Goal: Information Seeking & Learning: Learn about a topic

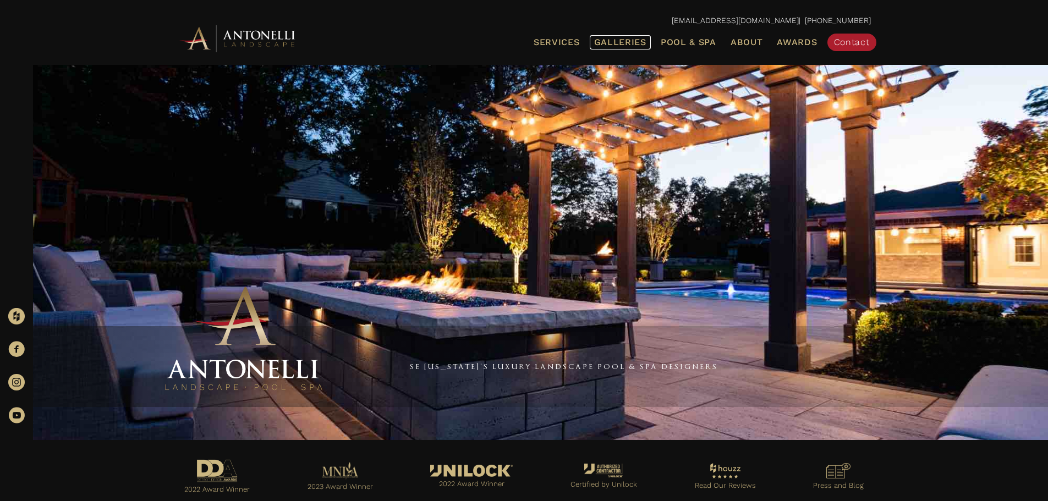
click at [616, 43] on span "Galleries" at bounding box center [620, 42] width 52 height 10
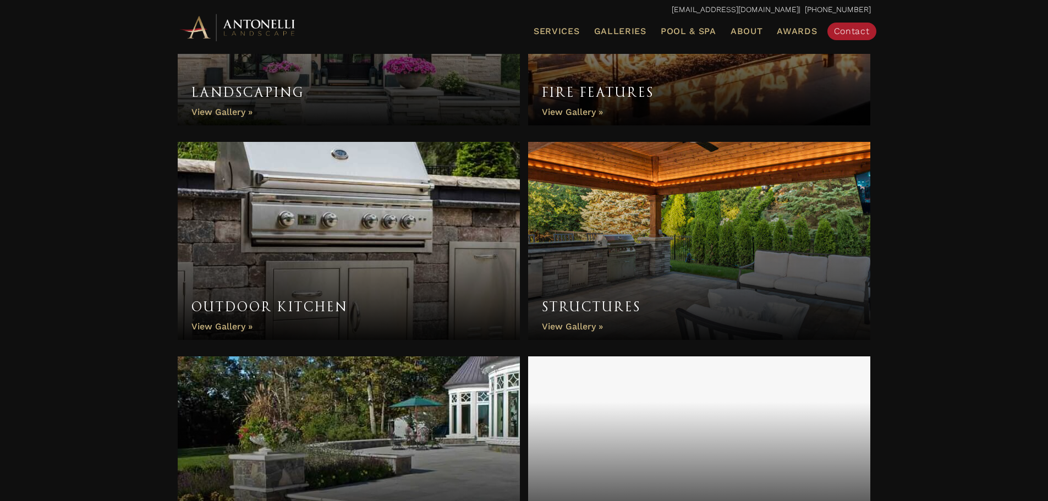
scroll to position [715, 0]
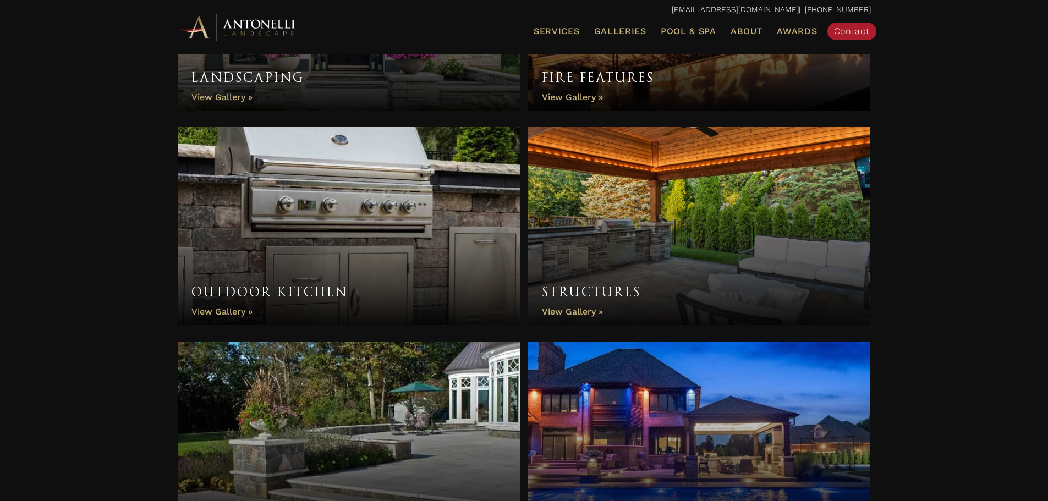
click at [456, 244] on link "Outdoor Kitchen" at bounding box center [349, 226] width 343 height 198
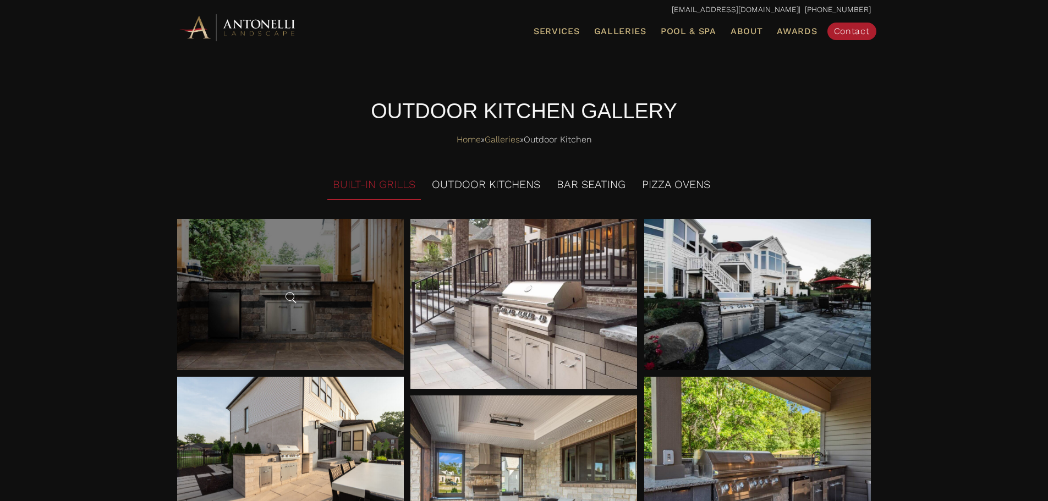
click at [362, 297] on div at bounding box center [290, 294] width 227 height 151
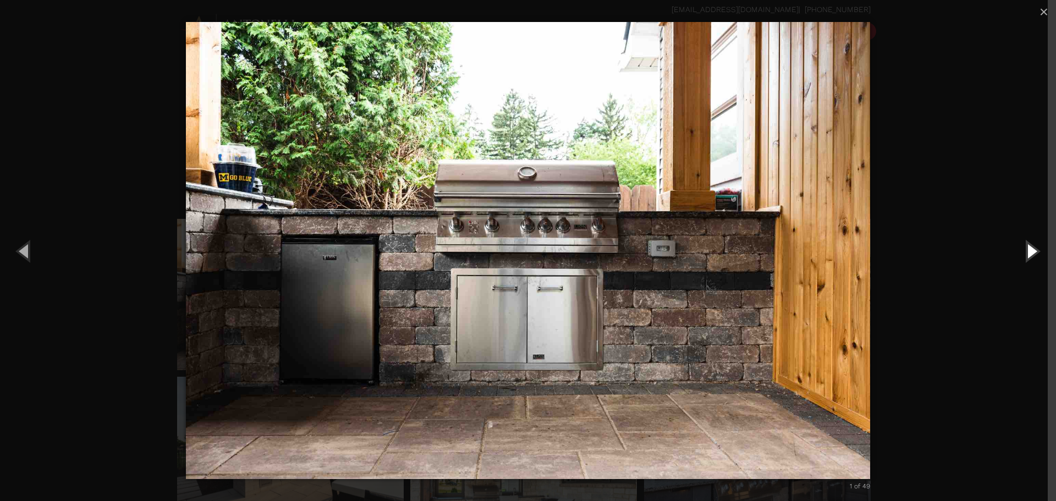
click at [1030, 253] on button "Next (Right arrow key)" at bounding box center [1032, 251] width 50 height 61
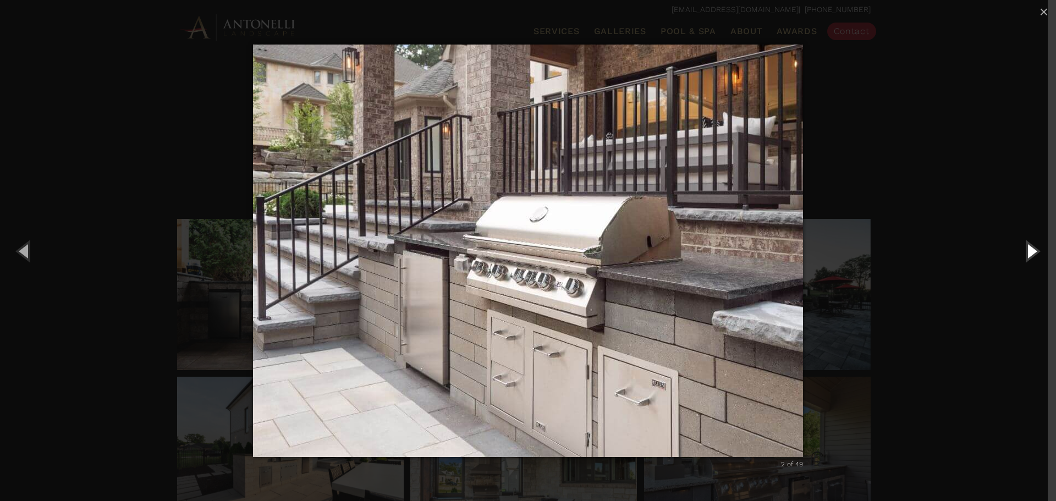
click at [1030, 253] on button "Next (Right arrow key)" at bounding box center [1032, 251] width 50 height 61
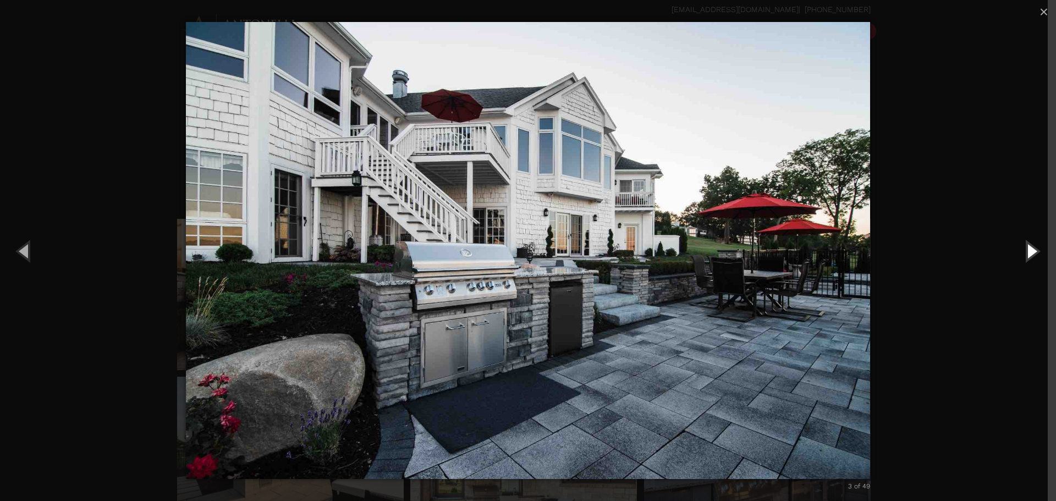
click at [1030, 253] on button "Next (Right arrow key)" at bounding box center [1032, 251] width 50 height 61
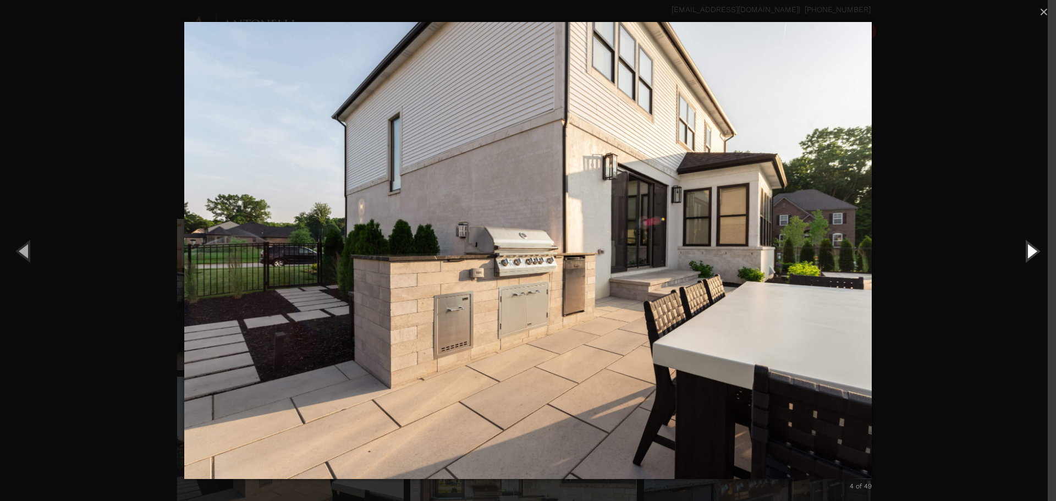
click at [1030, 253] on button "Next (Right arrow key)" at bounding box center [1032, 251] width 50 height 61
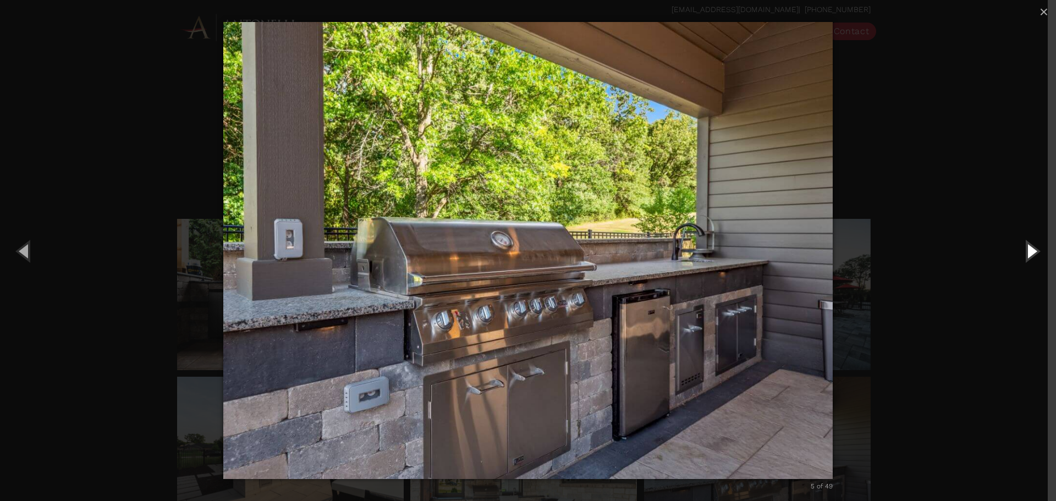
click at [1030, 253] on button "Next (Right arrow key)" at bounding box center [1032, 251] width 50 height 61
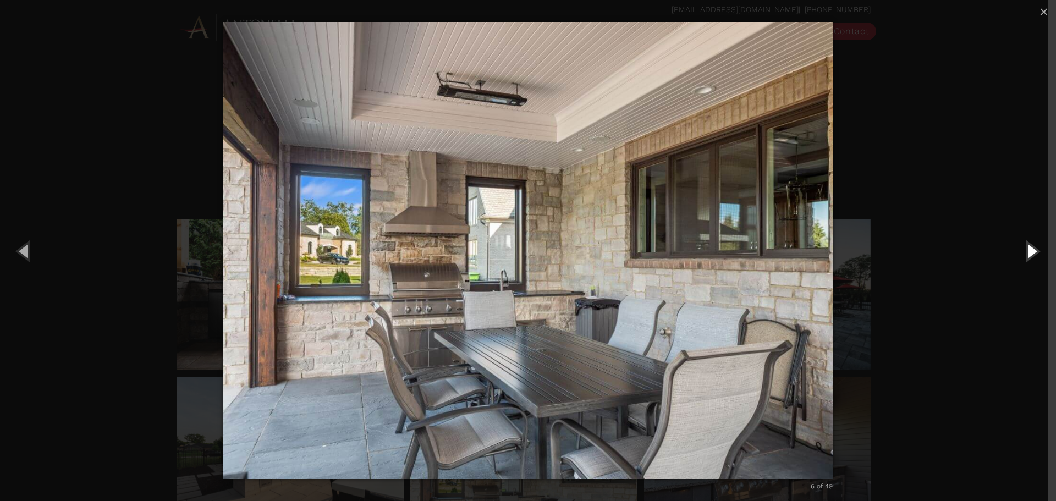
click at [1030, 253] on button "Next (Right arrow key)" at bounding box center [1032, 251] width 50 height 61
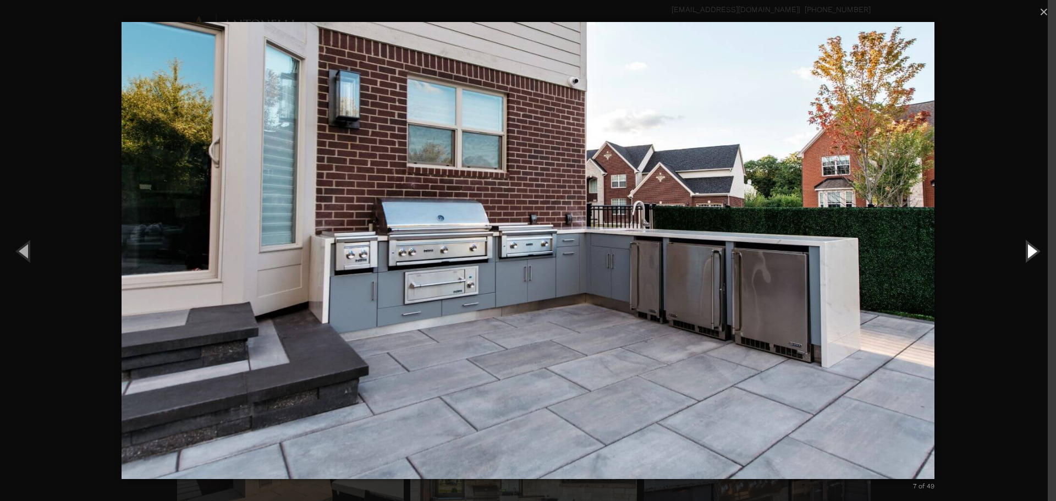
click at [1030, 253] on button "Next (Right arrow key)" at bounding box center [1032, 251] width 50 height 61
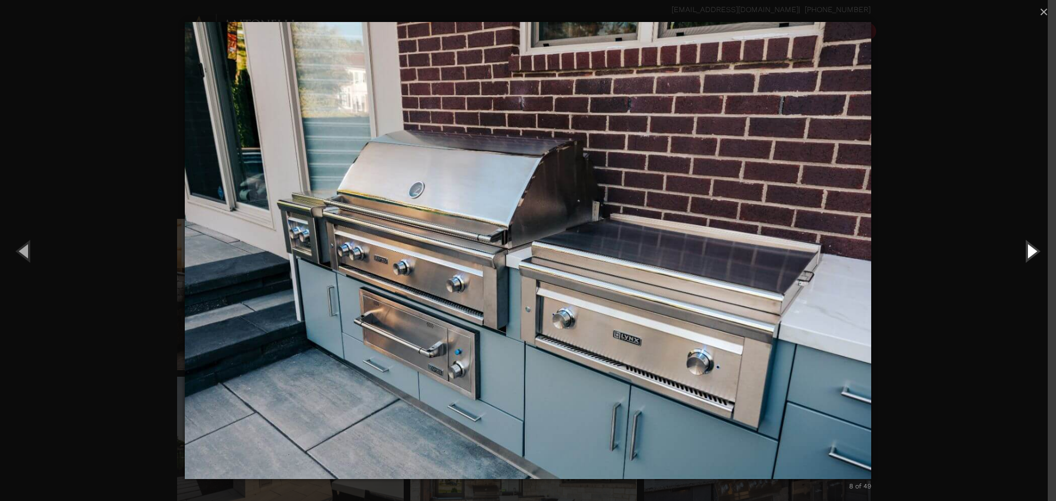
click at [1030, 253] on button "Next (Right arrow key)" at bounding box center [1032, 251] width 50 height 61
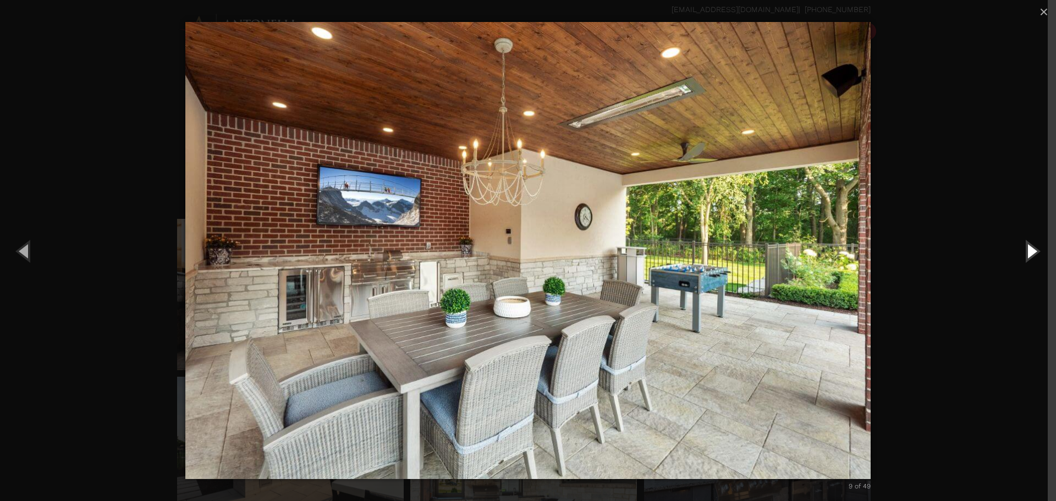
click at [1030, 253] on button "Next (Right arrow key)" at bounding box center [1032, 251] width 50 height 61
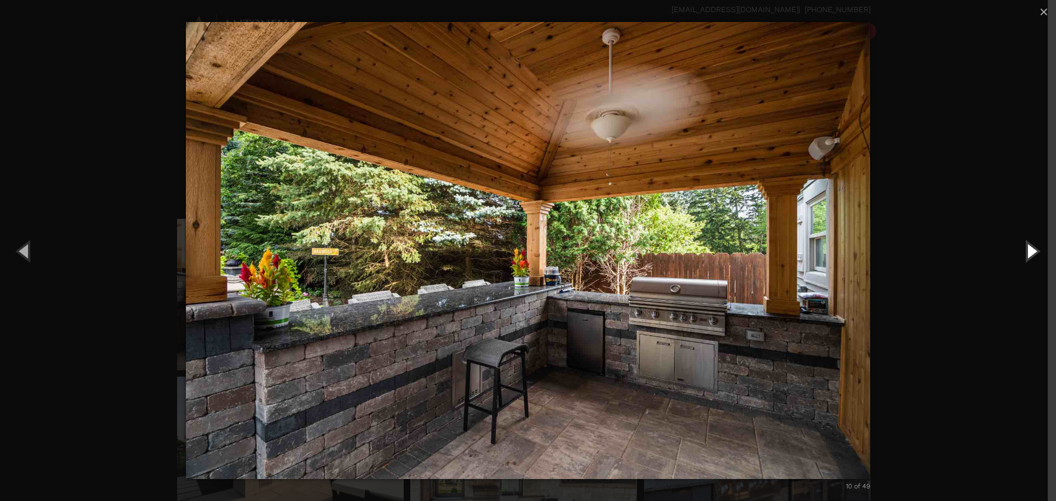
click at [1030, 253] on button "Next (Right arrow key)" at bounding box center [1032, 251] width 50 height 61
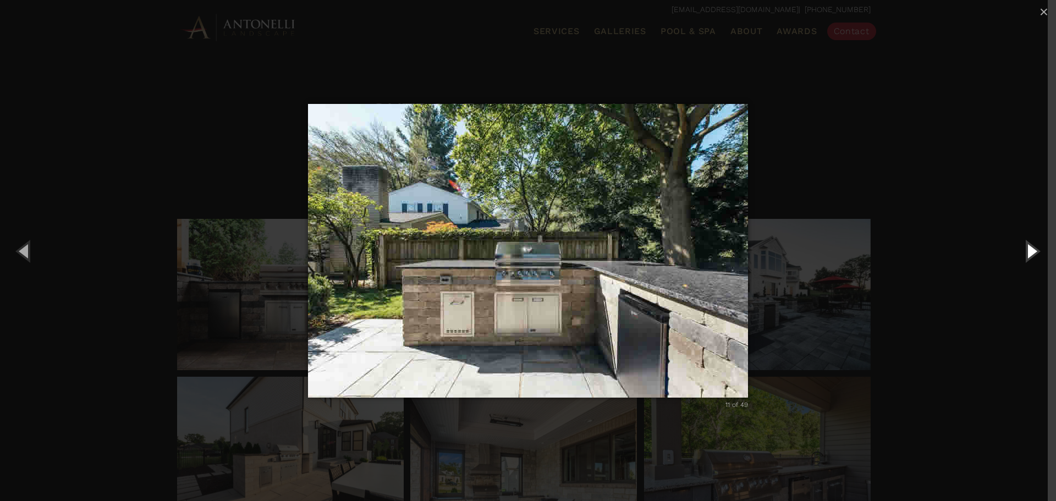
click at [1030, 253] on button "Next (Right arrow key)" at bounding box center [1032, 251] width 50 height 61
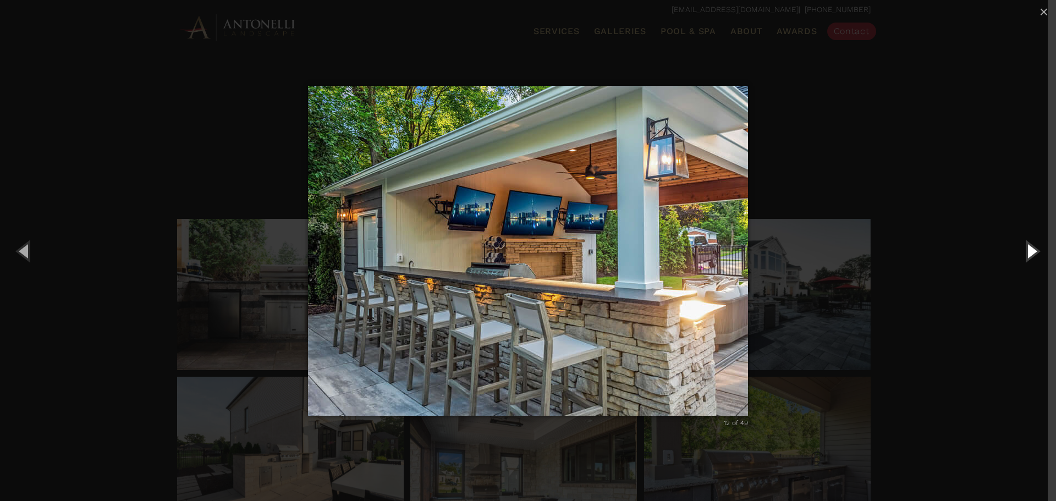
click at [1030, 253] on button "Next (Right arrow key)" at bounding box center [1032, 251] width 50 height 61
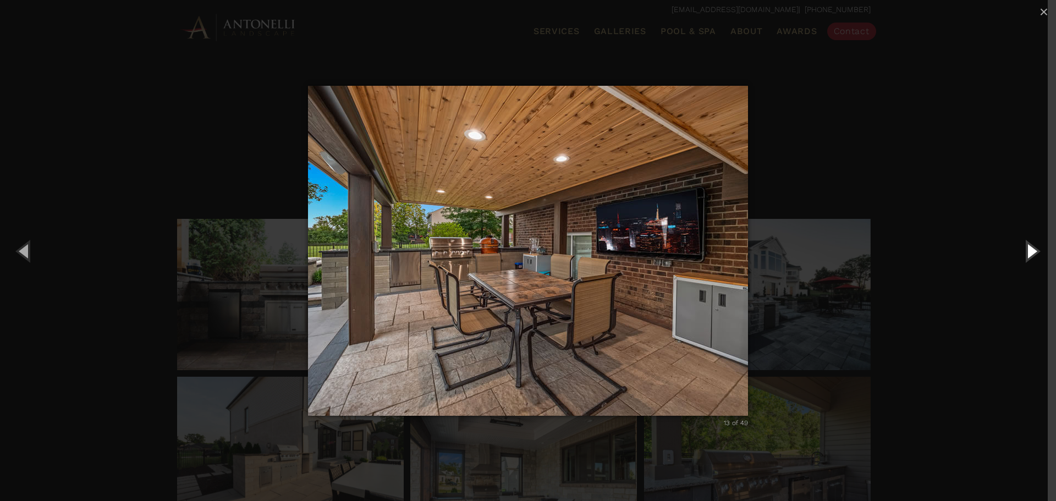
click at [1030, 253] on button "Next (Right arrow key)" at bounding box center [1032, 251] width 50 height 61
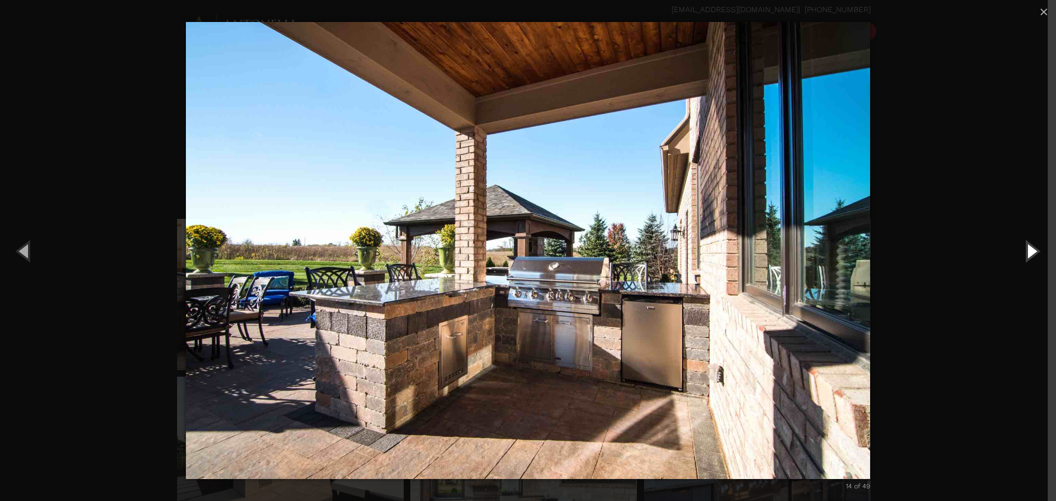
click at [1030, 253] on button "Next (Right arrow key)" at bounding box center [1032, 251] width 50 height 61
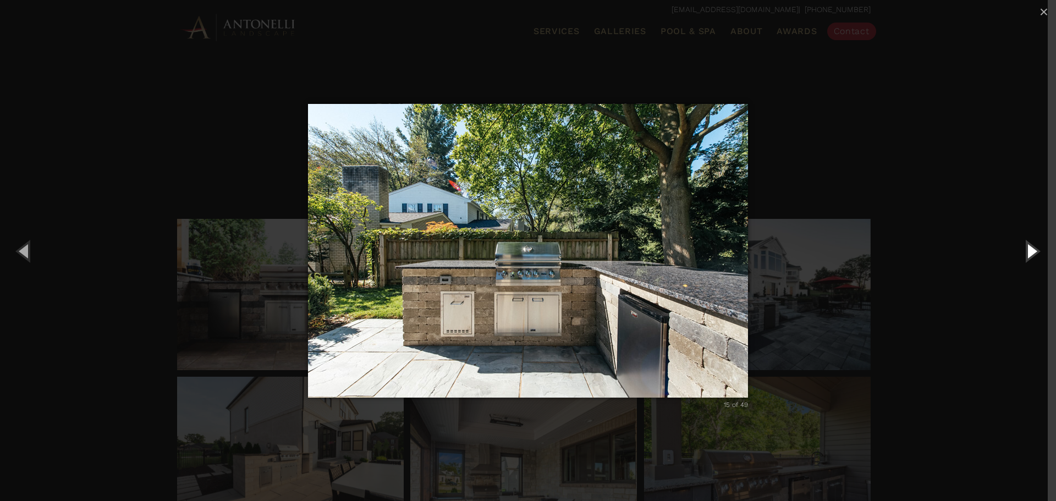
click at [1030, 253] on button "Next (Right arrow key)" at bounding box center [1032, 251] width 50 height 61
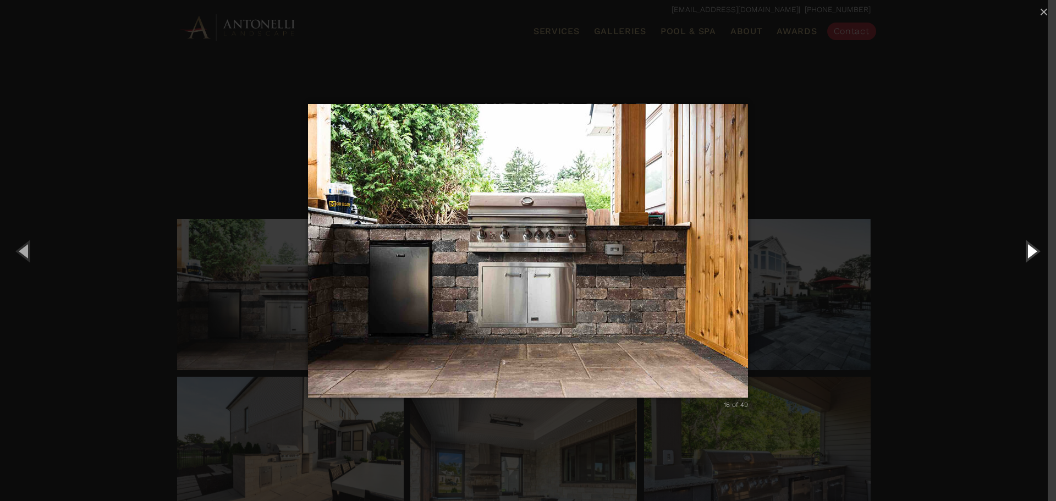
click at [1030, 253] on button "Next (Right arrow key)" at bounding box center [1032, 251] width 50 height 61
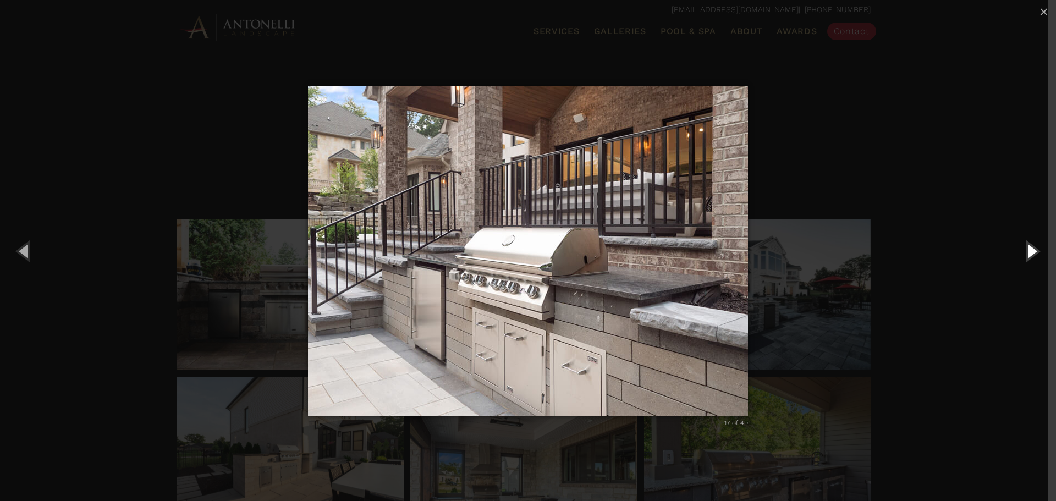
click at [1030, 253] on button "Next (Right arrow key)" at bounding box center [1032, 251] width 50 height 61
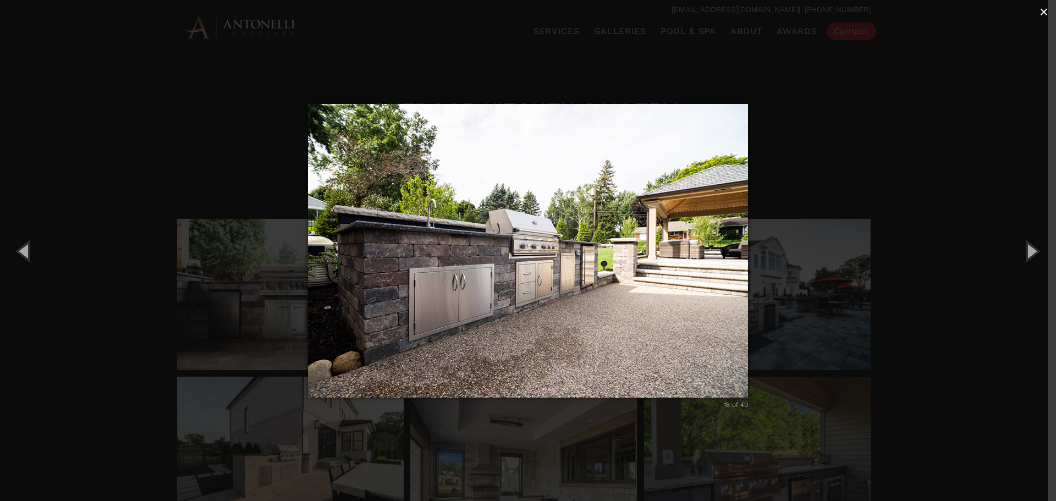
click at [1046, 18] on span "×" at bounding box center [1044, 11] width 9 height 17
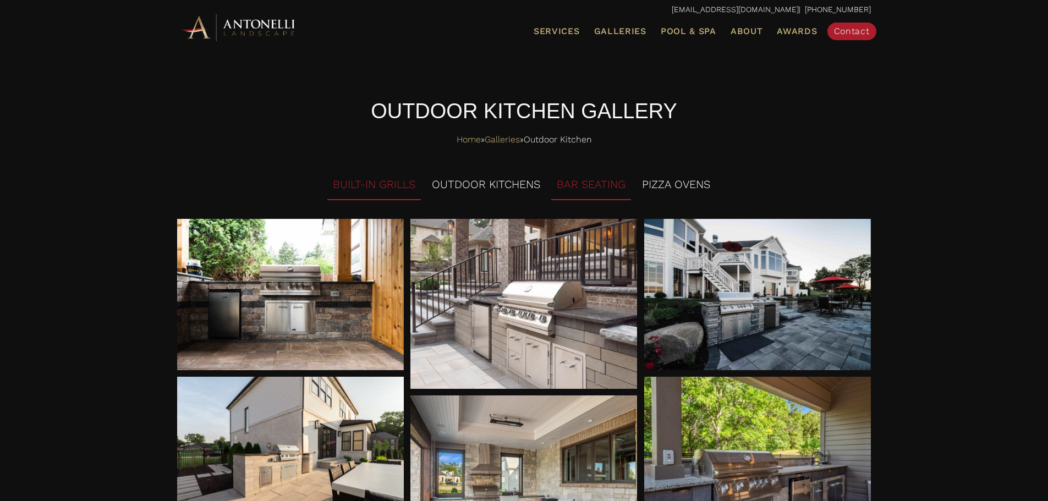
click at [568, 181] on li "BAR SEATING" at bounding box center [591, 185] width 80 height 30
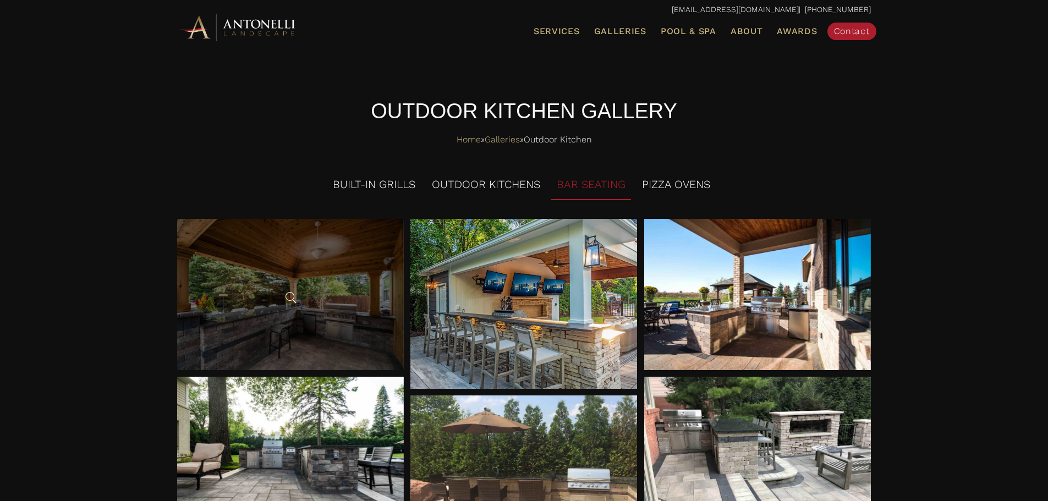
click at [306, 309] on div at bounding box center [290, 294] width 227 height 151
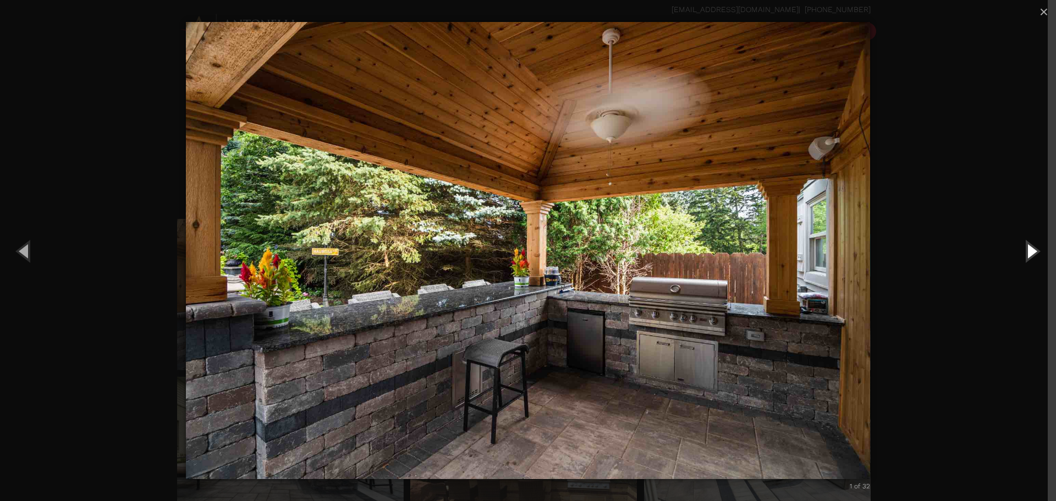
click at [1022, 256] on button "Next (Right arrow key)" at bounding box center [1032, 251] width 50 height 61
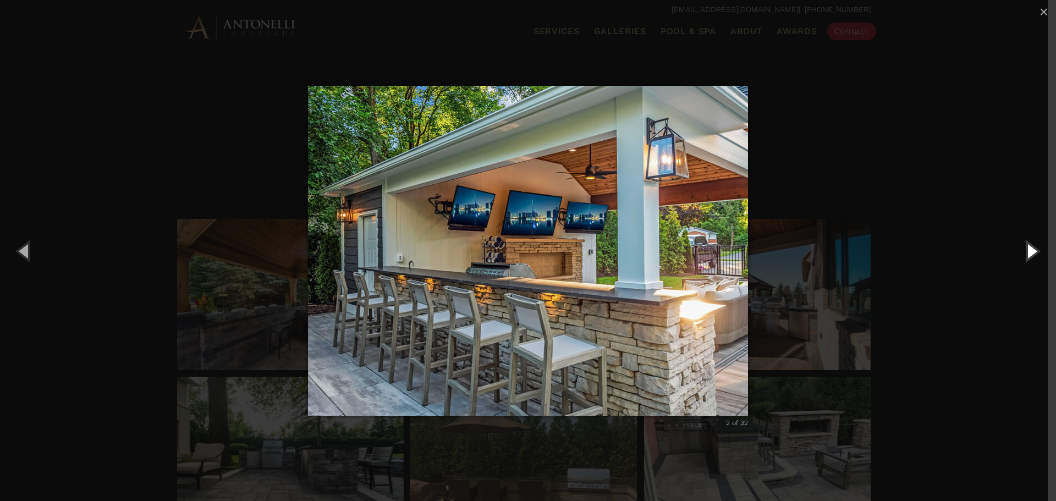
click at [1022, 256] on button "Next (Right arrow key)" at bounding box center [1032, 251] width 50 height 61
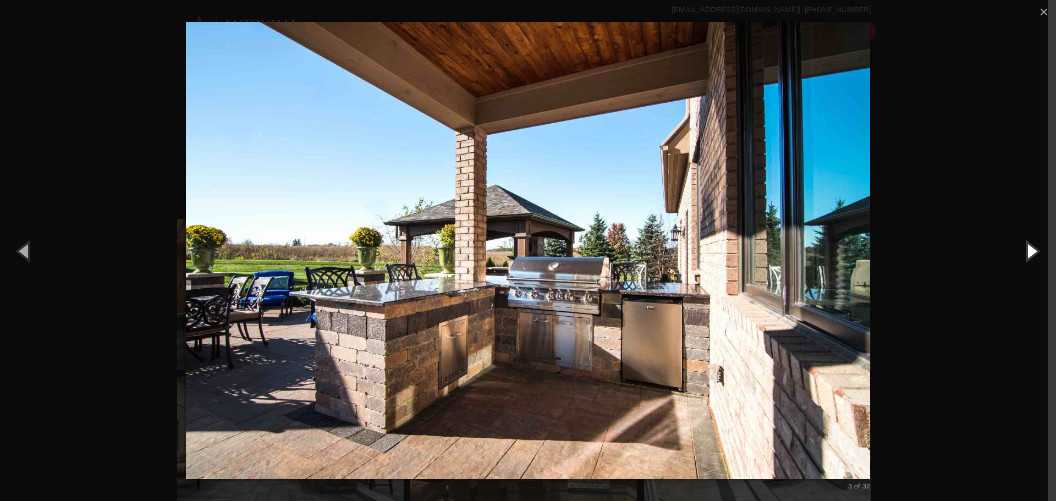
click at [1022, 256] on button "Next (Right arrow key)" at bounding box center [1032, 251] width 50 height 61
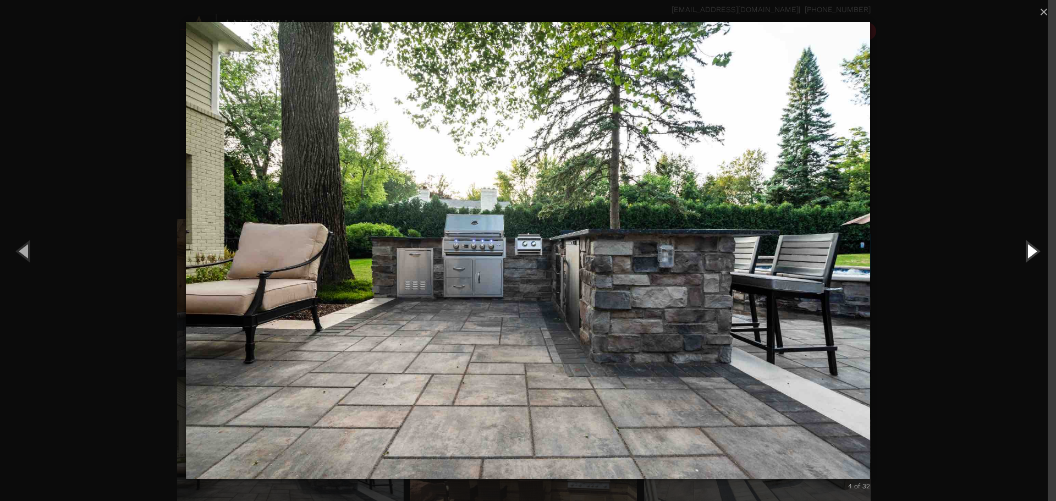
click at [1022, 256] on button "Next (Right arrow key)" at bounding box center [1032, 251] width 50 height 61
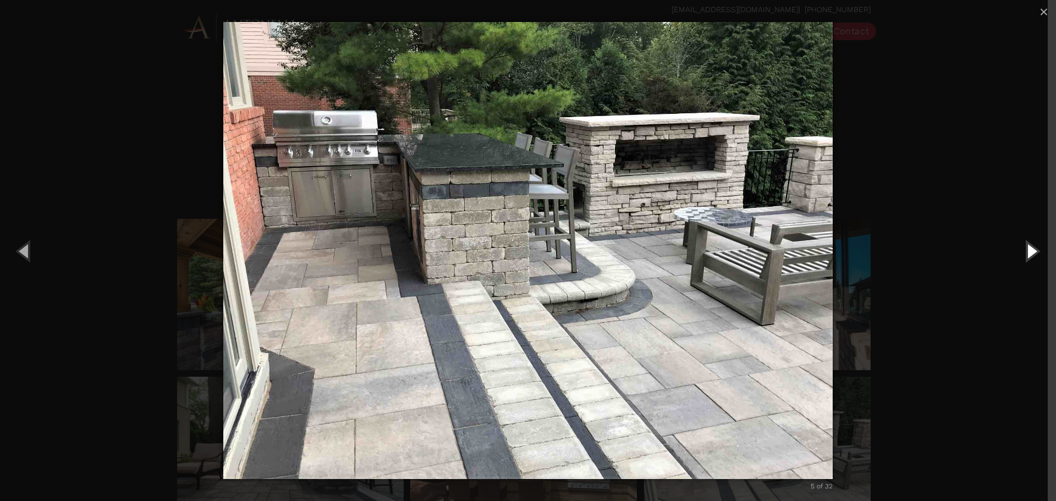
click at [1022, 256] on button "Next (Right arrow key)" at bounding box center [1032, 251] width 50 height 61
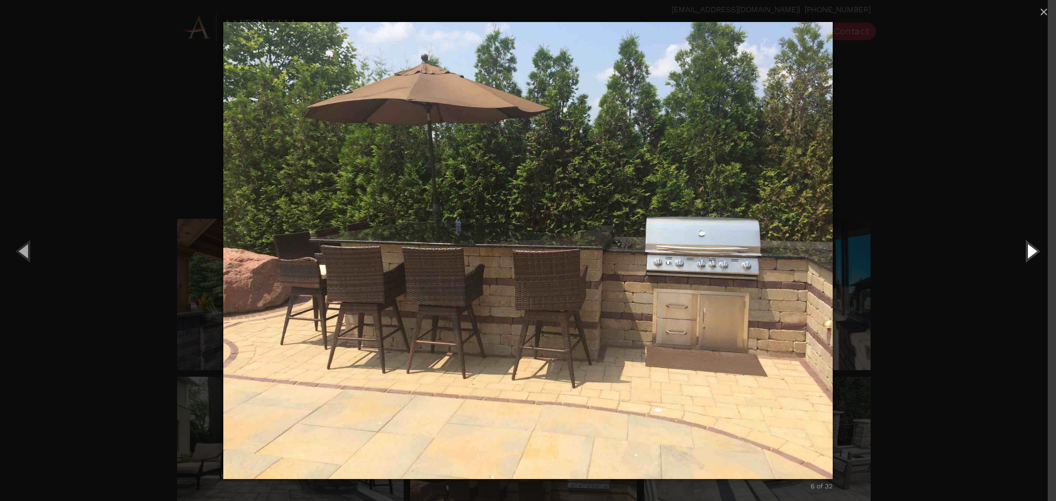
click at [1022, 256] on button "Next (Right arrow key)" at bounding box center [1032, 251] width 50 height 61
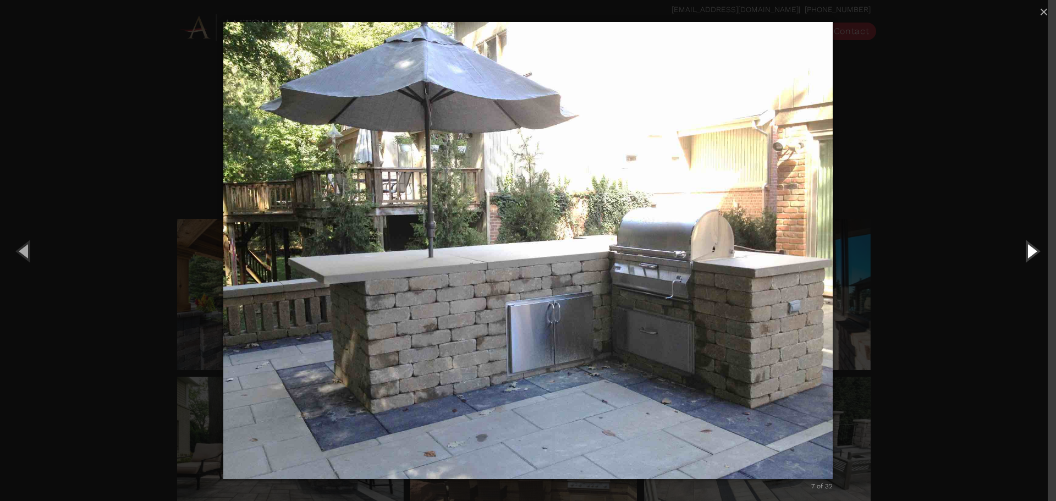
click at [1022, 256] on button "Next (Right arrow key)" at bounding box center [1032, 251] width 50 height 61
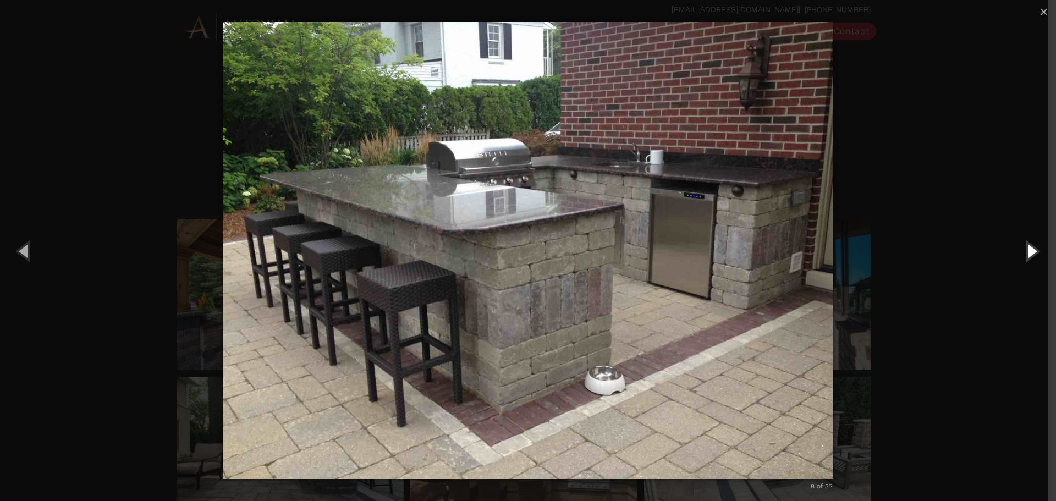
click at [1022, 256] on button "Next (Right arrow key)" at bounding box center [1032, 251] width 50 height 61
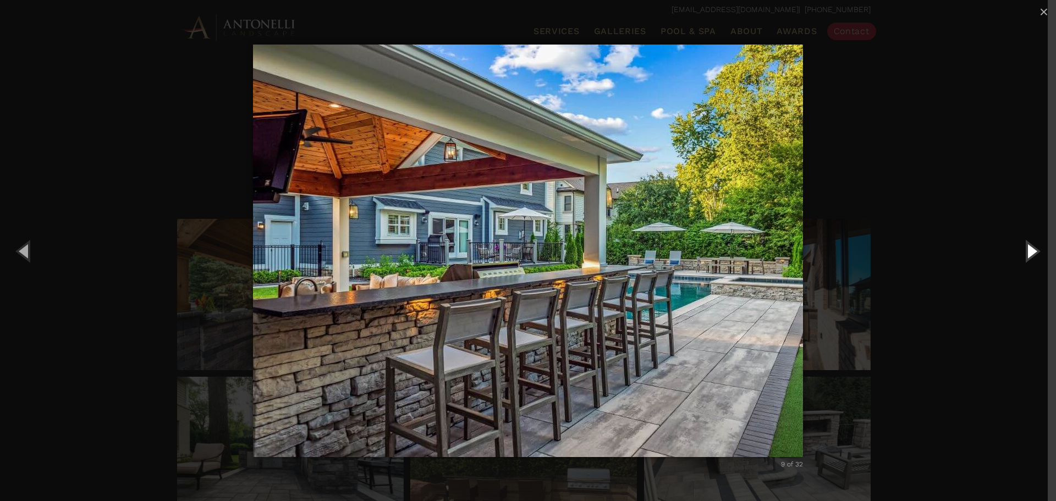
click at [1022, 256] on button "Next (Right arrow key)" at bounding box center [1032, 251] width 50 height 61
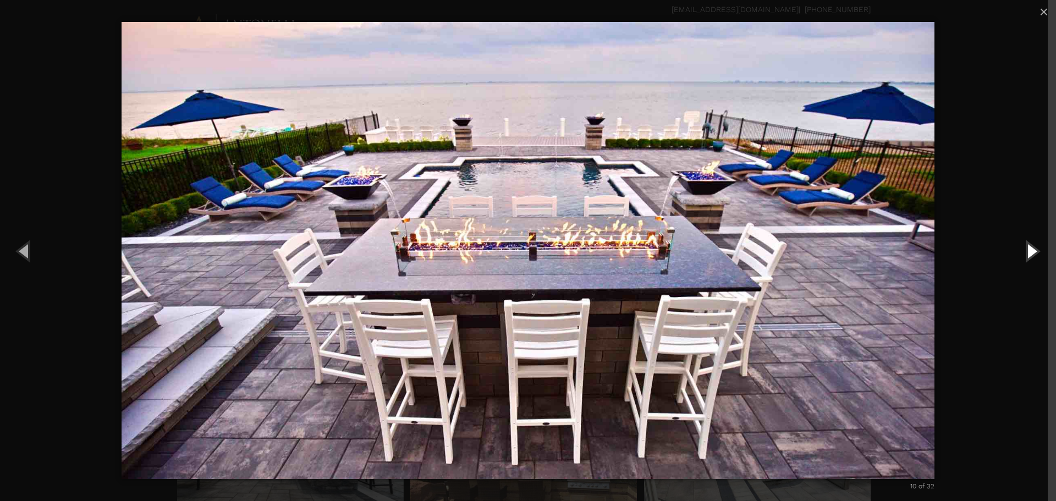
click at [1022, 256] on button "Next (Right arrow key)" at bounding box center [1032, 251] width 50 height 61
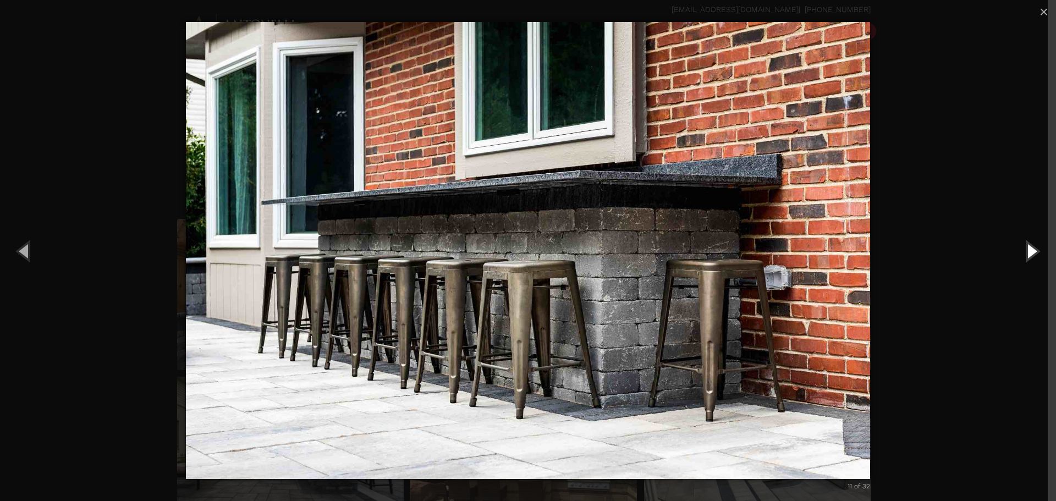
click at [1022, 256] on button "Next (Right arrow key)" at bounding box center [1032, 251] width 50 height 61
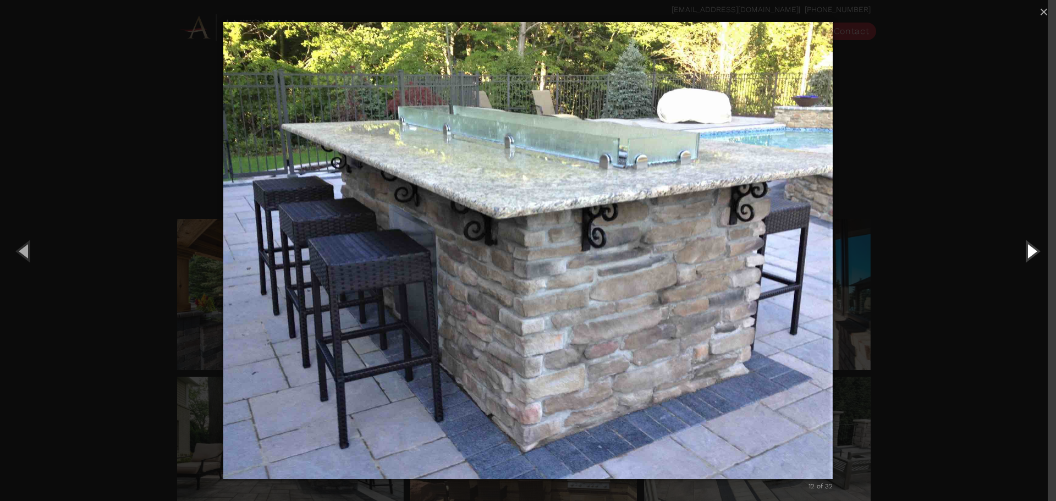
click at [1022, 256] on button "Next (Right arrow key)" at bounding box center [1032, 251] width 50 height 61
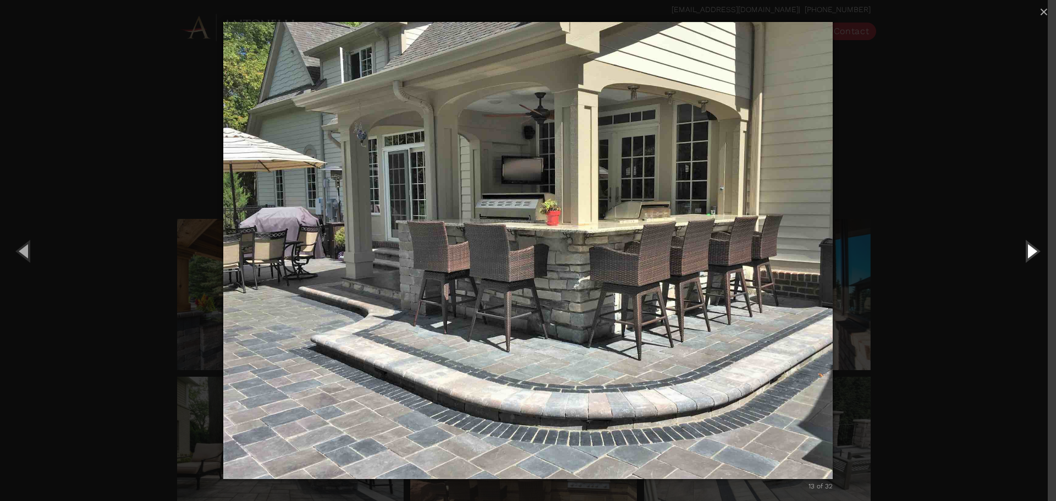
click at [1022, 256] on button "Next (Right arrow key)" at bounding box center [1032, 251] width 50 height 61
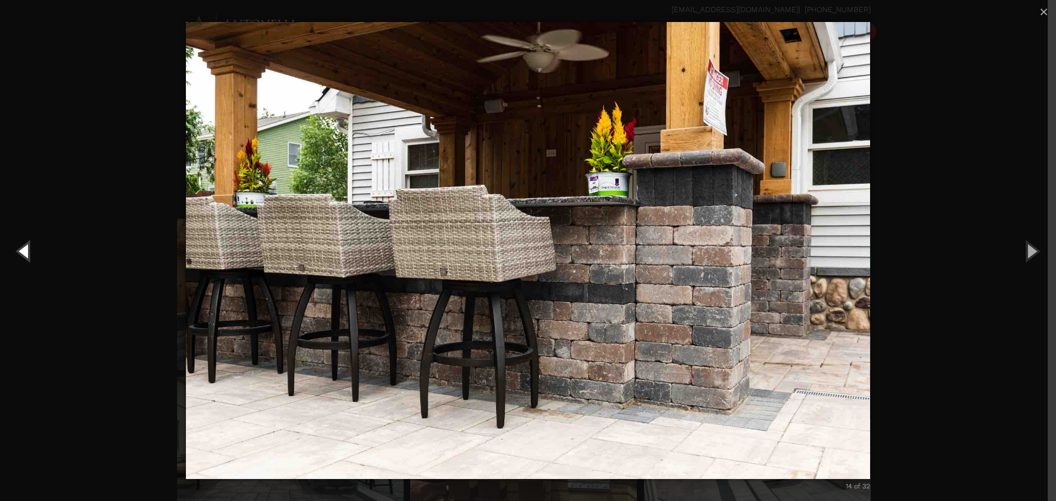
click at [24, 251] on button "Previous (Left arrow key)" at bounding box center [25, 251] width 50 height 61
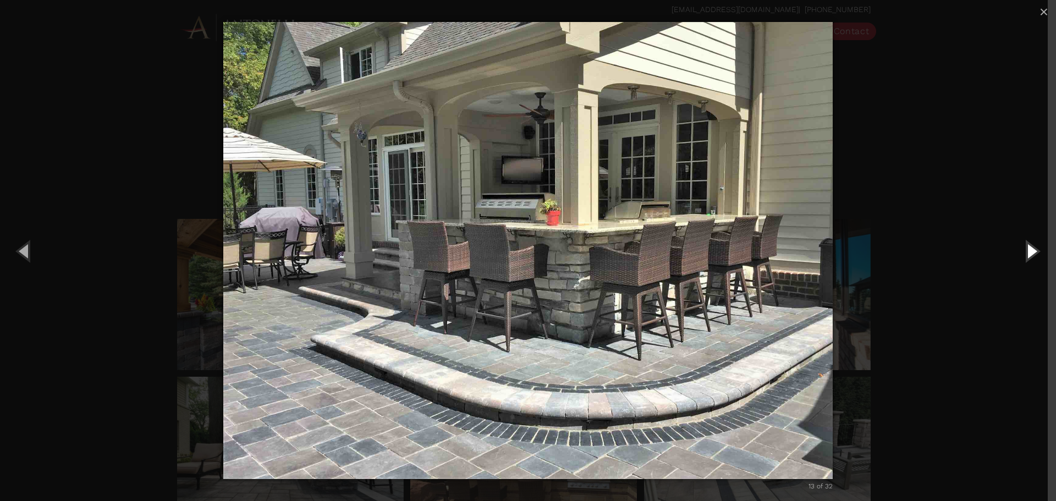
click at [1021, 255] on button "Next (Right arrow key)" at bounding box center [1032, 251] width 50 height 61
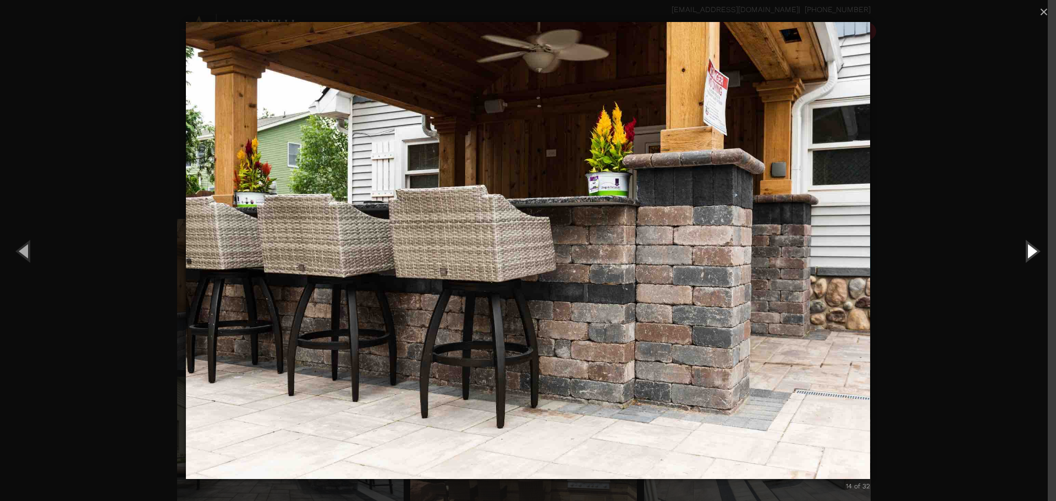
click at [1021, 255] on button "Next (Right arrow key)" at bounding box center [1032, 251] width 50 height 61
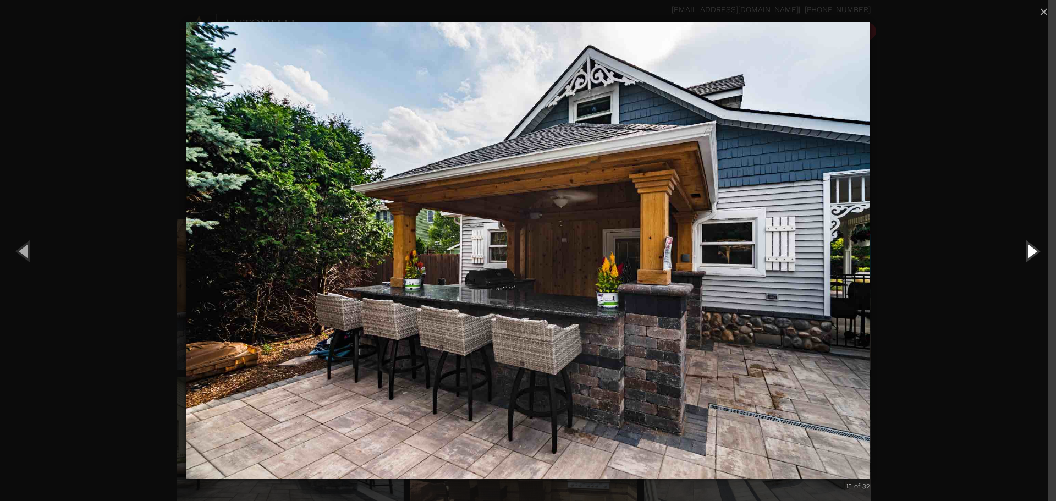
click at [1021, 255] on button "Next (Right arrow key)" at bounding box center [1032, 251] width 50 height 61
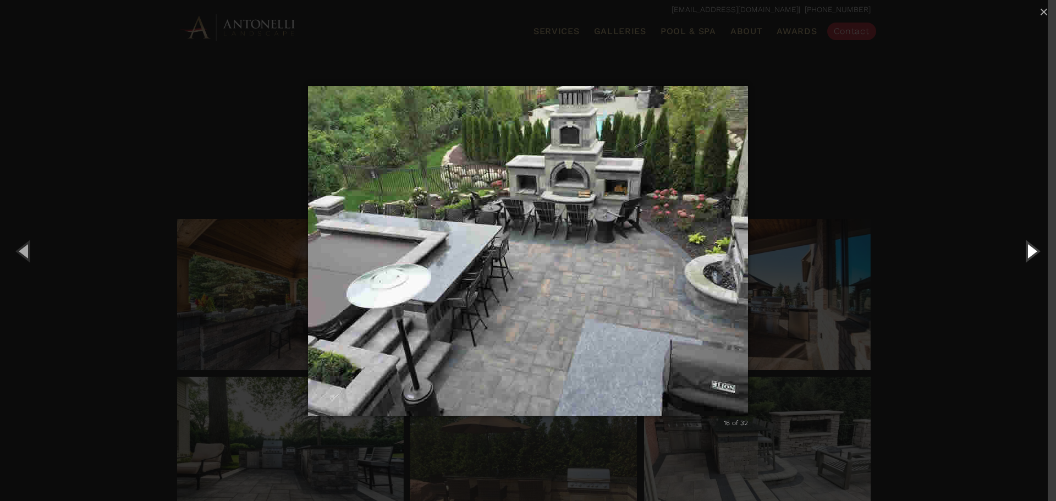
click at [1021, 255] on button "Next (Right arrow key)" at bounding box center [1032, 251] width 50 height 61
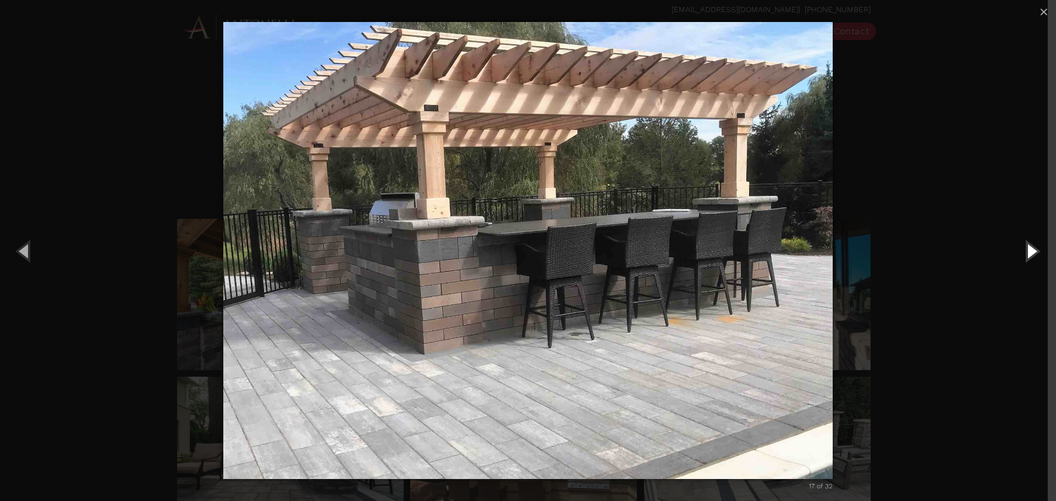
click at [1021, 255] on button "Next (Right arrow key)" at bounding box center [1032, 251] width 50 height 61
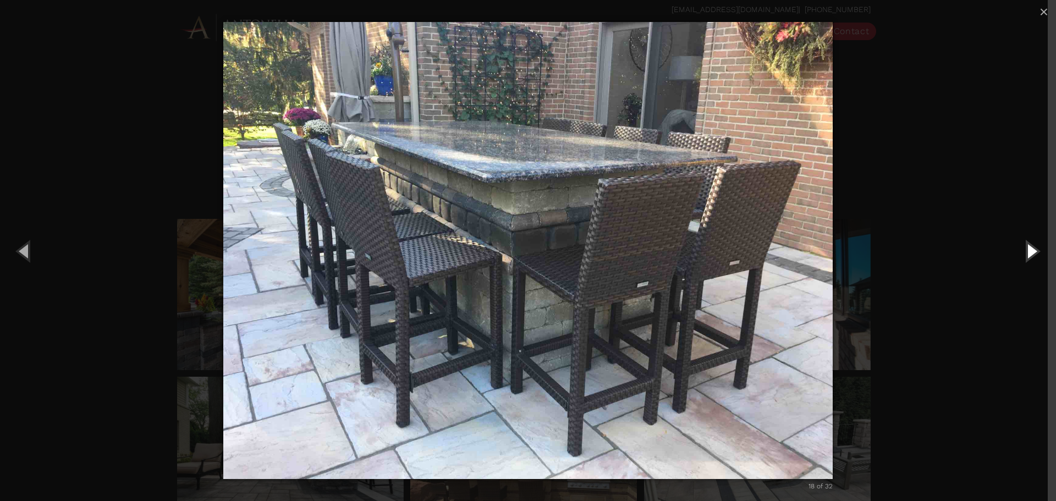
click at [1021, 255] on button "Next (Right arrow key)" at bounding box center [1032, 251] width 50 height 61
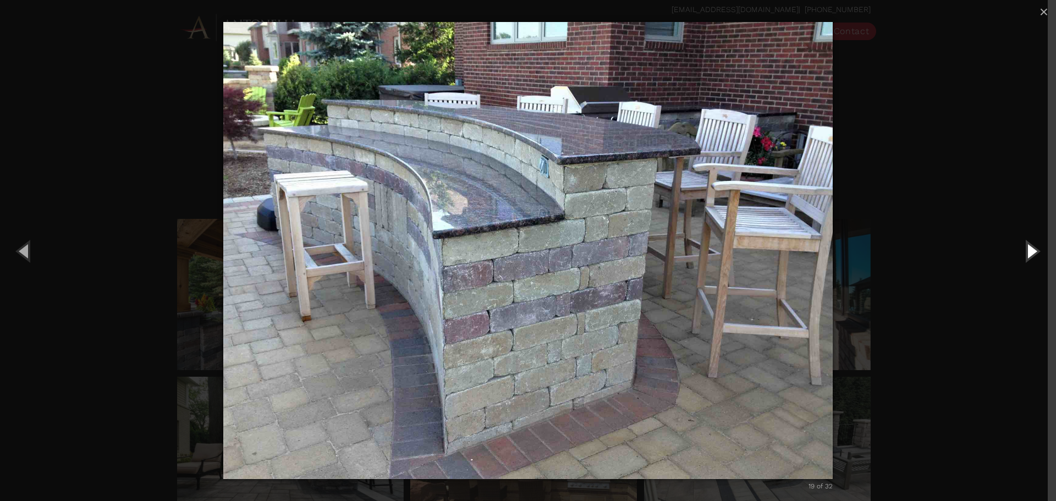
click at [1021, 255] on button "Next (Right arrow key)" at bounding box center [1032, 251] width 50 height 61
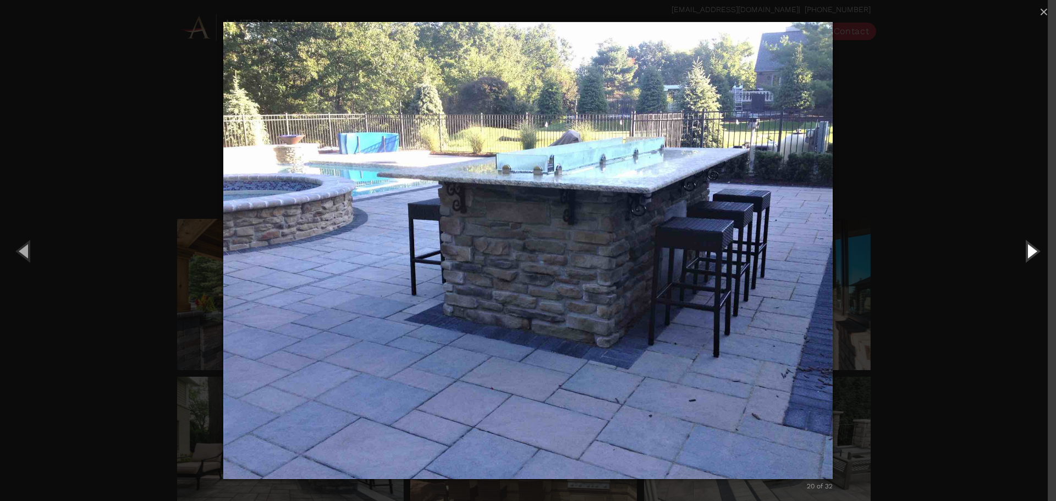
click at [1021, 255] on button "Next (Right arrow key)" at bounding box center [1032, 251] width 50 height 61
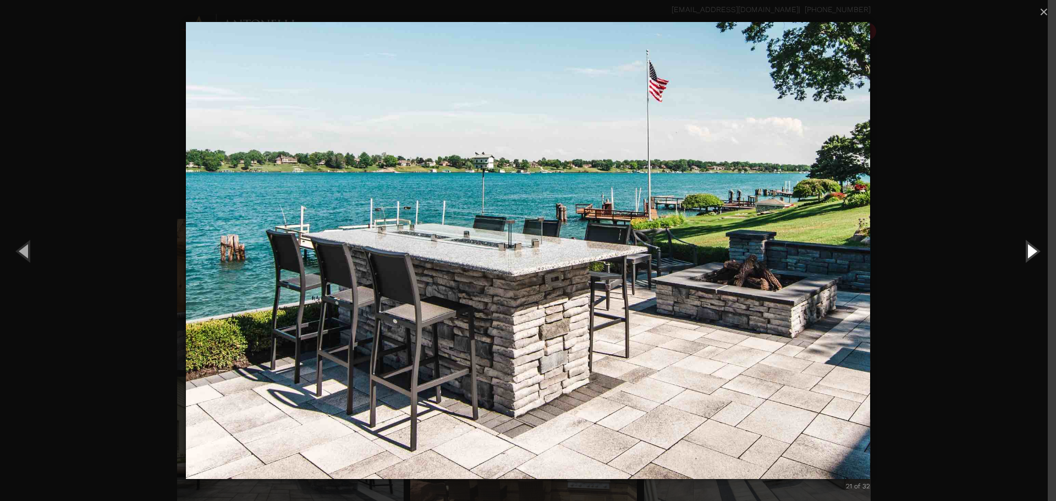
click at [1021, 255] on button "Next (Right arrow key)" at bounding box center [1032, 251] width 50 height 61
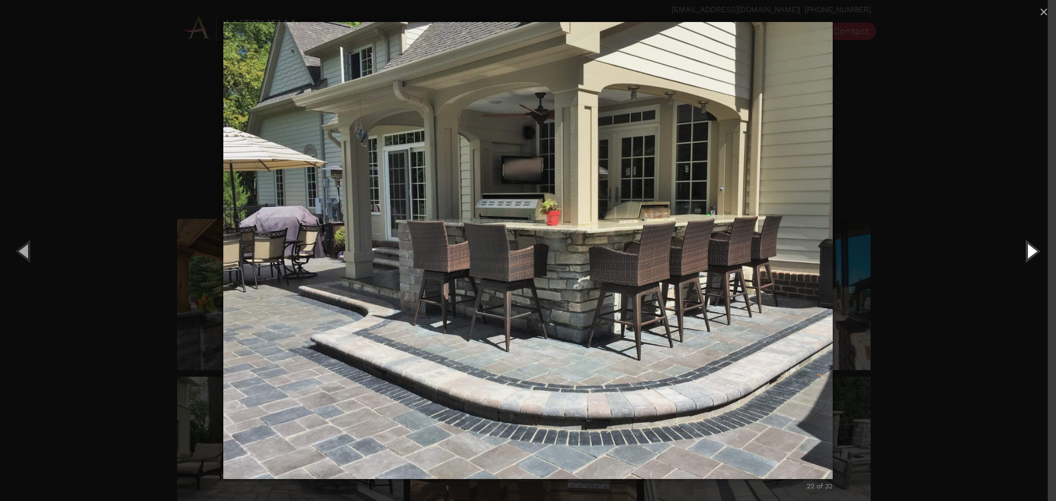
click at [1021, 255] on button "Next (Right arrow key)" at bounding box center [1032, 251] width 50 height 61
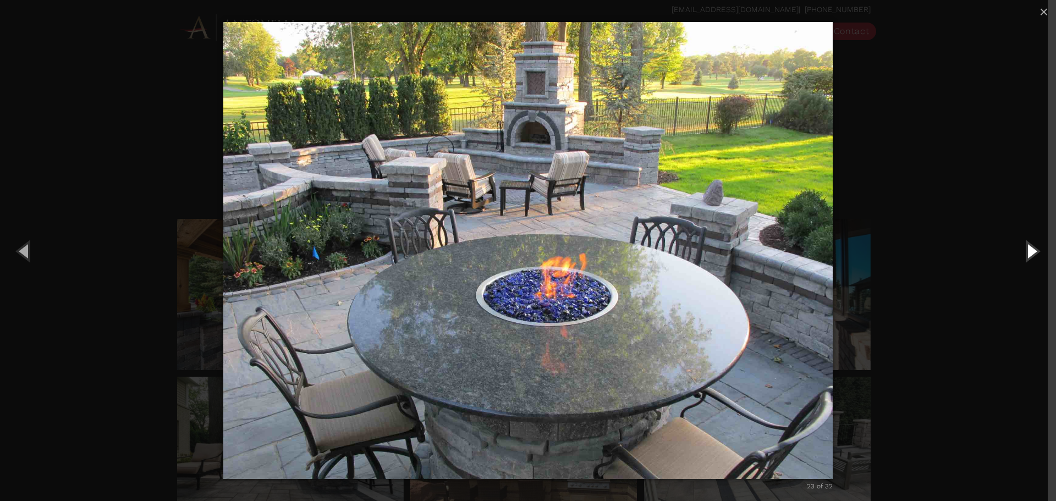
click at [1021, 255] on button "Next (Right arrow key)" at bounding box center [1032, 251] width 50 height 61
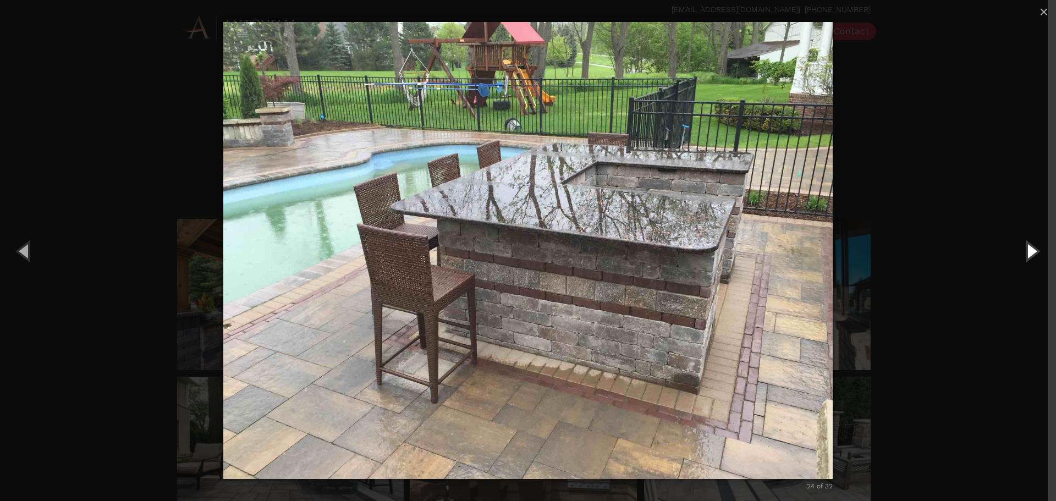
click at [1021, 255] on button "Next (Right arrow key)" at bounding box center [1032, 251] width 50 height 61
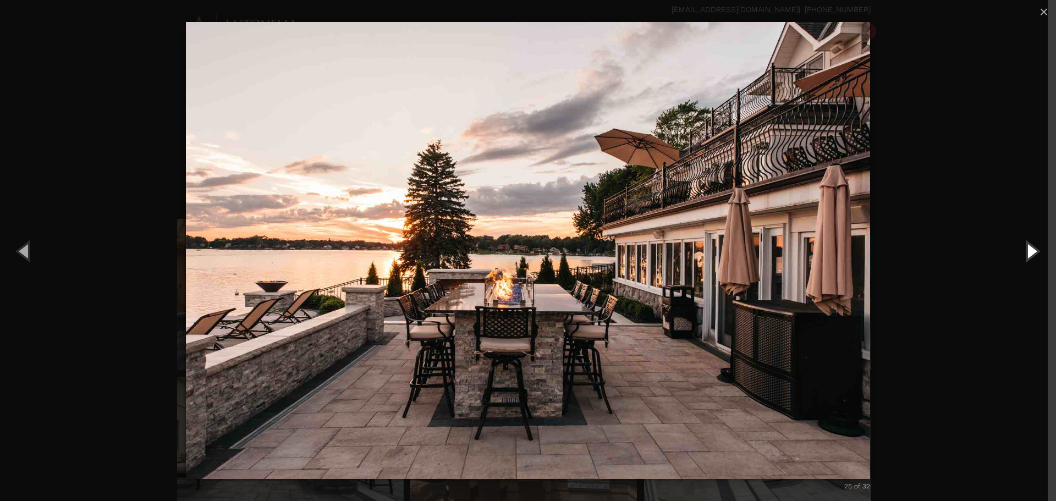
click at [1021, 255] on button "Next (Right arrow key)" at bounding box center [1032, 251] width 50 height 61
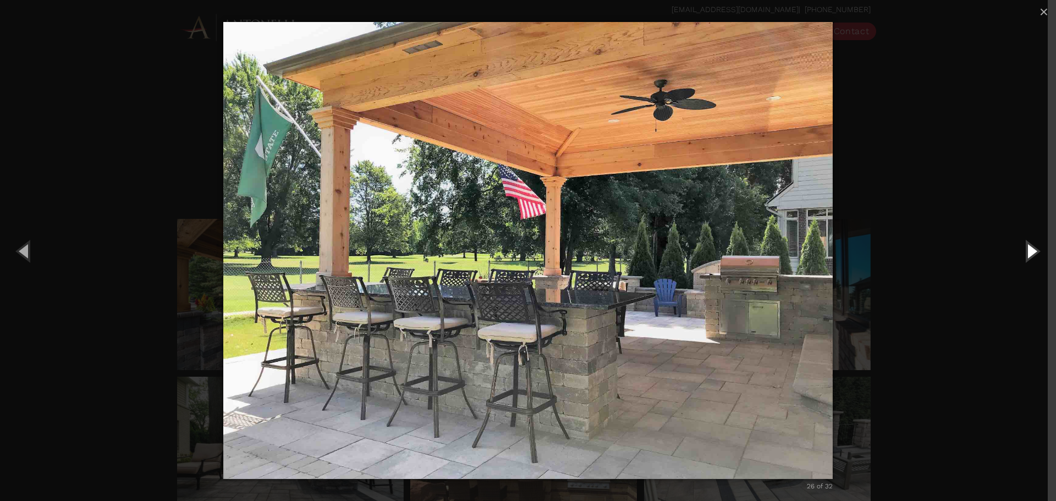
click at [1021, 255] on button "Next (Right arrow key)" at bounding box center [1032, 251] width 50 height 61
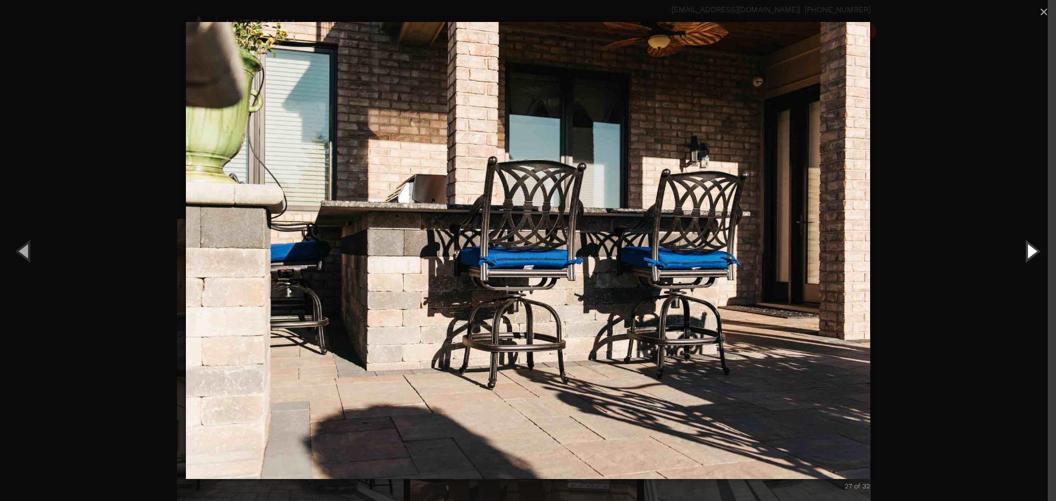
click at [1021, 255] on button "Next (Right arrow key)" at bounding box center [1032, 251] width 50 height 61
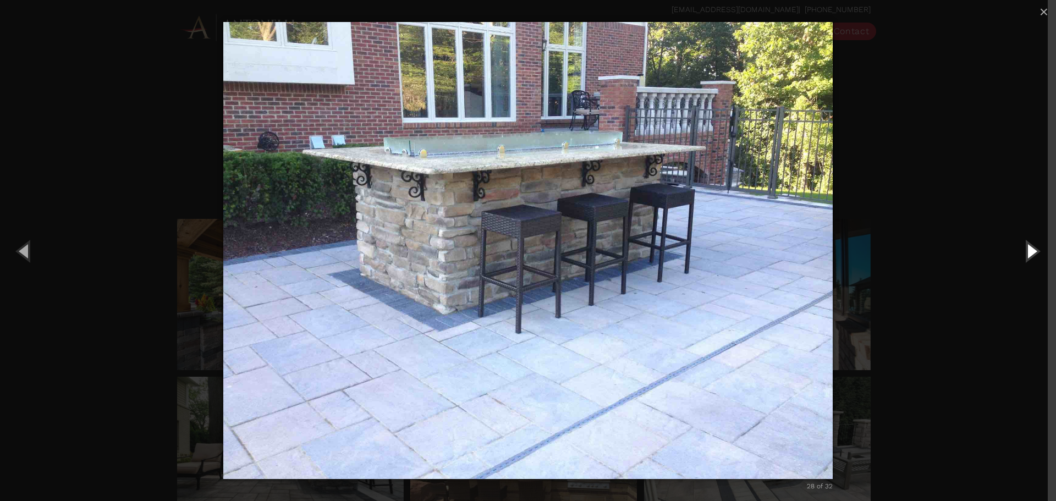
click at [1021, 255] on button "Next (Right arrow key)" at bounding box center [1032, 251] width 50 height 61
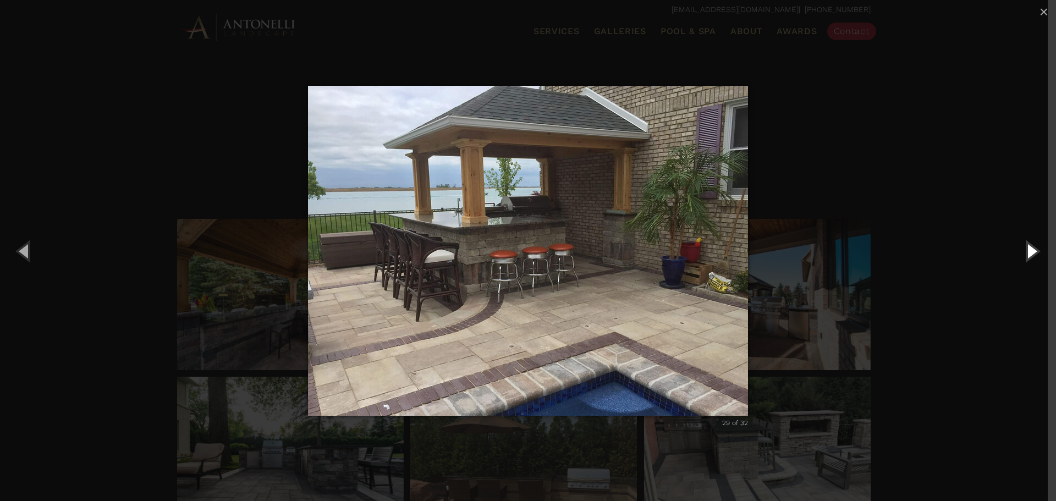
click at [1021, 255] on button "Next (Right arrow key)" at bounding box center [1032, 251] width 50 height 61
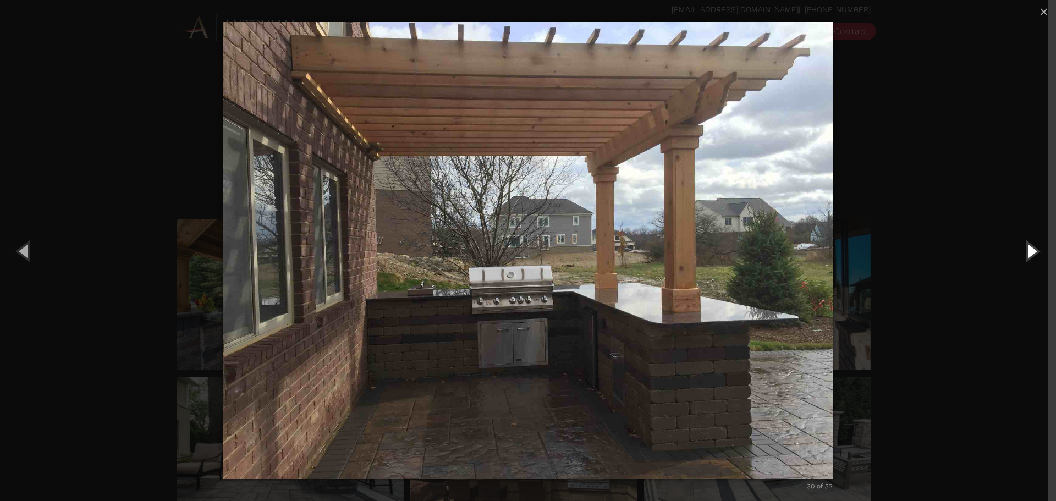
click at [1021, 255] on button "Next (Right arrow key)" at bounding box center [1032, 251] width 50 height 61
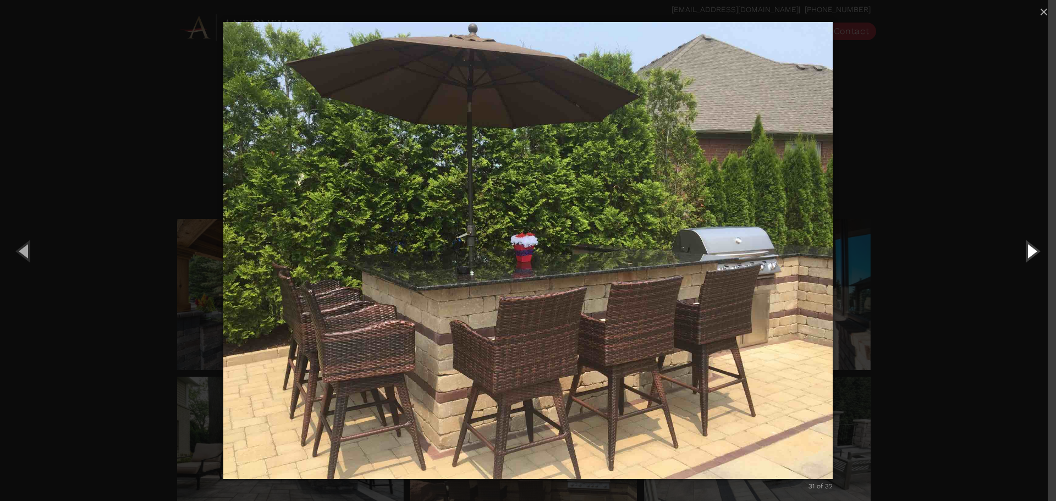
click at [1021, 255] on button "Next (Right arrow key)" at bounding box center [1032, 251] width 50 height 61
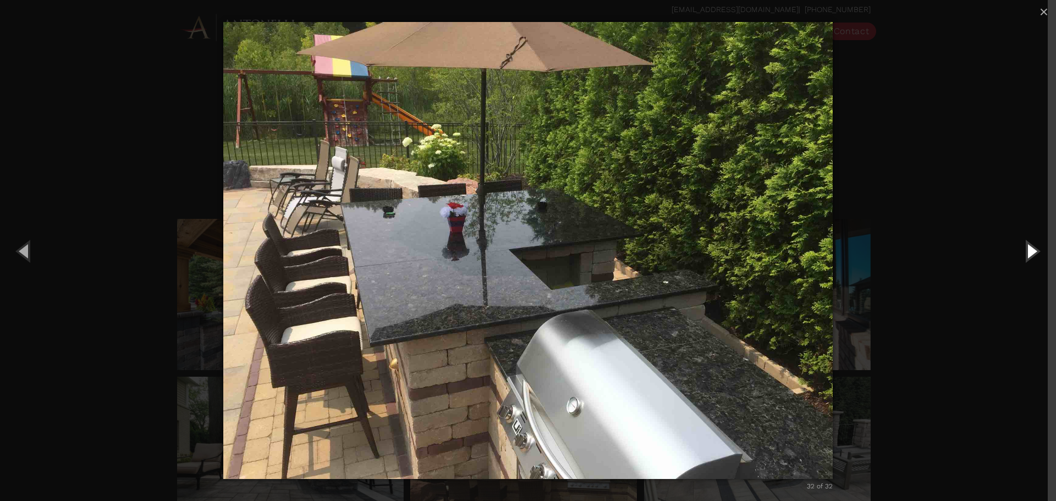
click at [1021, 255] on button "Next (Right arrow key)" at bounding box center [1032, 251] width 50 height 61
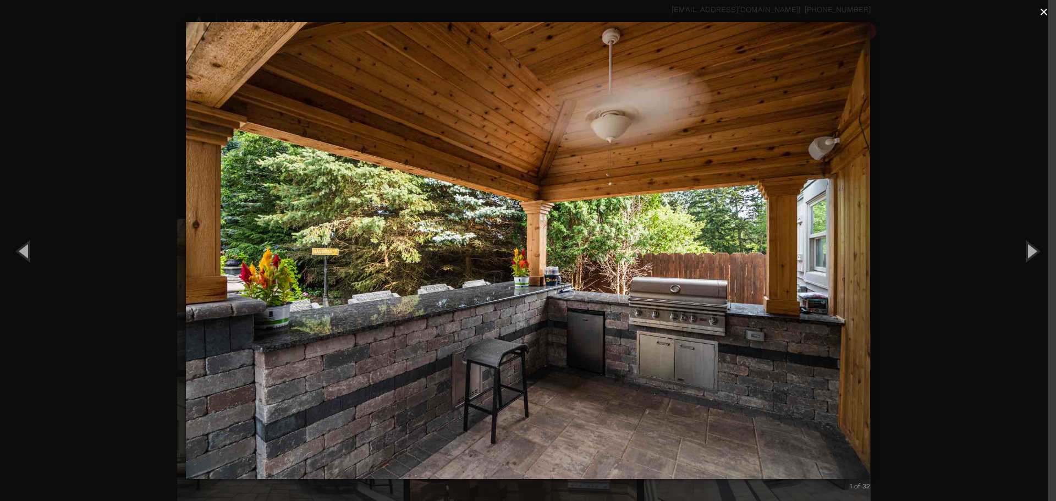
click at [1046, 13] on span "×" at bounding box center [1044, 11] width 9 height 17
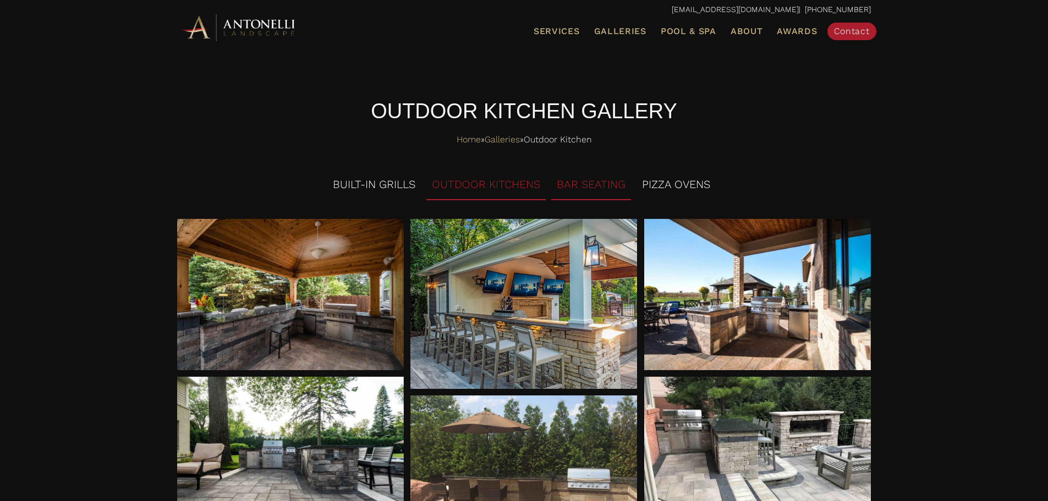
click at [523, 188] on li "OUTDOOR KITCHENS" at bounding box center [485, 185] width 119 height 30
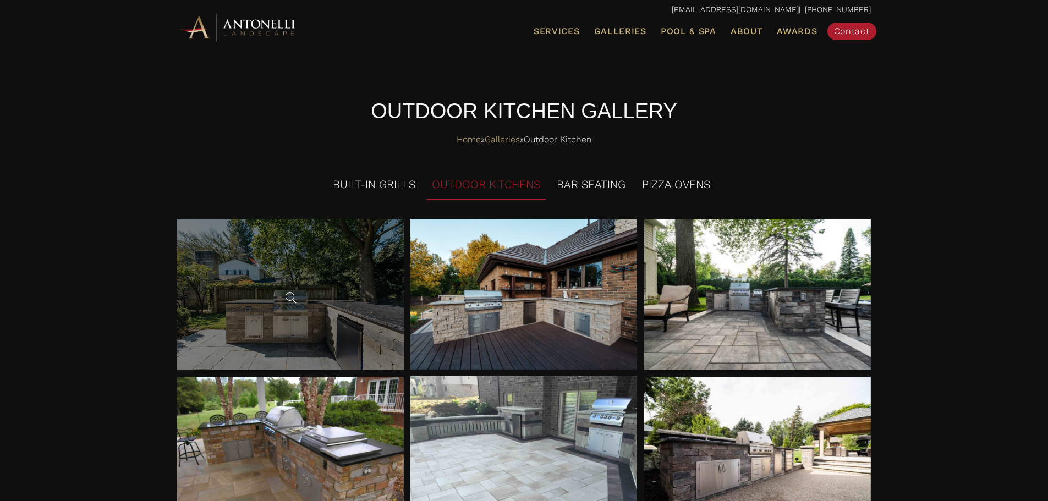
click at [316, 296] on div at bounding box center [290, 294] width 227 height 151
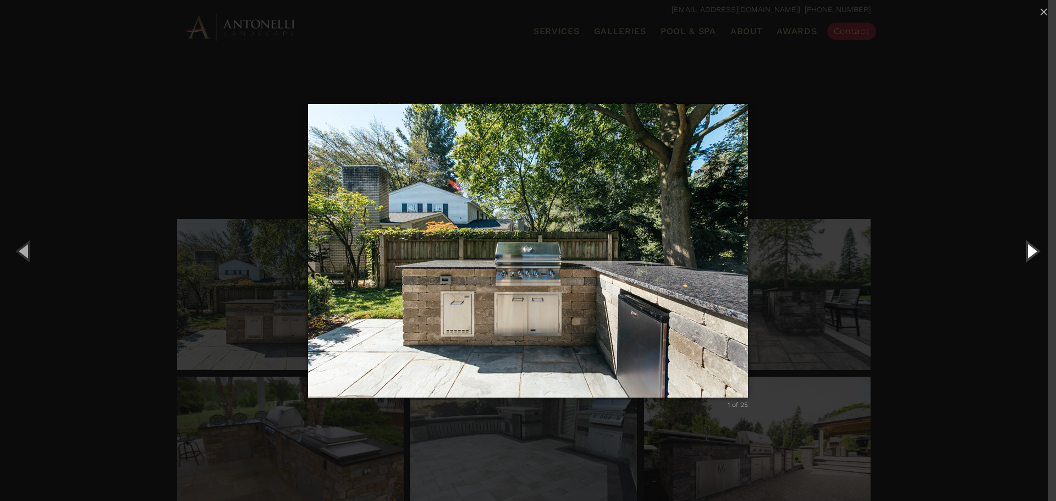
click at [1021, 254] on button "Next (Right arrow key)" at bounding box center [1032, 251] width 50 height 61
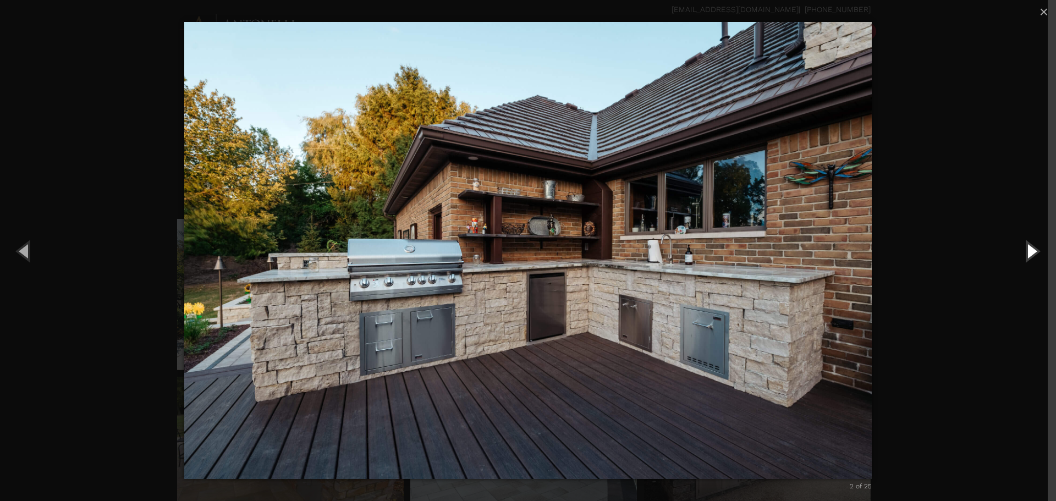
click at [1021, 254] on button "Next (Right arrow key)" at bounding box center [1032, 251] width 50 height 61
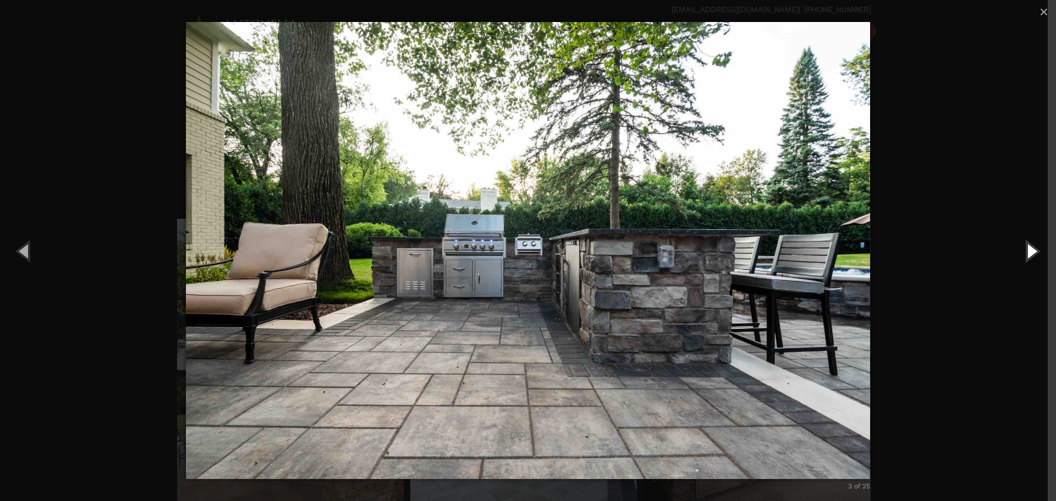
click at [1021, 254] on button "Next (Right arrow key)" at bounding box center [1032, 251] width 50 height 61
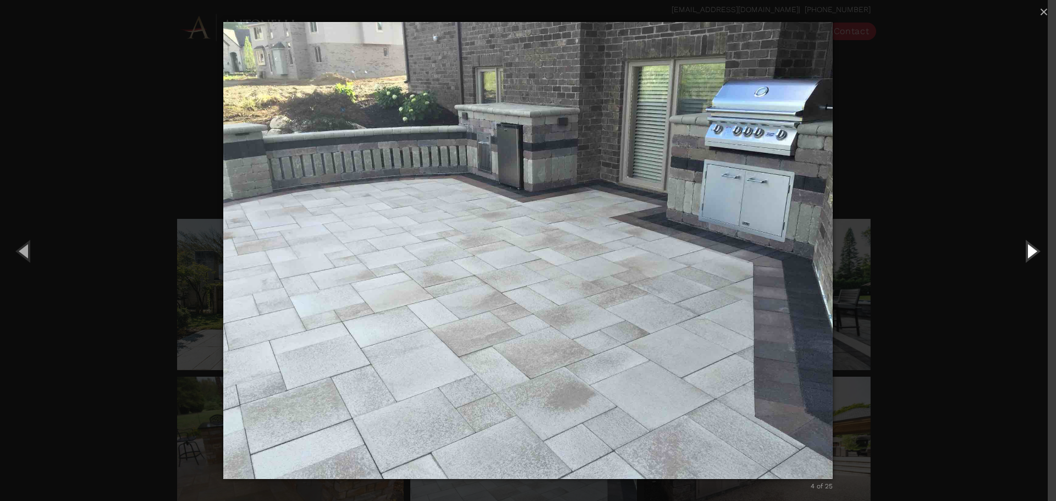
click at [1021, 254] on button "Next (Right arrow key)" at bounding box center [1032, 251] width 50 height 61
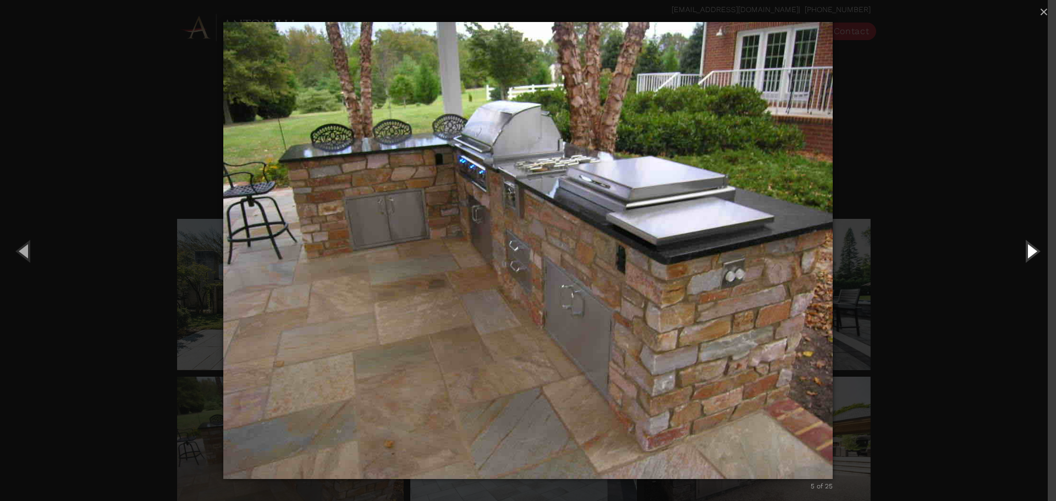
click at [1021, 254] on button "Next (Right arrow key)" at bounding box center [1032, 251] width 50 height 61
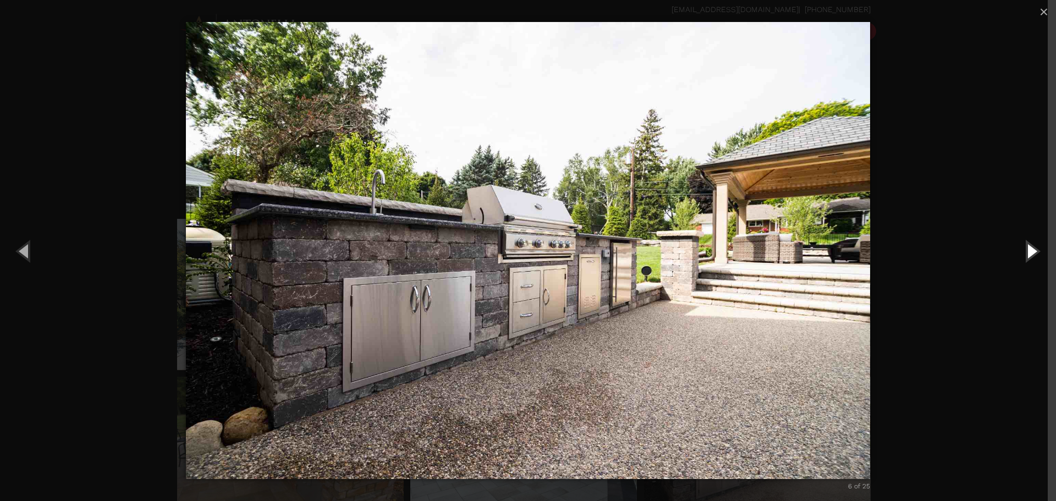
click at [1021, 254] on button "Next (Right arrow key)" at bounding box center [1032, 251] width 50 height 61
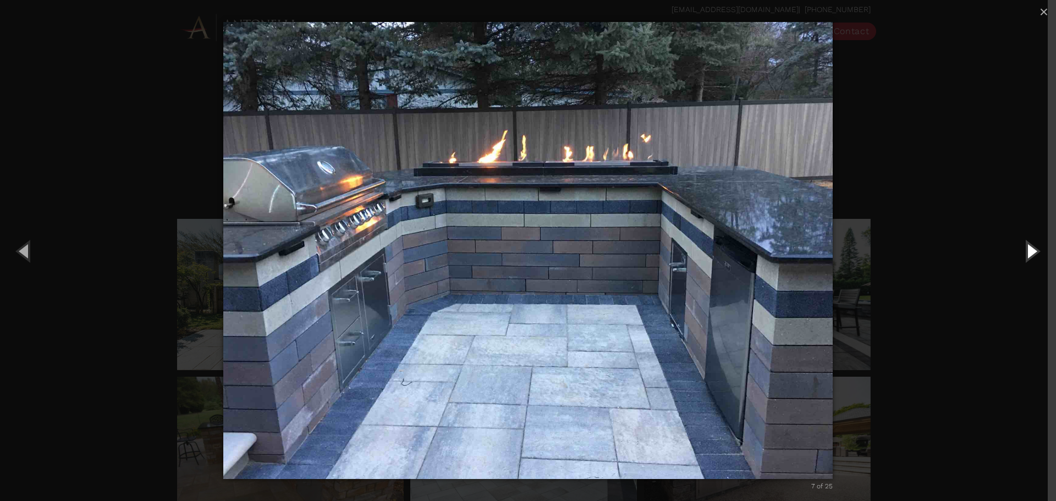
click at [1022, 254] on button "Next (Right arrow key)" at bounding box center [1032, 251] width 50 height 61
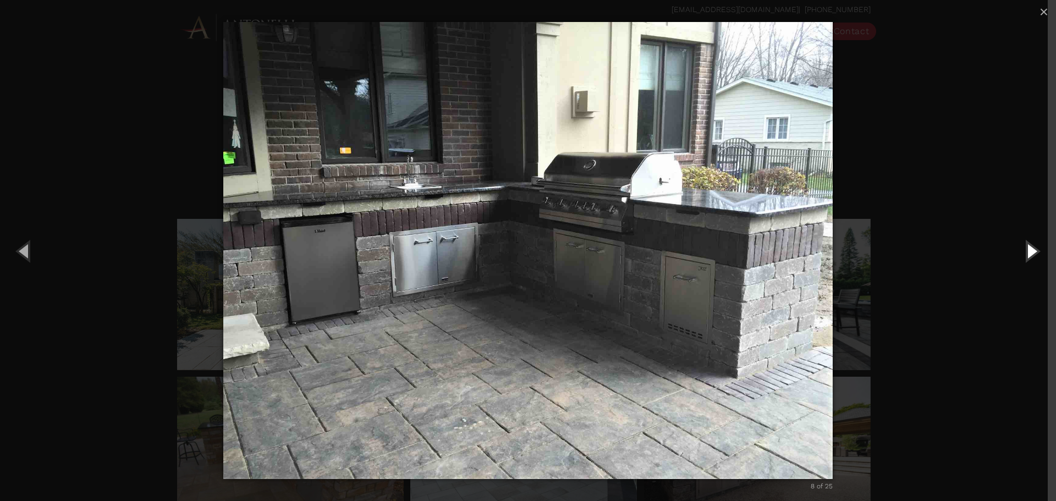
click at [1022, 254] on button "Next (Right arrow key)" at bounding box center [1032, 251] width 50 height 61
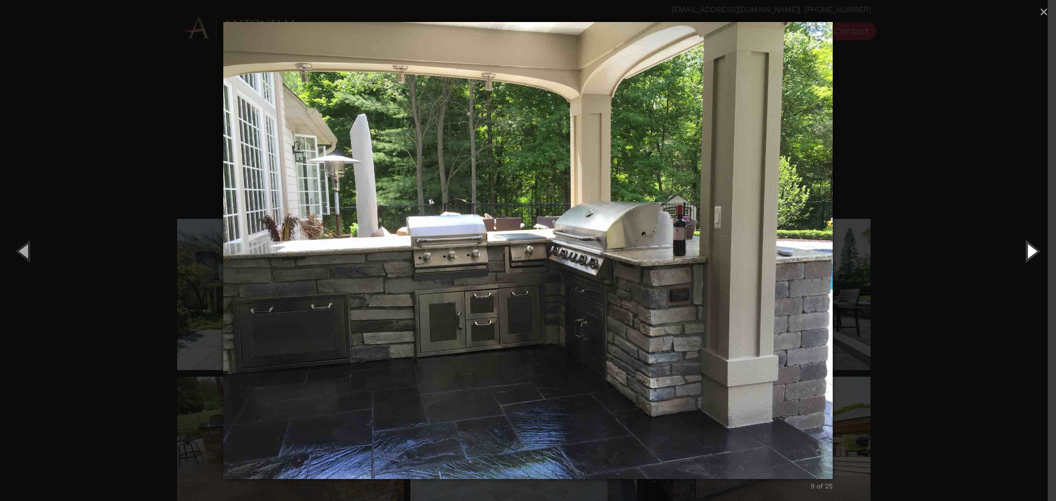
click at [1022, 254] on button "Next (Right arrow key)" at bounding box center [1032, 251] width 50 height 61
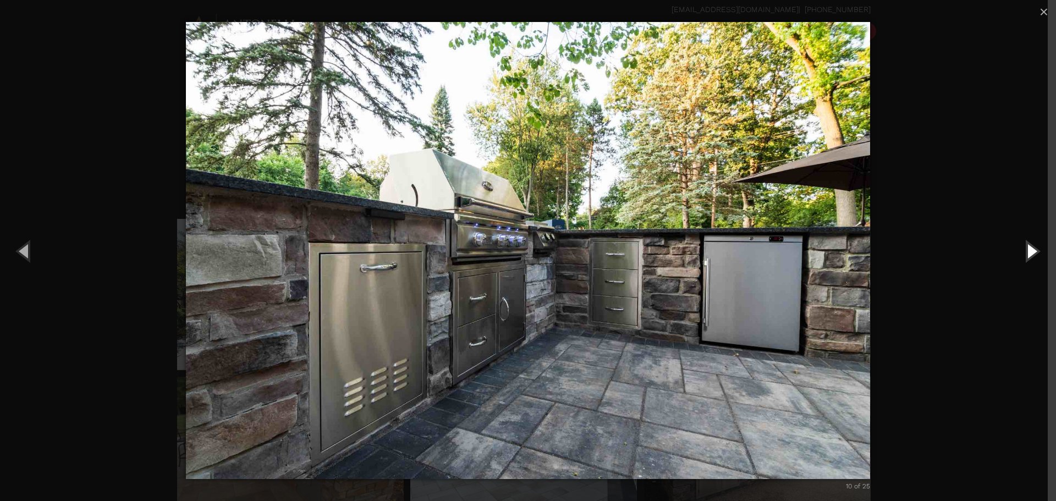
click at [1022, 254] on button "Next (Right arrow key)" at bounding box center [1032, 251] width 50 height 61
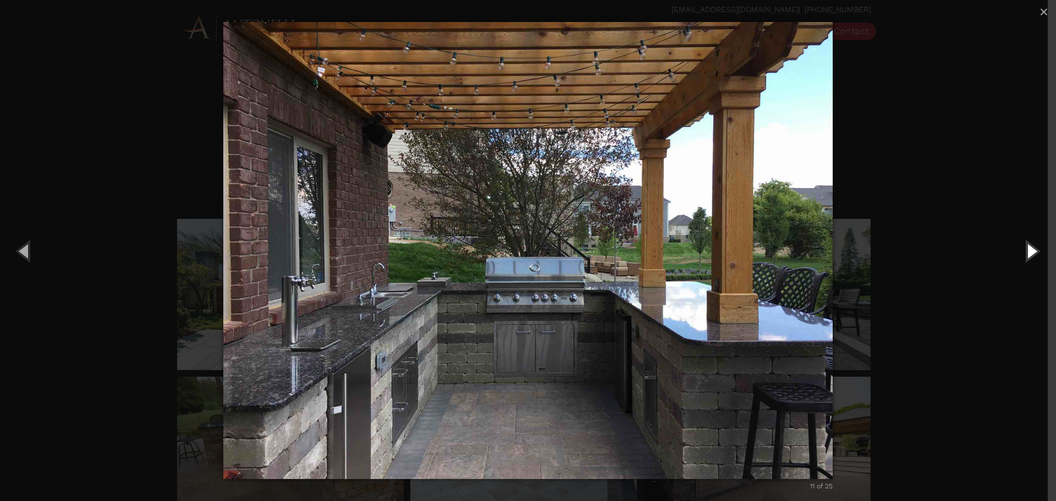
click at [1022, 254] on button "Next (Right arrow key)" at bounding box center [1032, 251] width 50 height 61
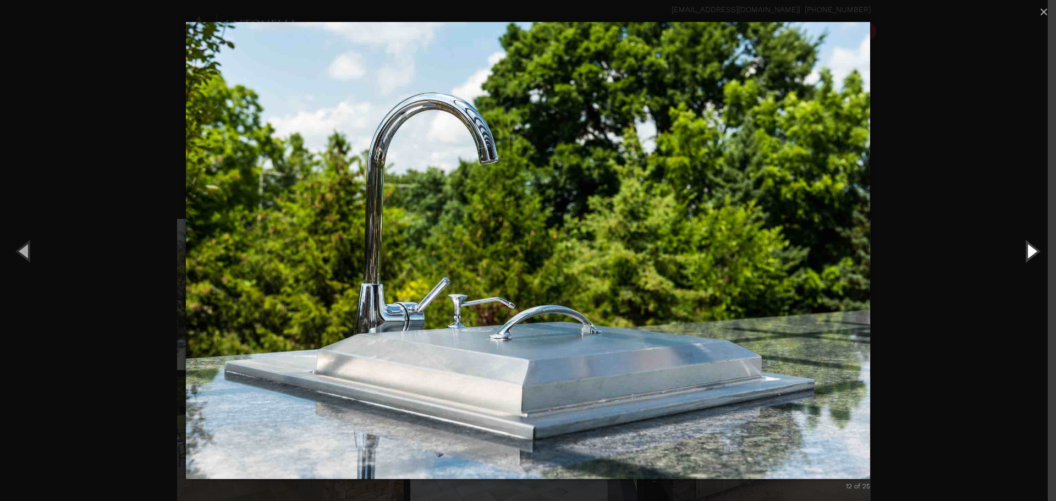
click at [1022, 254] on button "Next (Right arrow key)" at bounding box center [1032, 251] width 50 height 61
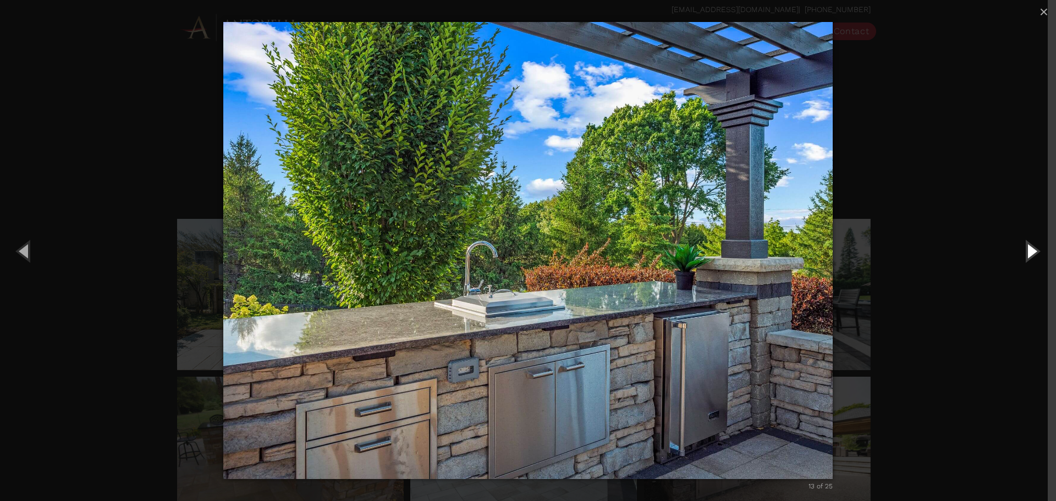
click at [1022, 254] on button "Next (Right arrow key)" at bounding box center [1032, 251] width 50 height 61
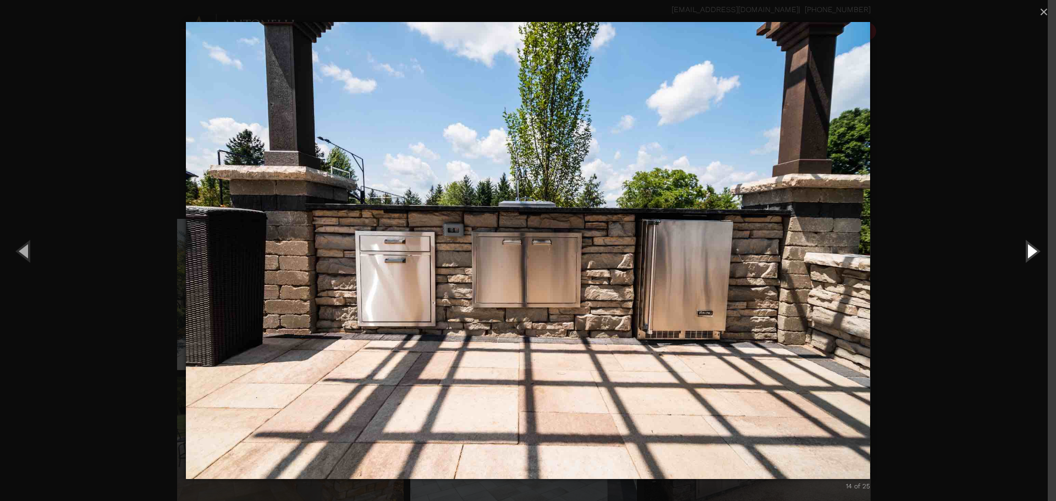
click at [1022, 254] on button "Next (Right arrow key)" at bounding box center [1032, 251] width 50 height 61
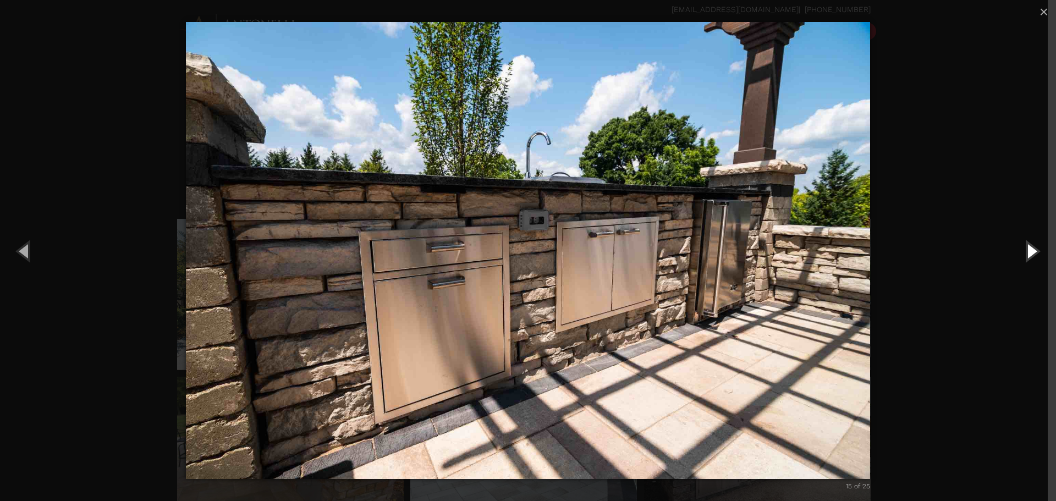
click at [1022, 254] on button "Next (Right arrow key)" at bounding box center [1032, 251] width 50 height 61
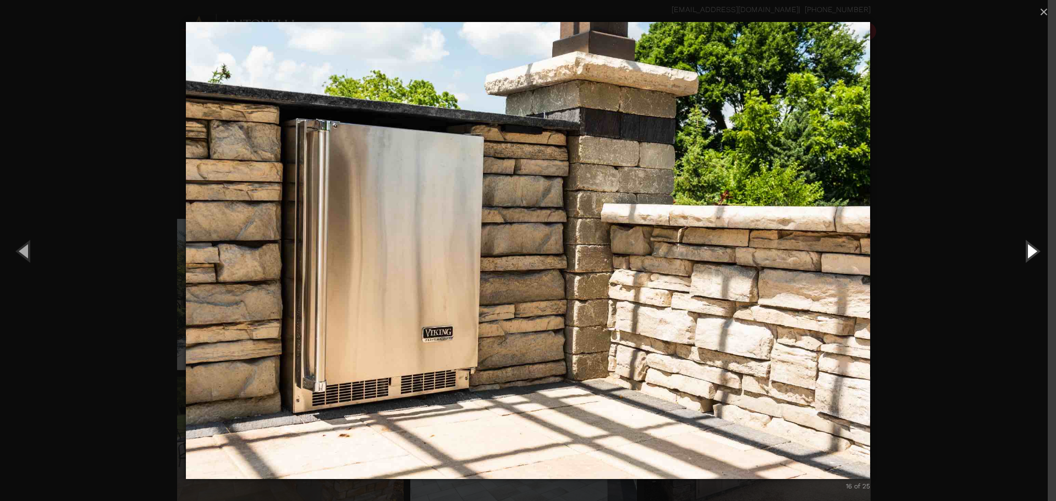
click at [1022, 254] on button "Next (Right arrow key)" at bounding box center [1032, 251] width 50 height 61
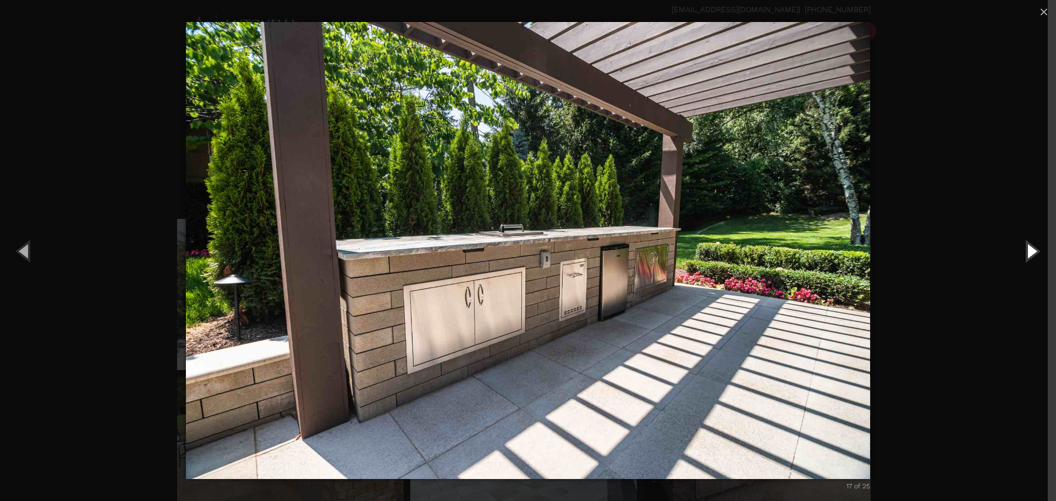
click at [1022, 254] on button "Next (Right arrow key)" at bounding box center [1032, 251] width 50 height 61
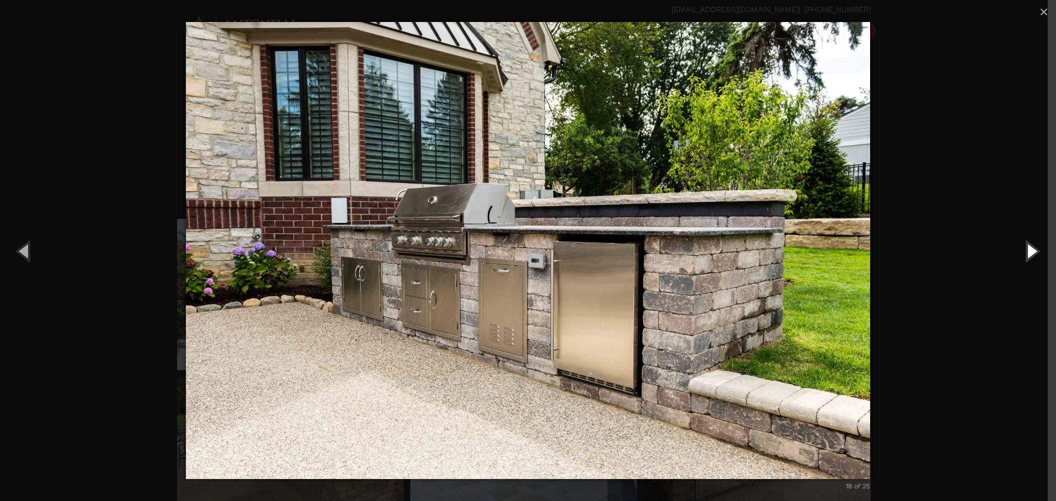
click at [1022, 254] on button "Next (Right arrow key)" at bounding box center [1032, 251] width 50 height 61
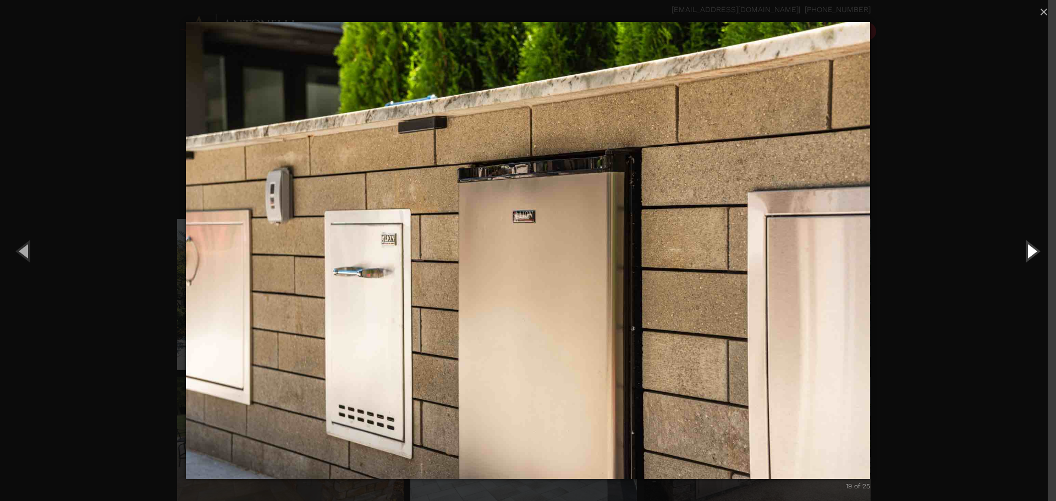
click at [1022, 254] on button "Next (Right arrow key)" at bounding box center [1032, 251] width 50 height 61
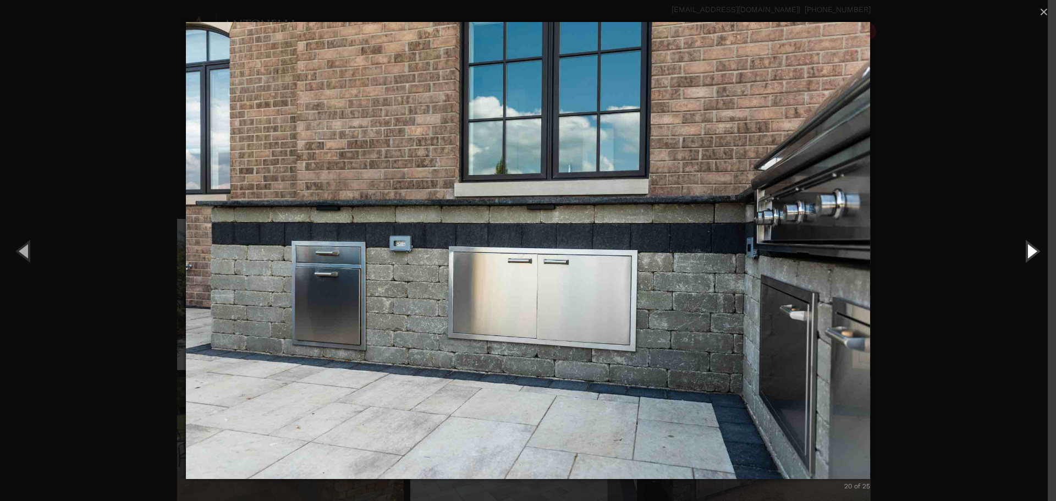
click at [1022, 254] on button "Next (Right arrow key)" at bounding box center [1032, 251] width 50 height 61
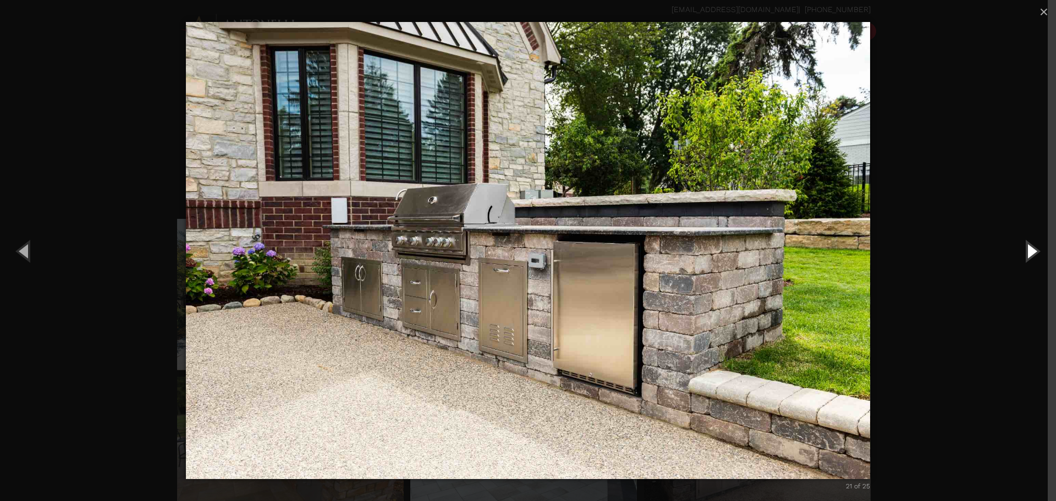
click at [1022, 254] on button "Next (Right arrow key)" at bounding box center [1032, 251] width 50 height 61
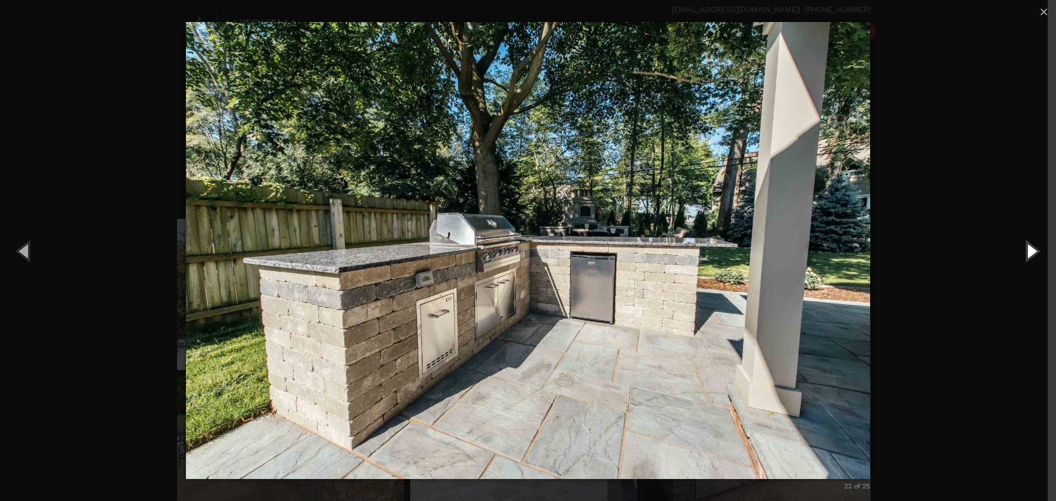
click at [1022, 254] on button "Next (Right arrow key)" at bounding box center [1032, 251] width 50 height 61
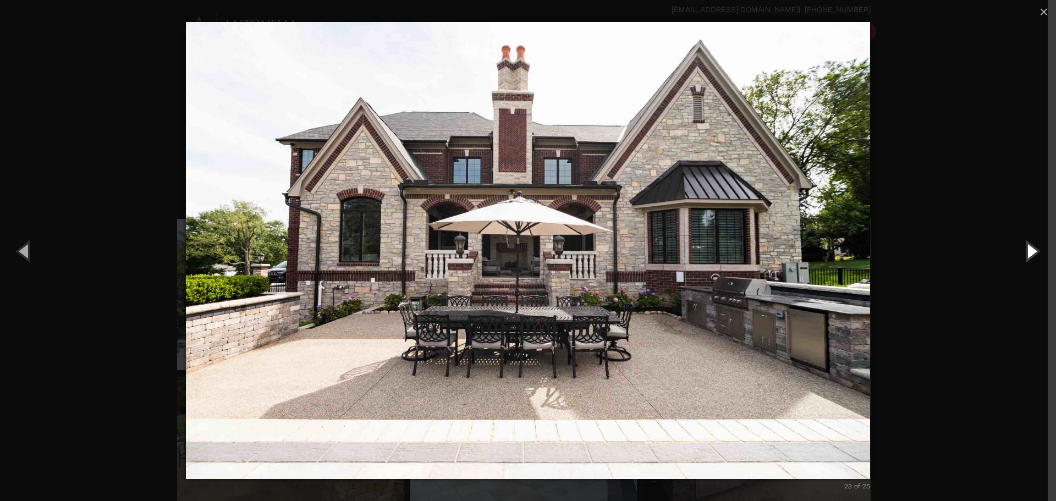
click at [1022, 254] on button "Next (Right arrow key)" at bounding box center [1032, 251] width 50 height 61
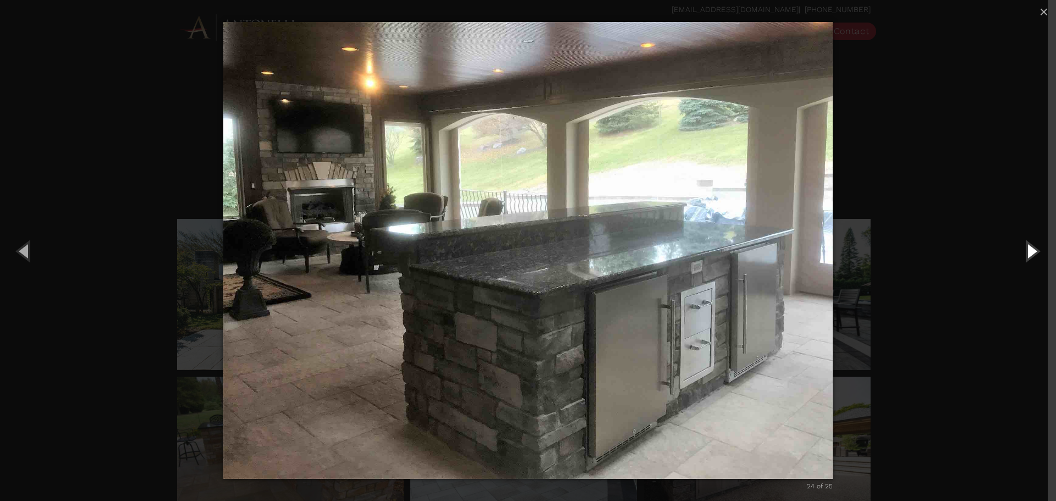
click at [1022, 254] on button "Next (Right arrow key)" at bounding box center [1032, 251] width 50 height 61
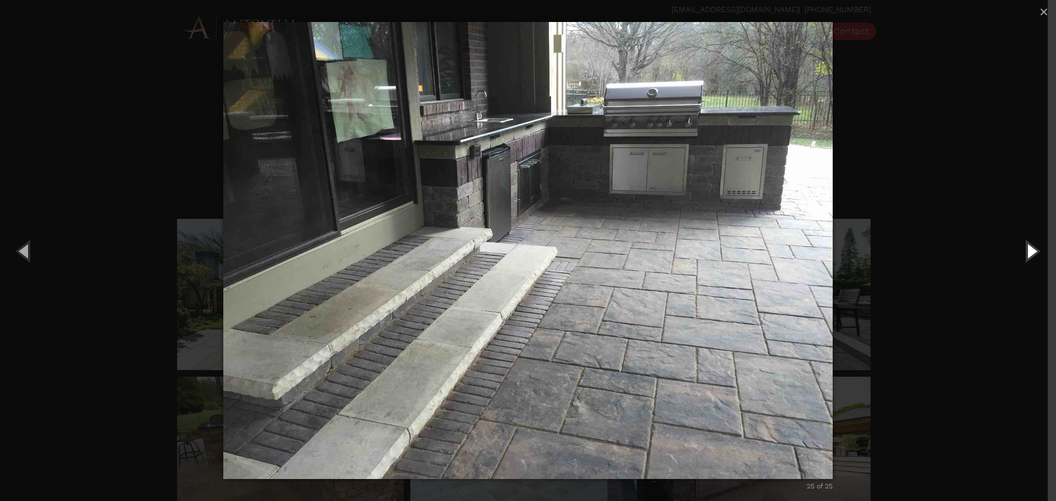
click at [1022, 254] on button "Next (Right arrow key)" at bounding box center [1032, 251] width 50 height 61
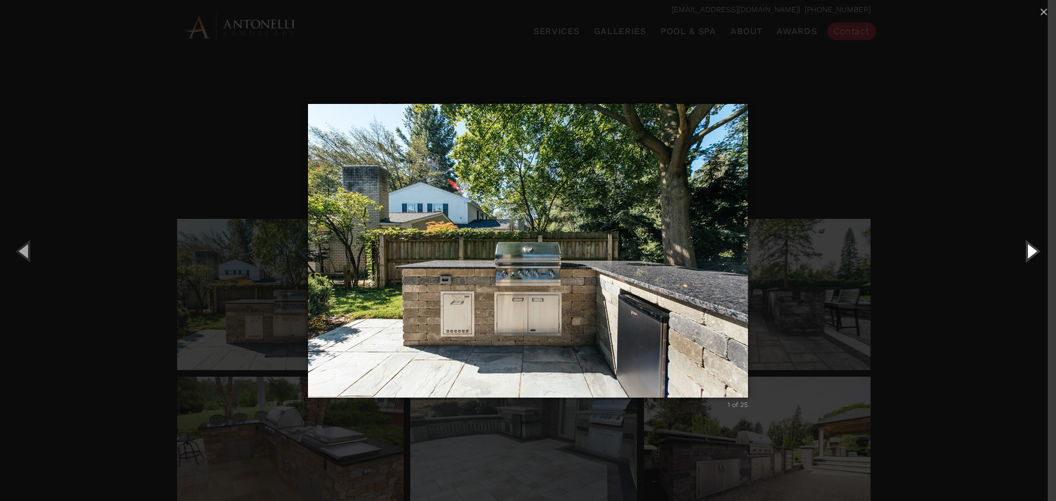
click at [1022, 254] on button "Next (Right arrow key)" at bounding box center [1032, 251] width 50 height 61
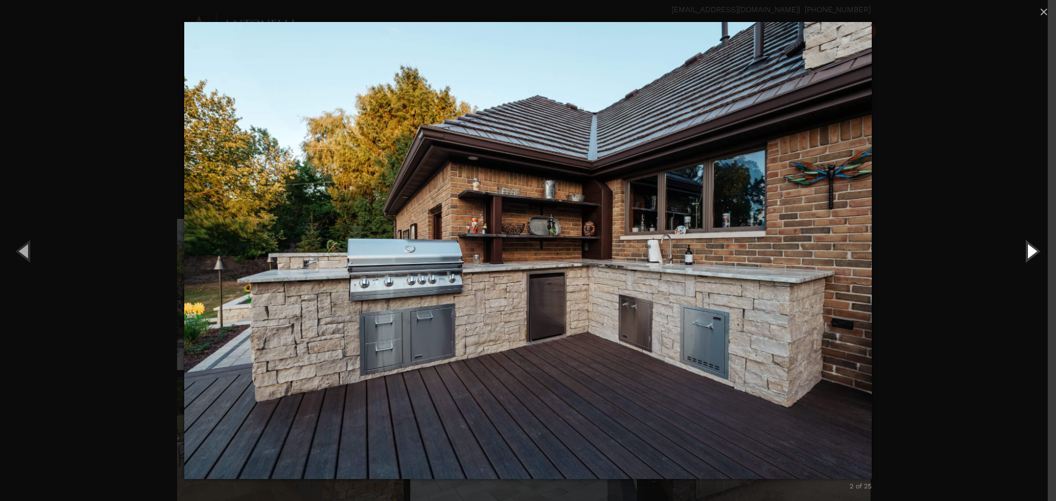
click at [1022, 254] on button "Next (Right arrow key)" at bounding box center [1032, 251] width 50 height 61
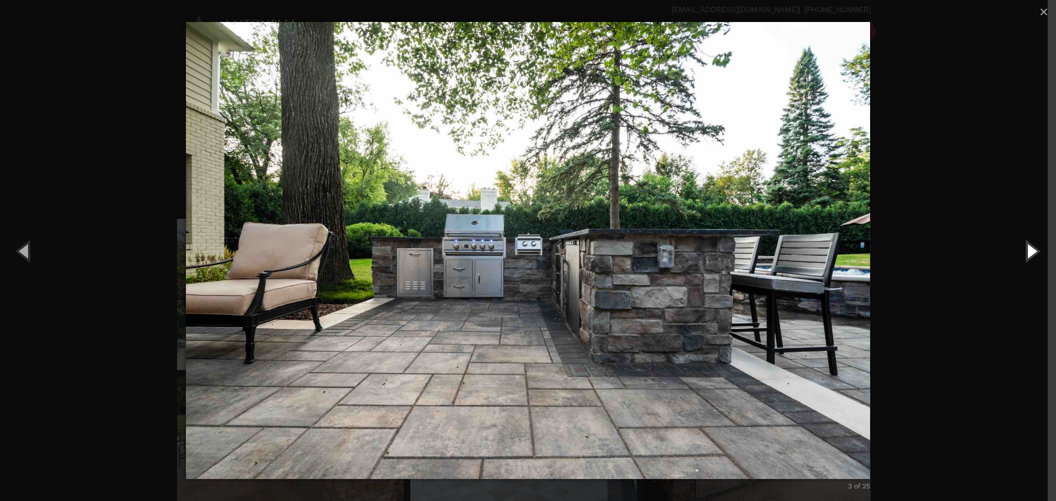
click at [1022, 254] on button "Next (Right arrow key)" at bounding box center [1032, 251] width 50 height 61
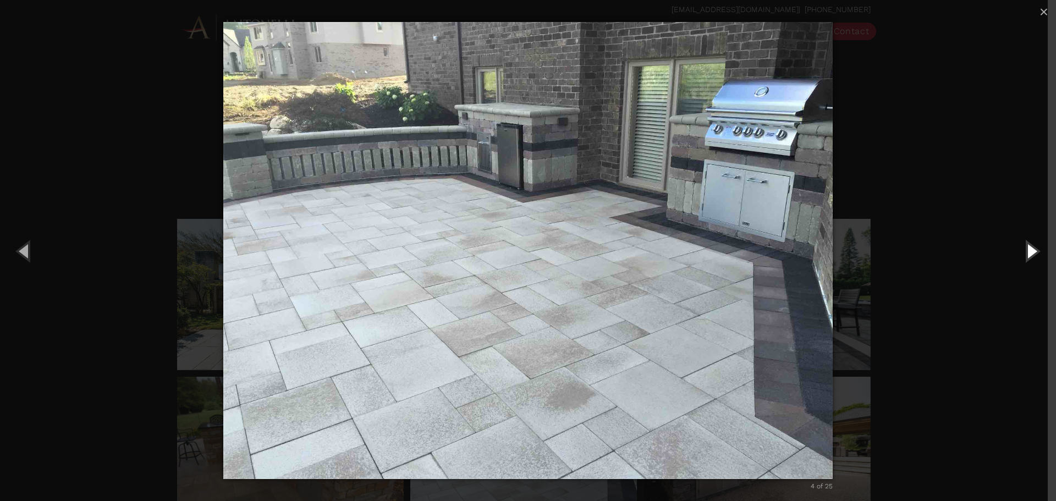
click at [1022, 254] on button "Next (Right arrow key)" at bounding box center [1032, 251] width 50 height 61
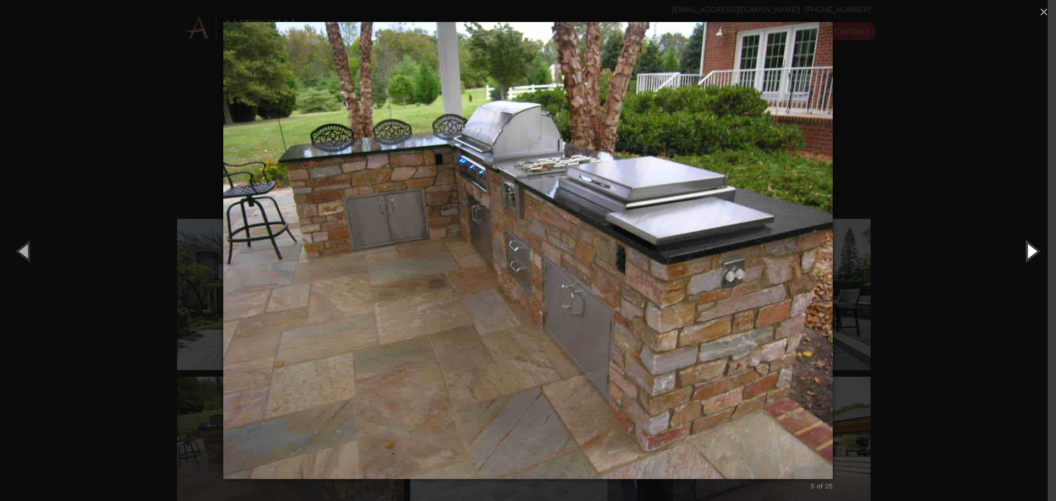
click at [1022, 254] on button "Next (Right arrow key)" at bounding box center [1032, 251] width 50 height 61
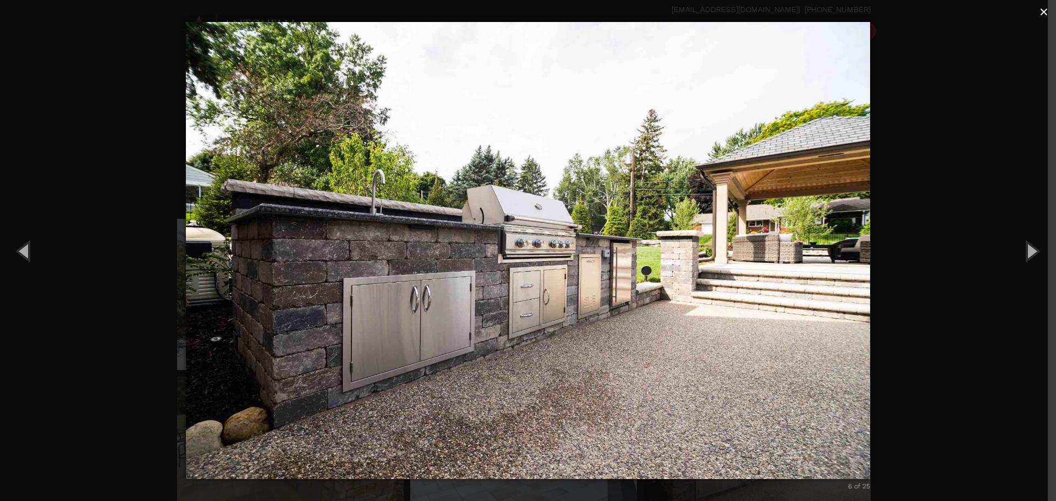
click at [1046, 15] on span "×" at bounding box center [1044, 11] width 9 height 17
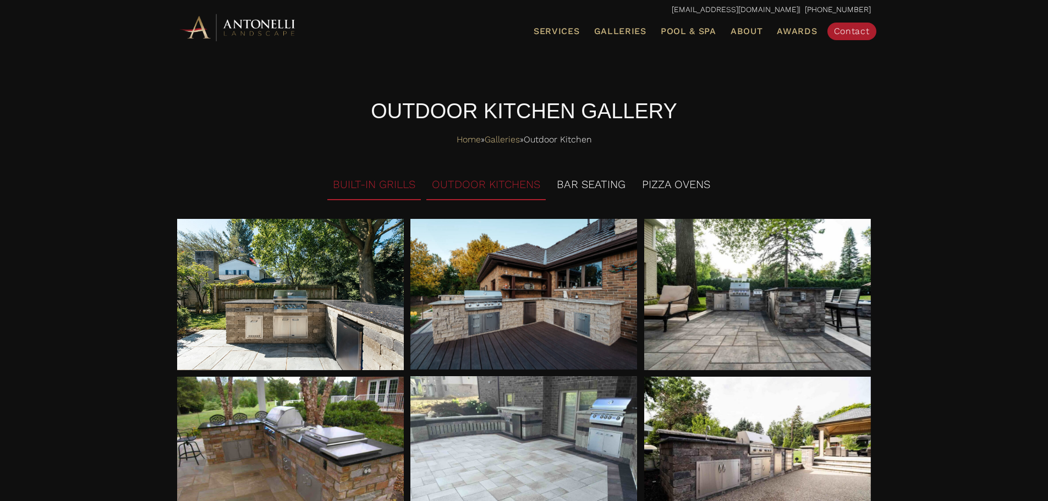
click at [352, 186] on li "BUILT-IN GRILLS" at bounding box center [374, 185] width 94 height 30
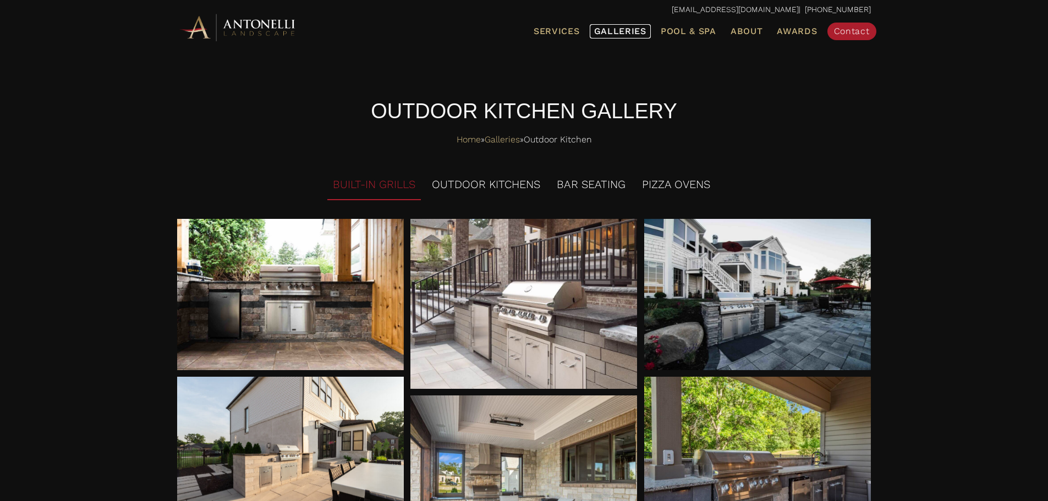
click at [639, 29] on span "Galleries" at bounding box center [620, 31] width 52 height 10
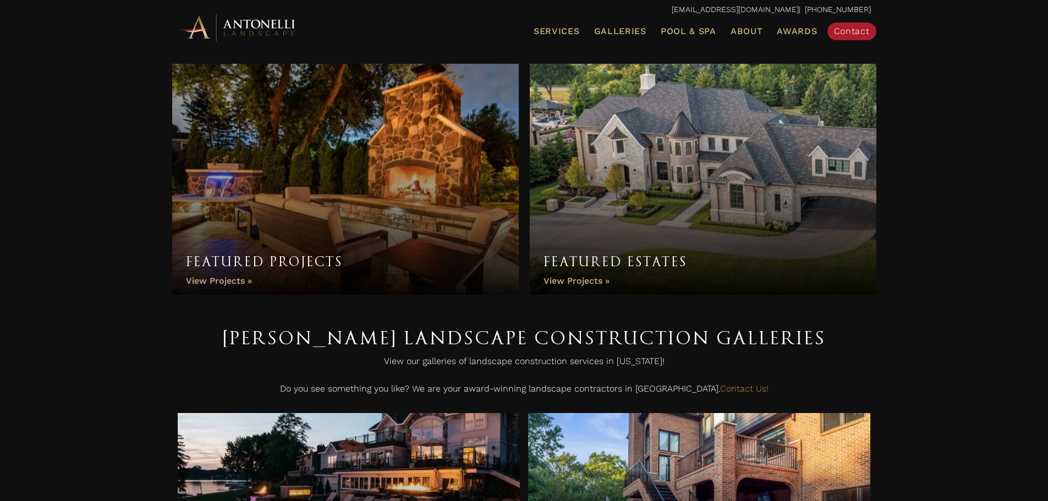
click at [628, 171] on link "Featured Estates" at bounding box center [703, 179] width 347 height 231
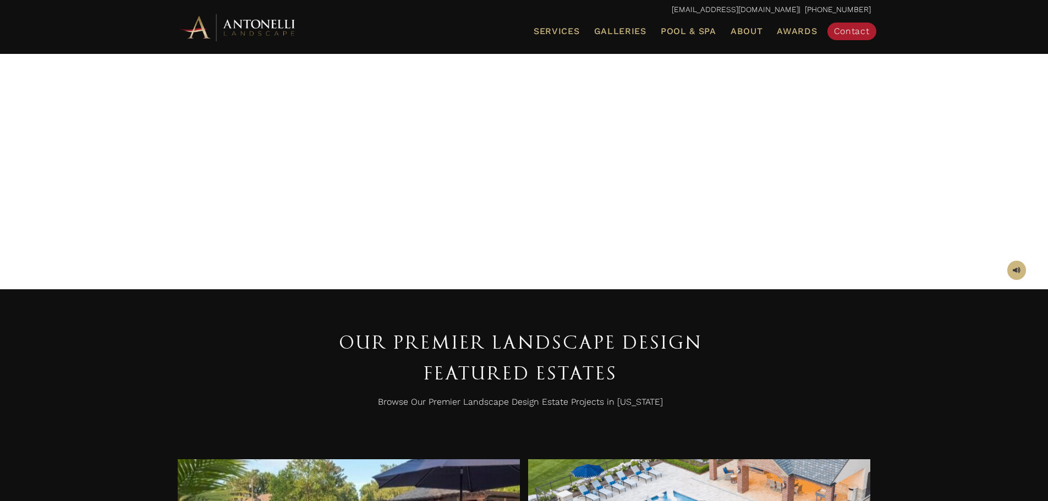
scroll to position [385, 0]
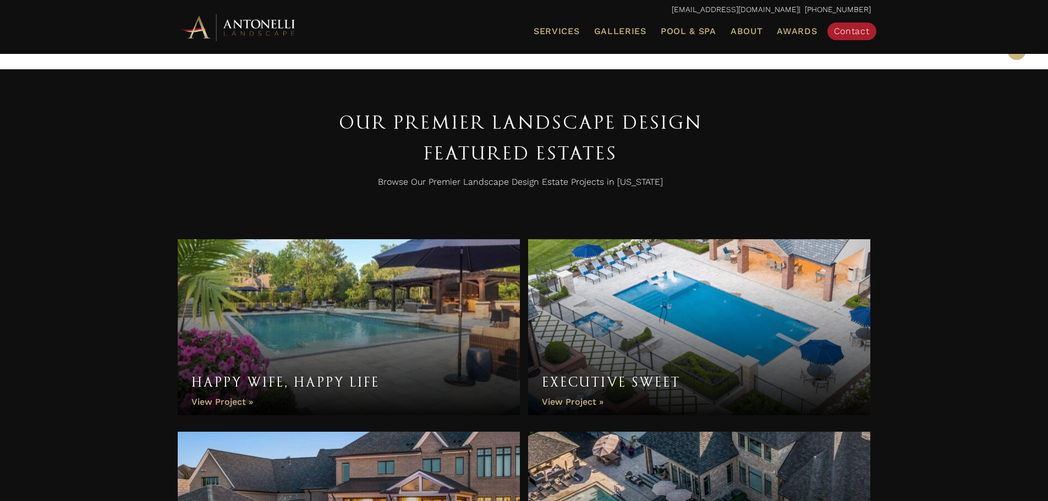
click at [404, 355] on link "Happy Wife, Happy Life" at bounding box center [349, 327] width 343 height 176
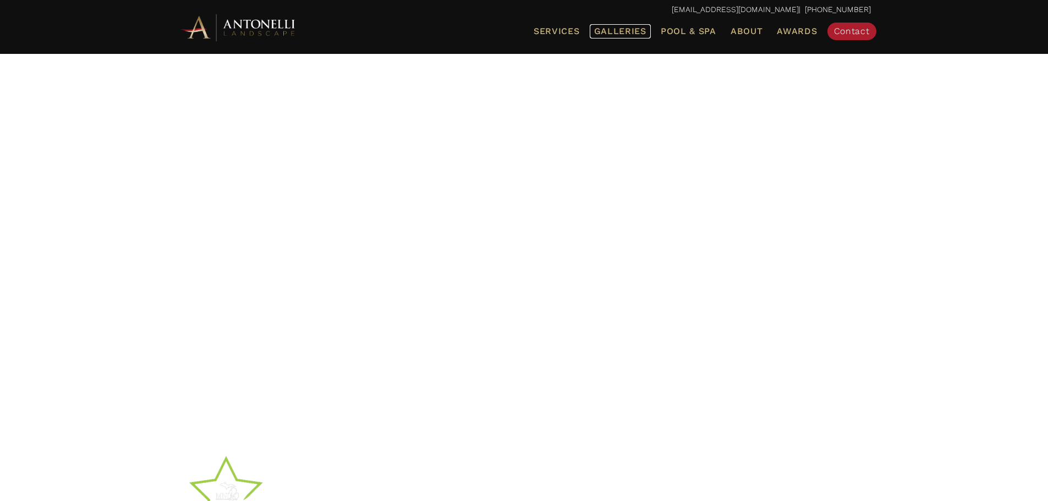
click at [631, 34] on span "Galleries" at bounding box center [620, 31] width 52 height 10
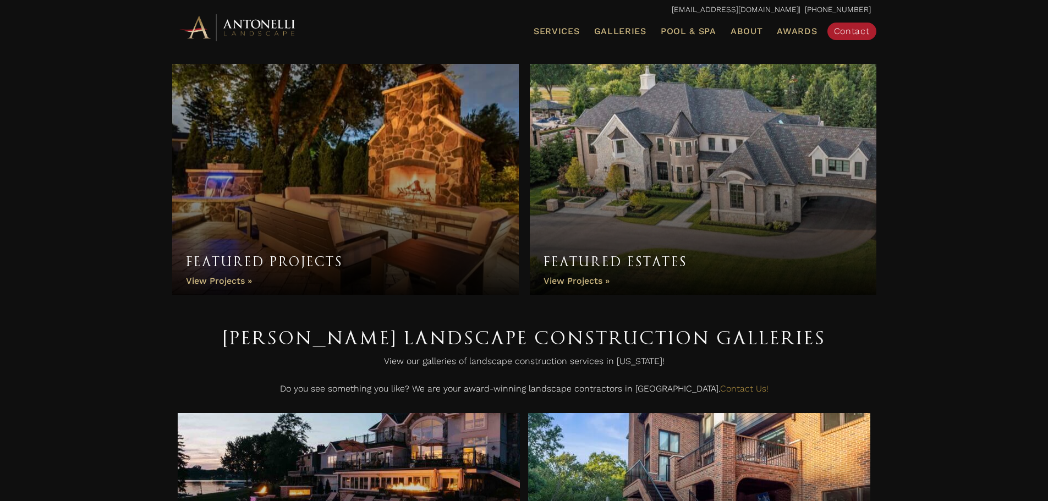
click at [579, 278] on link "Featured Estates" at bounding box center [703, 179] width 347 height 231
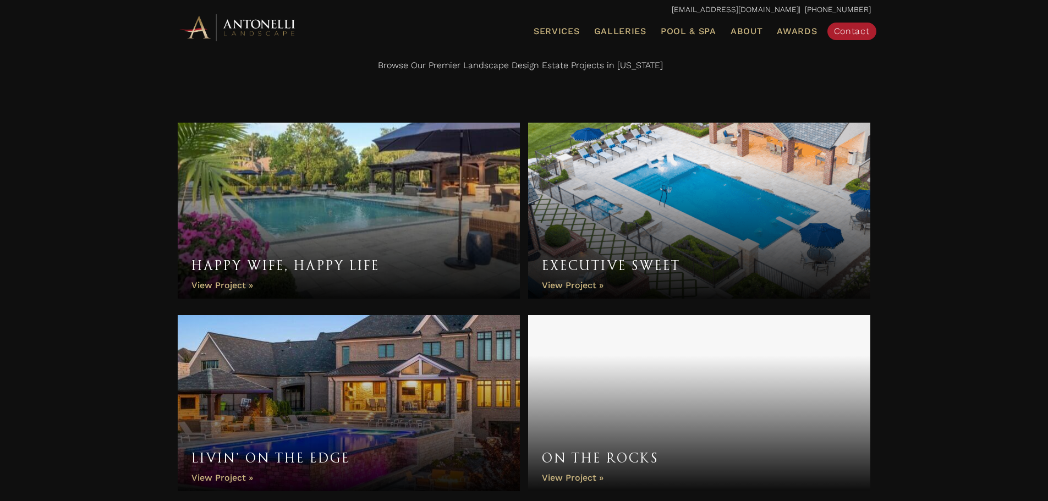
scroll to position [660, 0]
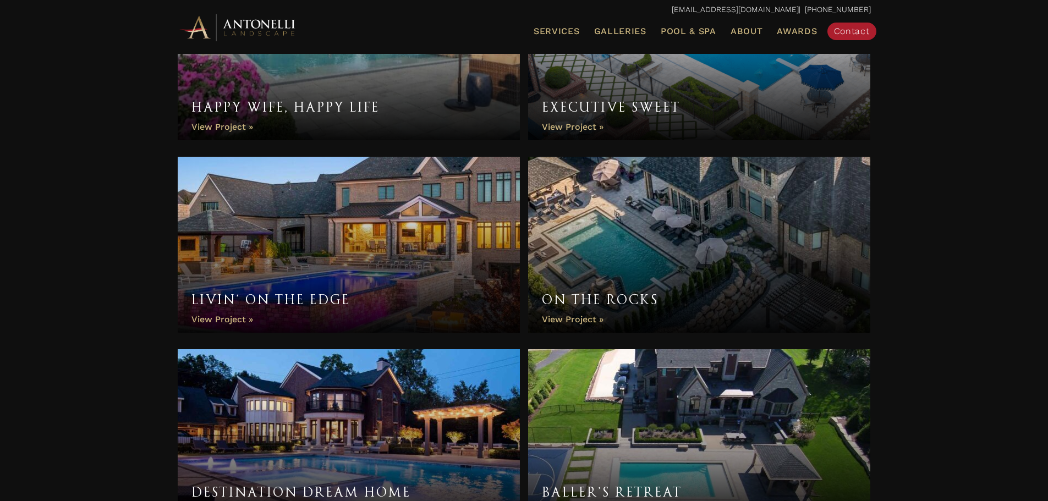
click at [573, 128] on link "Executive Sweet" at bounding box center [699, 52] width 343 height 176
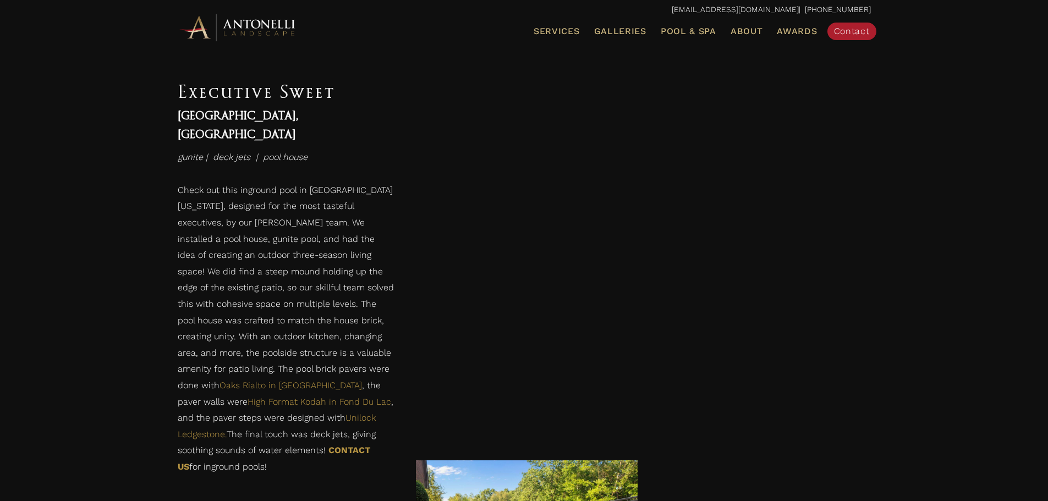
scroll to position [1449, 0]
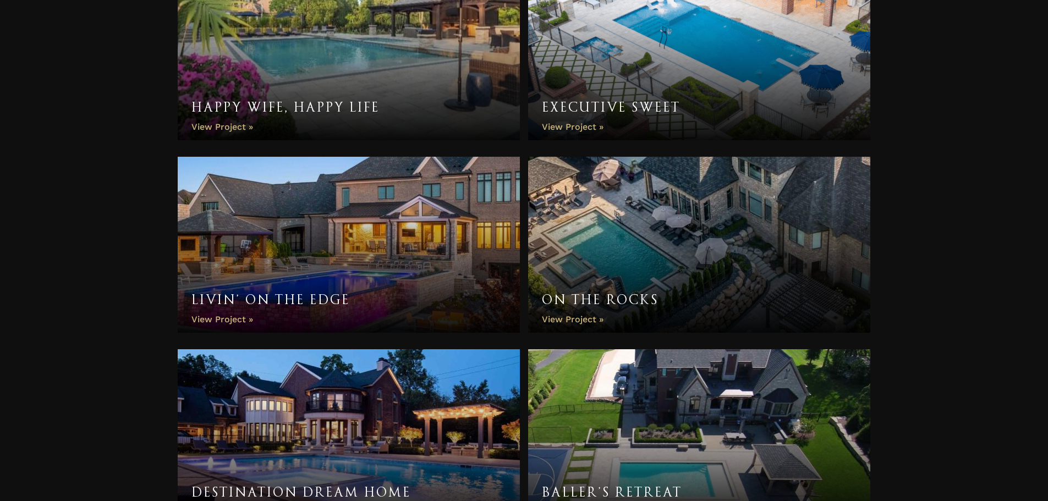
click at [442, 243] on link "Livin’ On The Edge" at bounding box center [349, 245] width 343 height 176
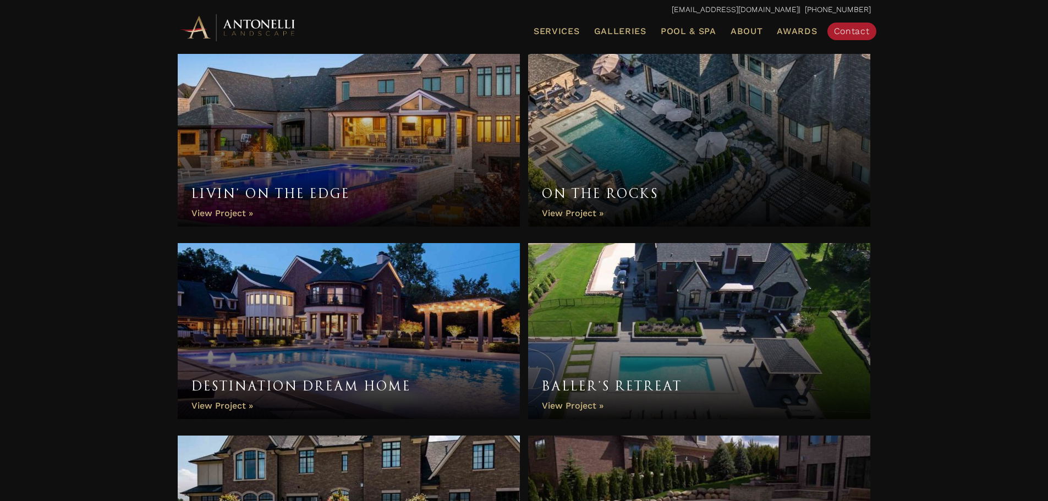
scroll to position [770, 0]
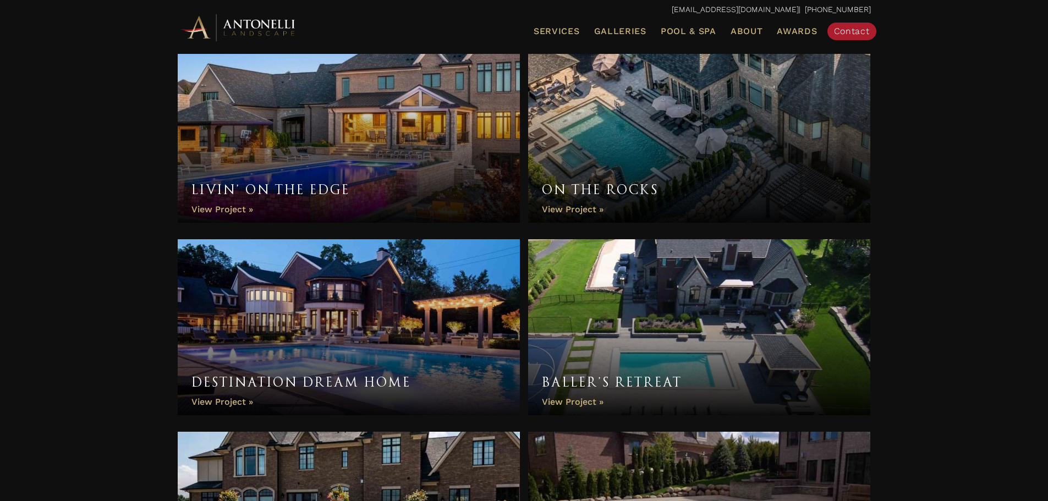
click at [449, 306] on link "Destination Dream Home" at bounding box center [349, 327] width 343 height 176
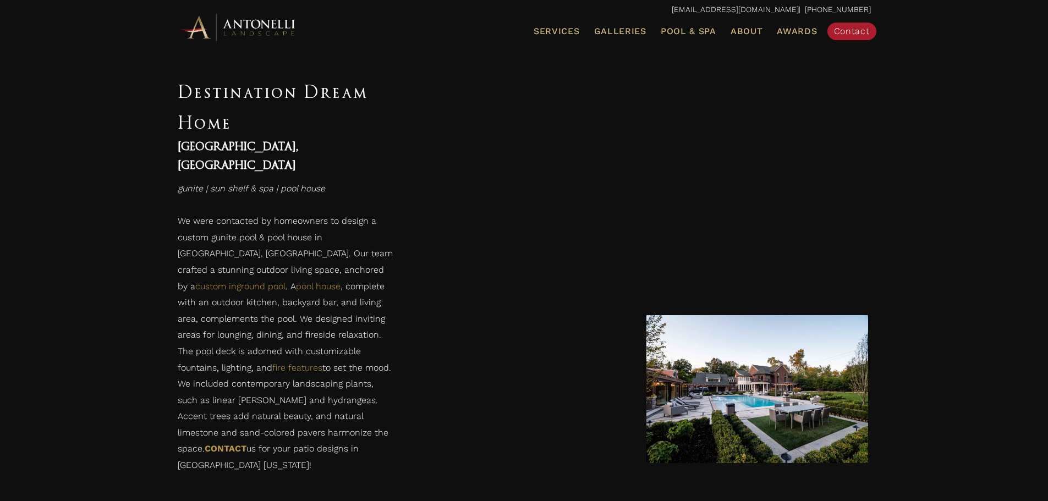
scroll to position [1706, 0]
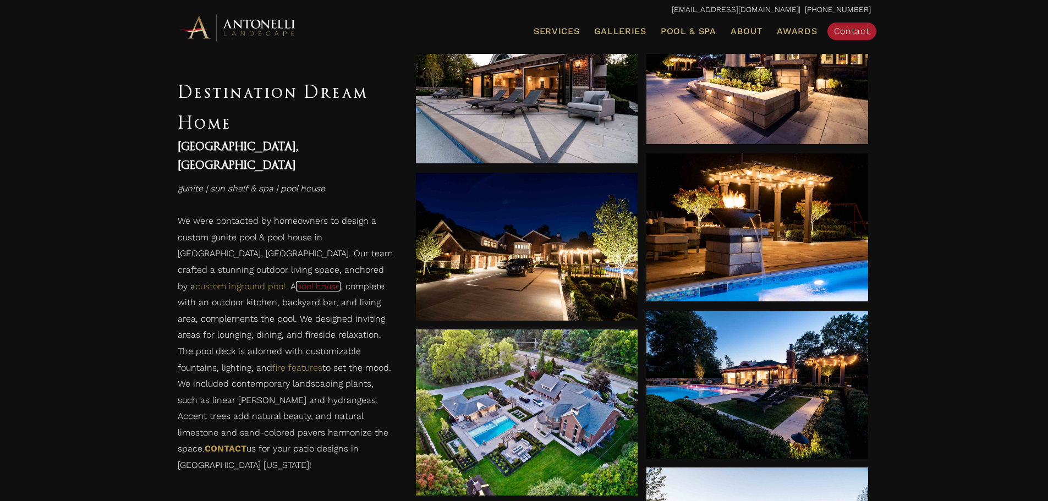
click at [341, 281] on link "pool house" at bounding box center [318, 286] width 45 height 10
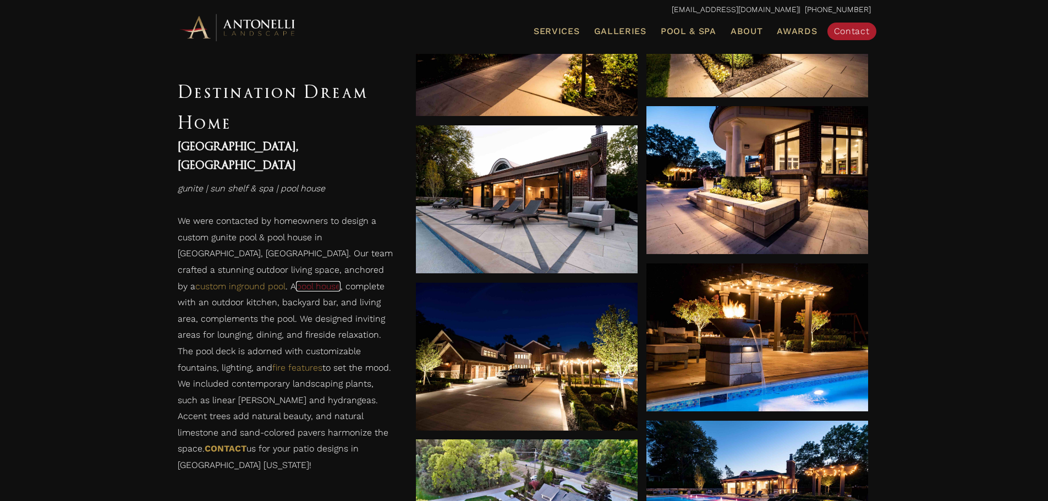
scroll to position [1651, 0]
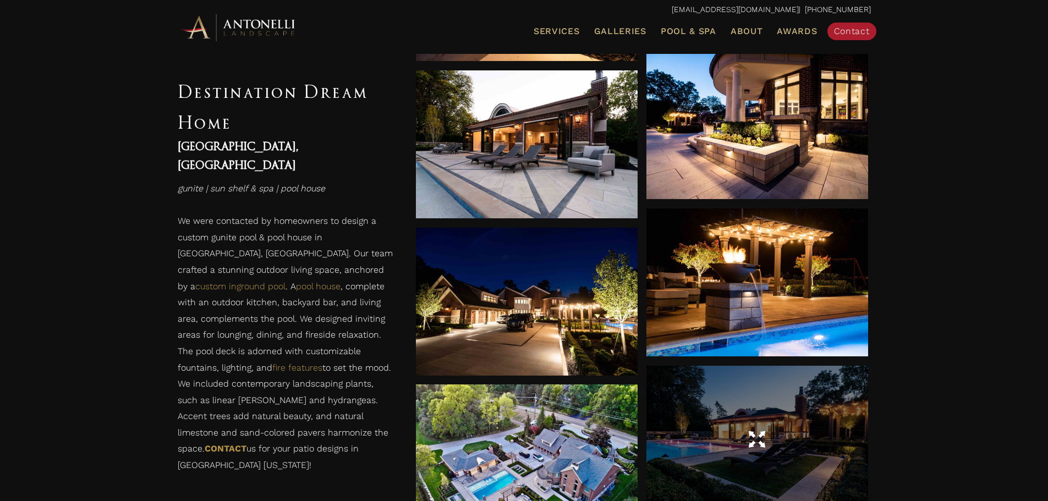
click at [746, 442] on div at bounding box center [757, 440] width 222 height 31
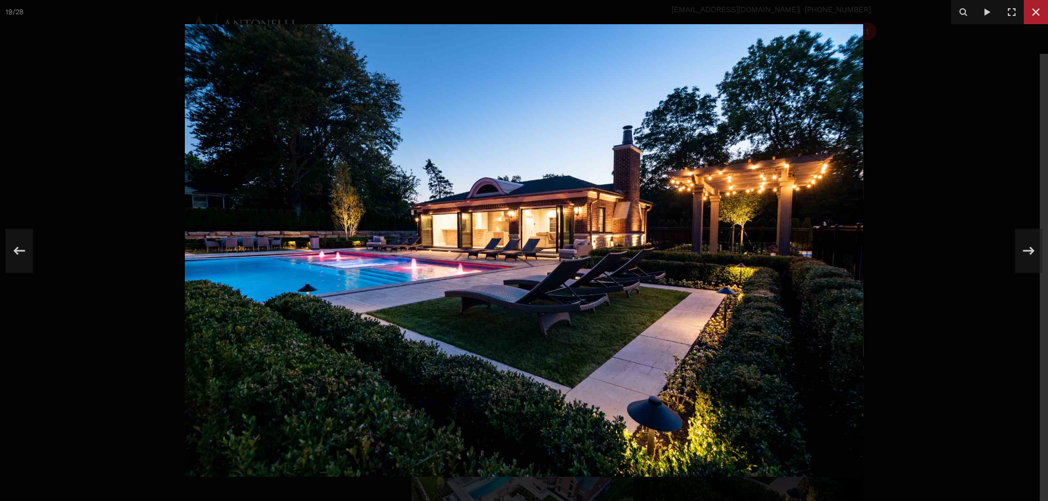
click at [1035, 15] on icon at bounding box center [1035, 12] width 13 height 13
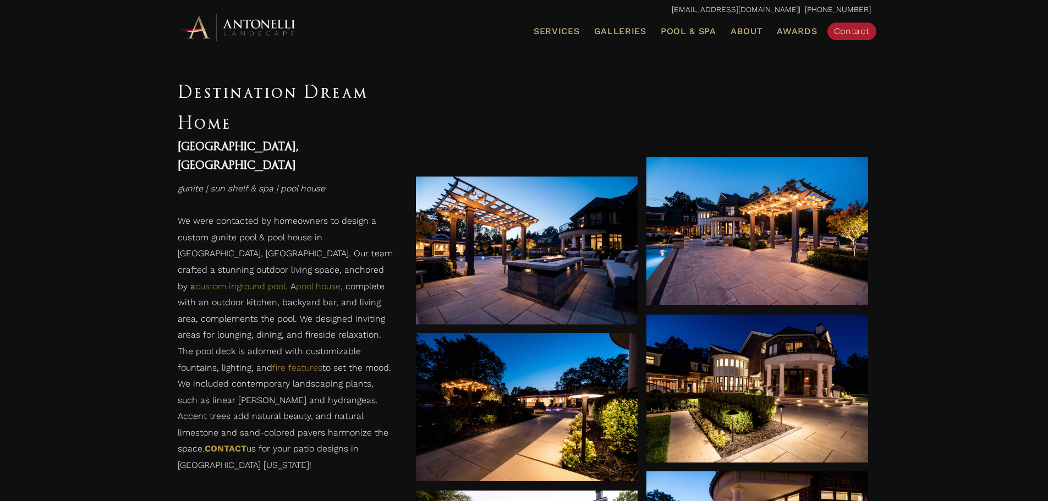
scroll to position [1210, 0]
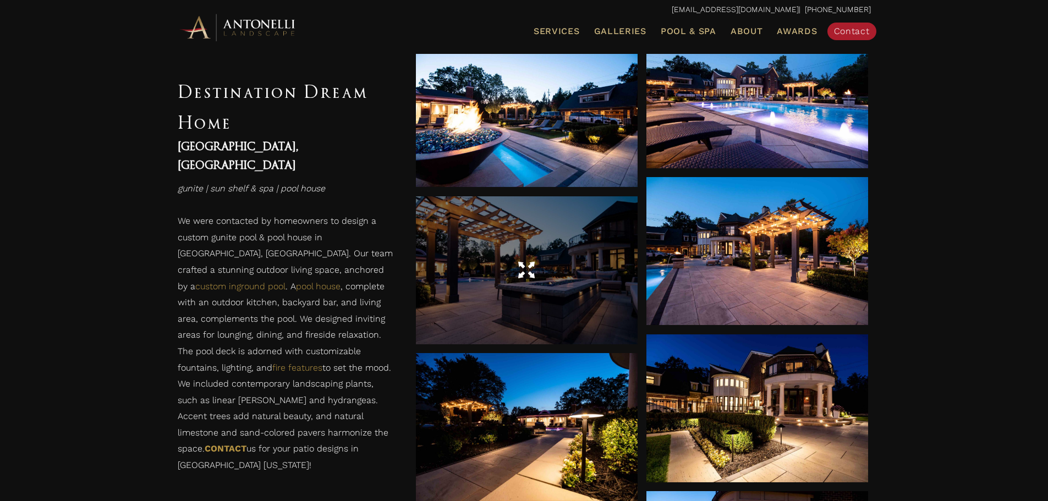
click at [532, 302] on div at bounding box center [527, 270] width 222 height 148
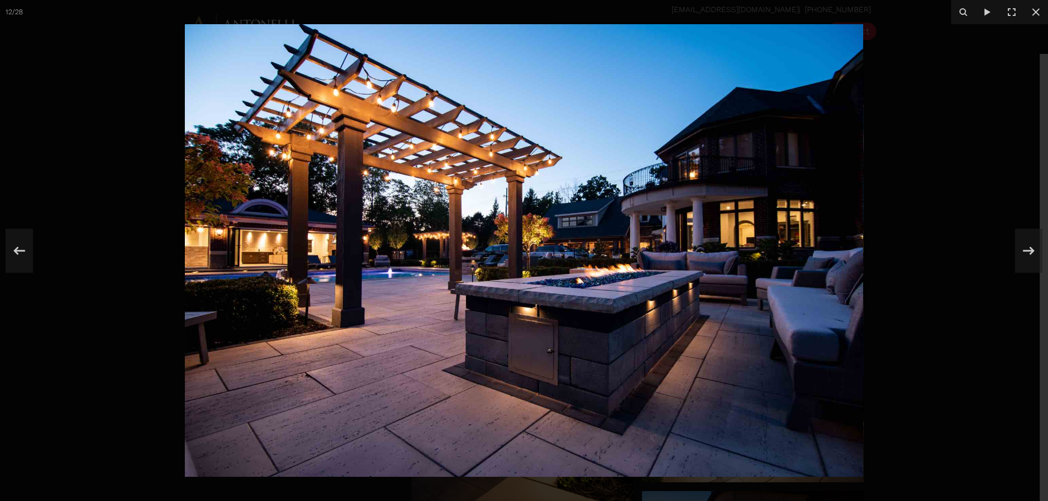
click at [532, 302] on img at bounding box center [524, 250] width 678 height 453
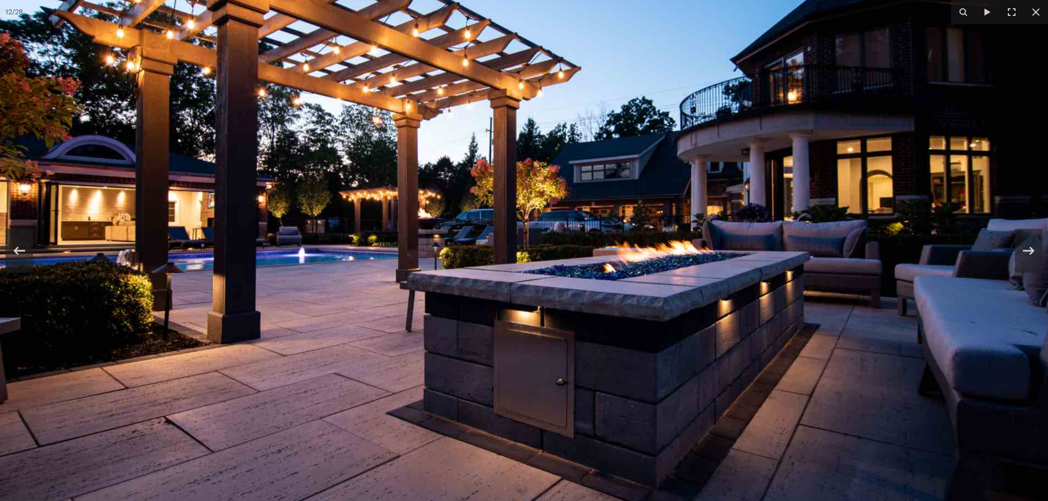
click at [532, 302] on img at bounding box center [519, 218] width 1100 height 734
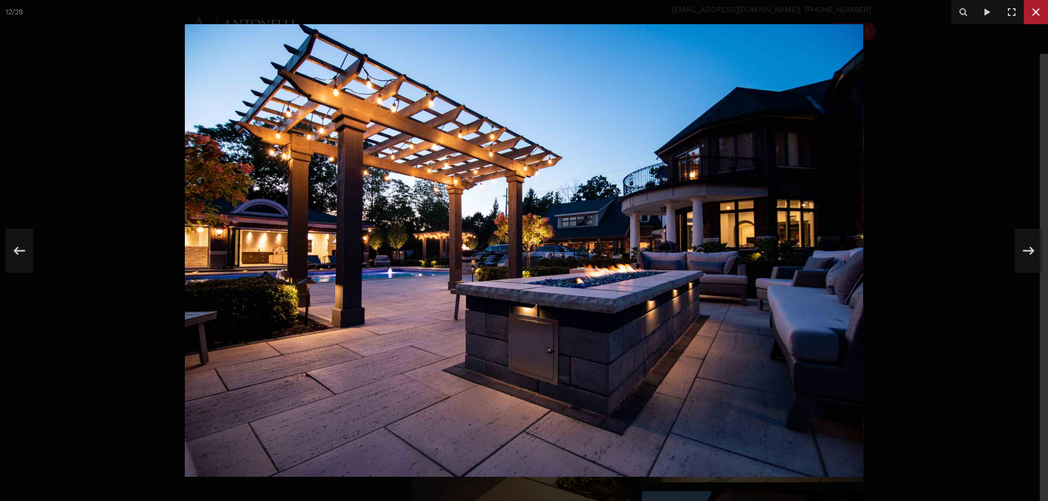
click at [1033, 17] on icon at bounding box center [1035, 12] width 13 height 13
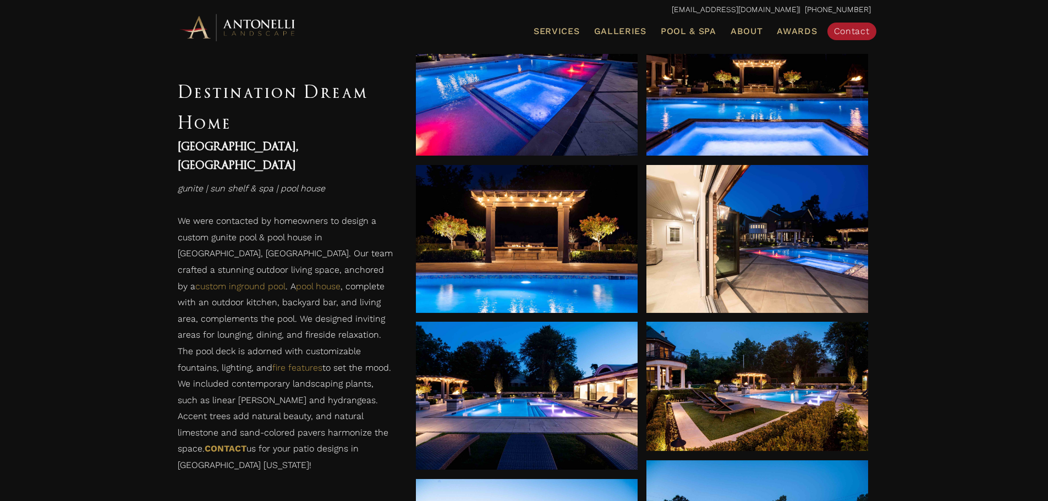
scroll to position [715, 0]
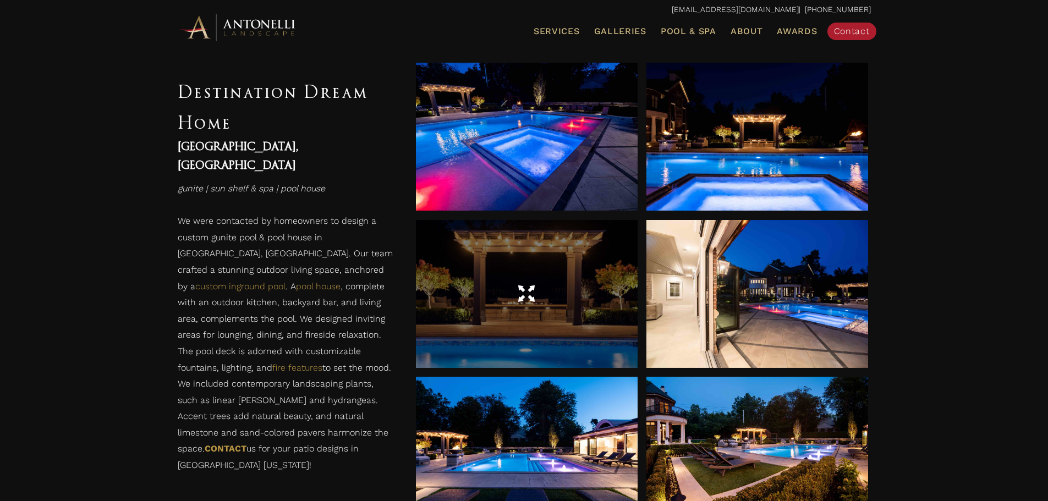
click at [582, 317] on div at bounding box center [527, 294] width 222 height 148
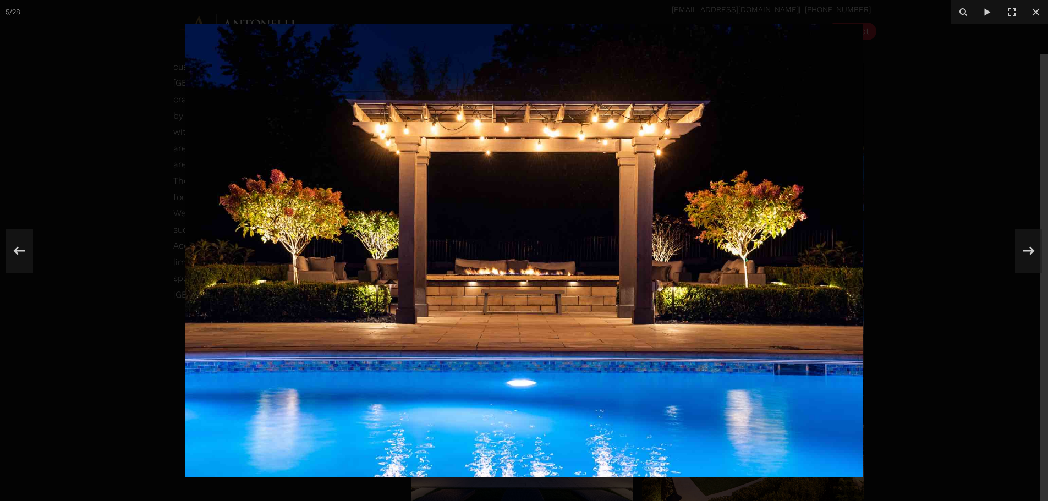
click at [563, 289] on img at bounding box center [524, 250] width 678 height 453
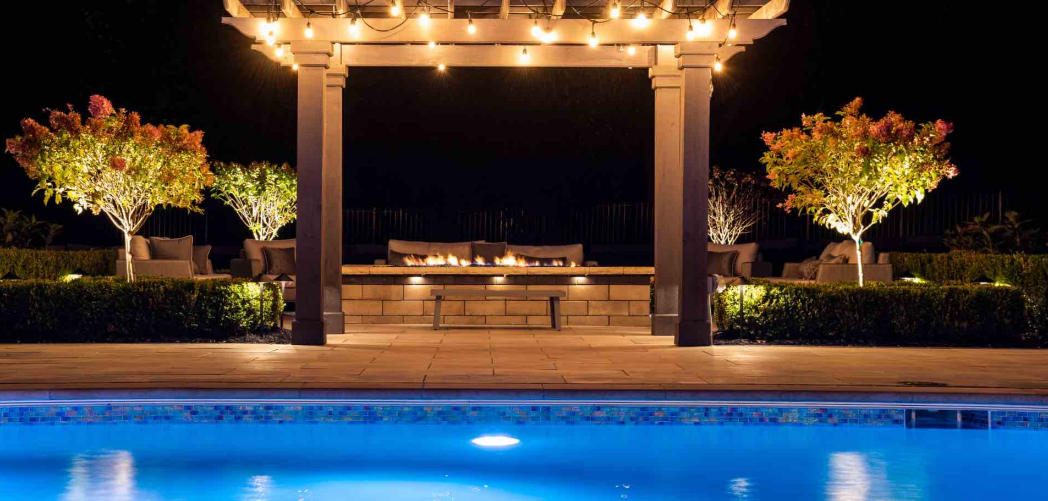
click at [563, 289] on img at bounding box center [500, 226] width 1100 height 734
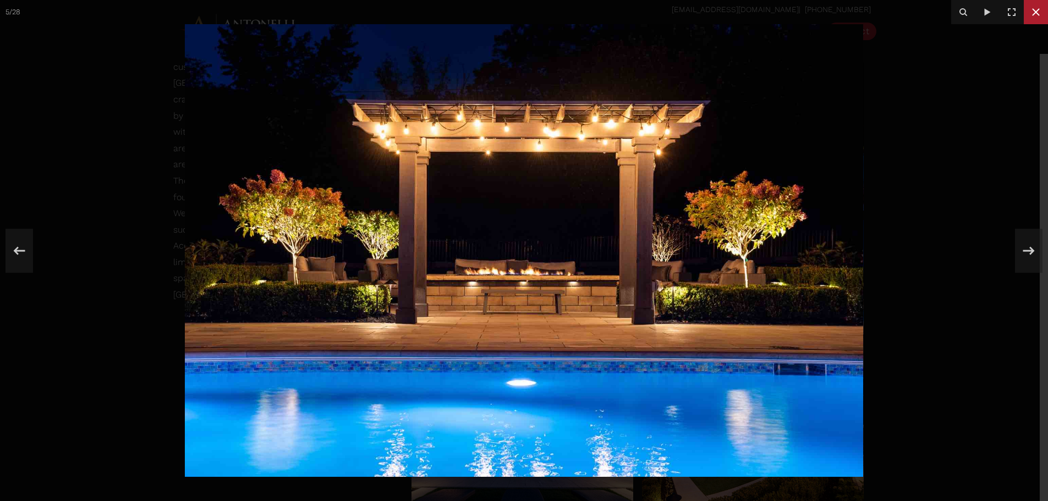
click at [1038, 12] on icon at bounding box center [1035, 12] width 13 height 13
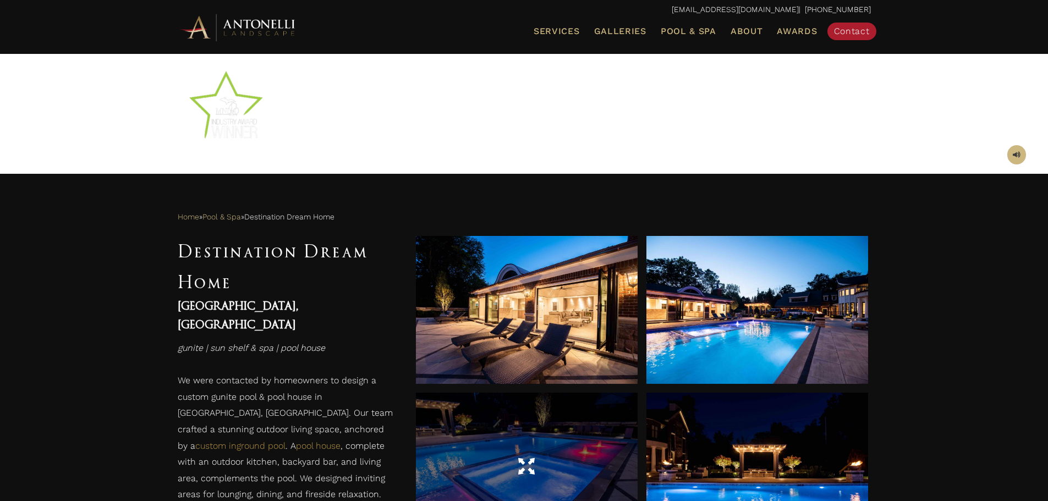
scroll to position [330, 0]
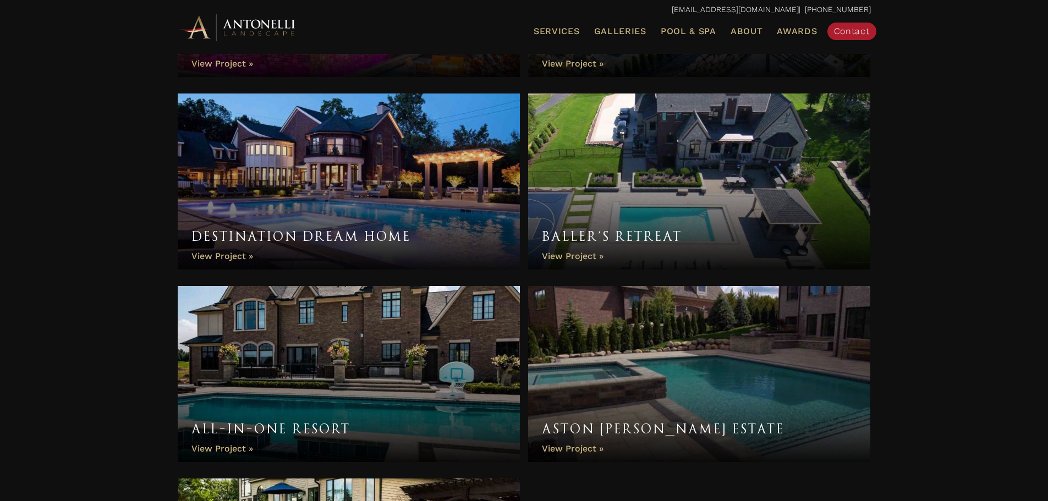
scroll to position [935, 0]
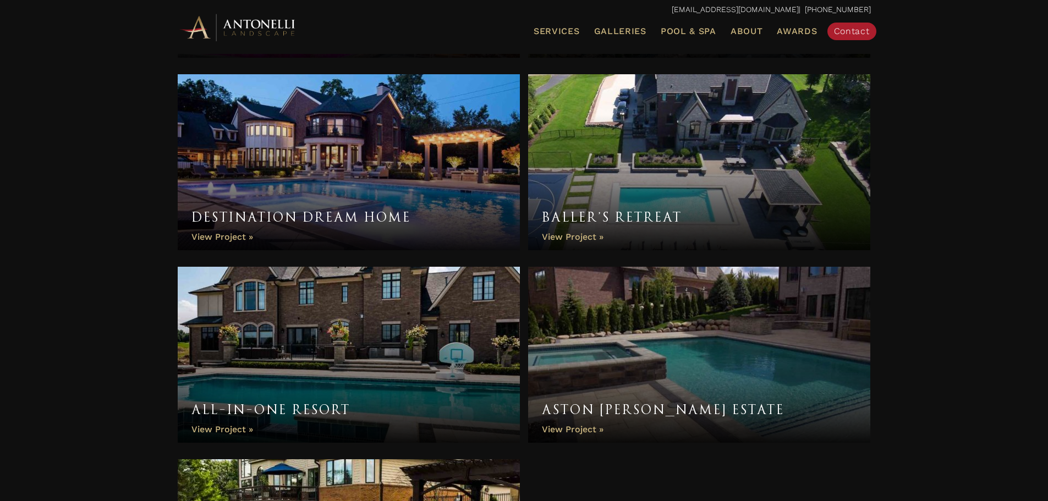
click at [633, 168] on link "Baller’s Retreat" at bounding box center [699, 162] width 343 height 176
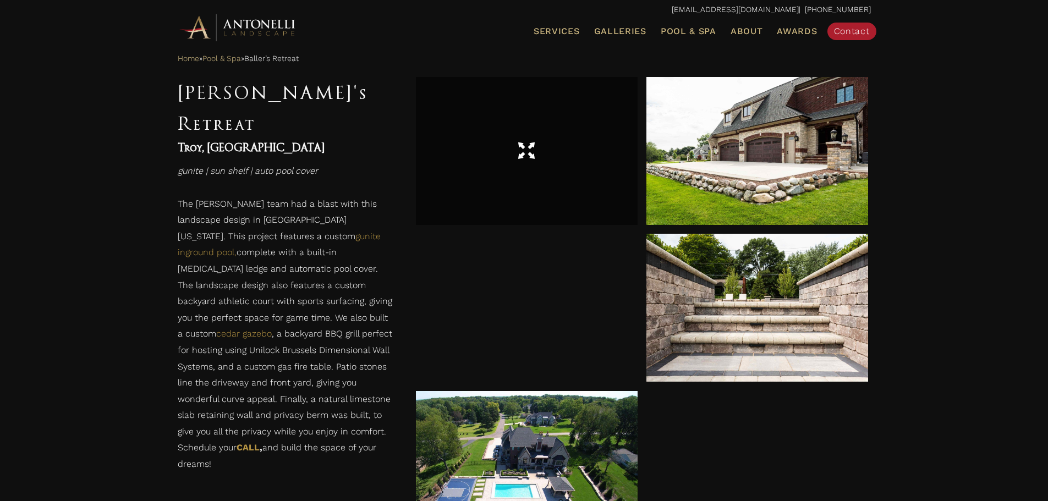
scroll to position [440, 0]
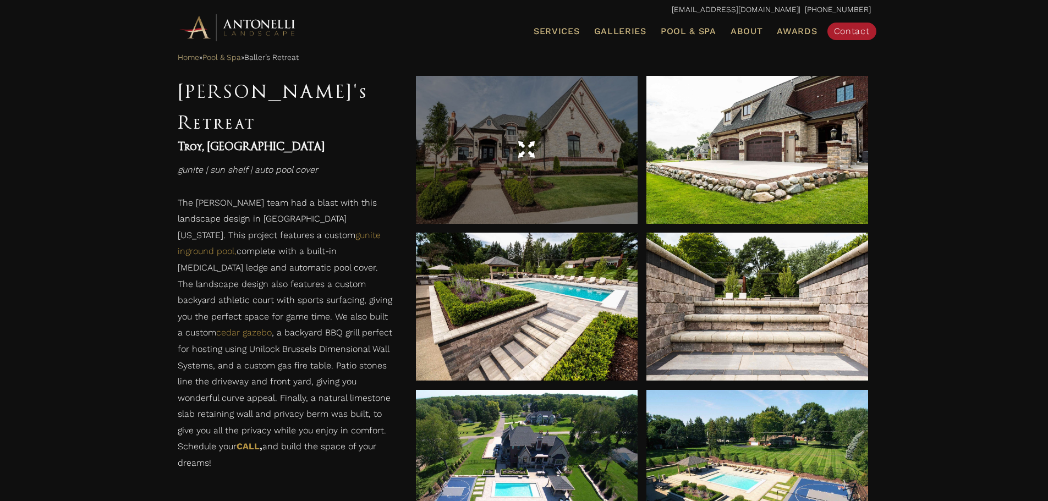
click at [565, 195] on div at bounding box center [527, 150] width 222 height 148
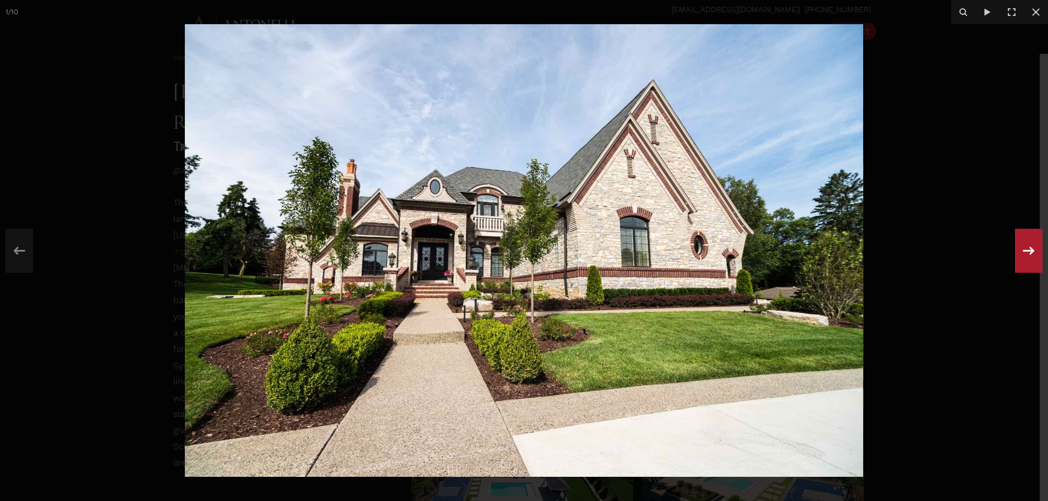
click at [1027, 251] on icon at bounding box center [1029, 250] width 12 height 8
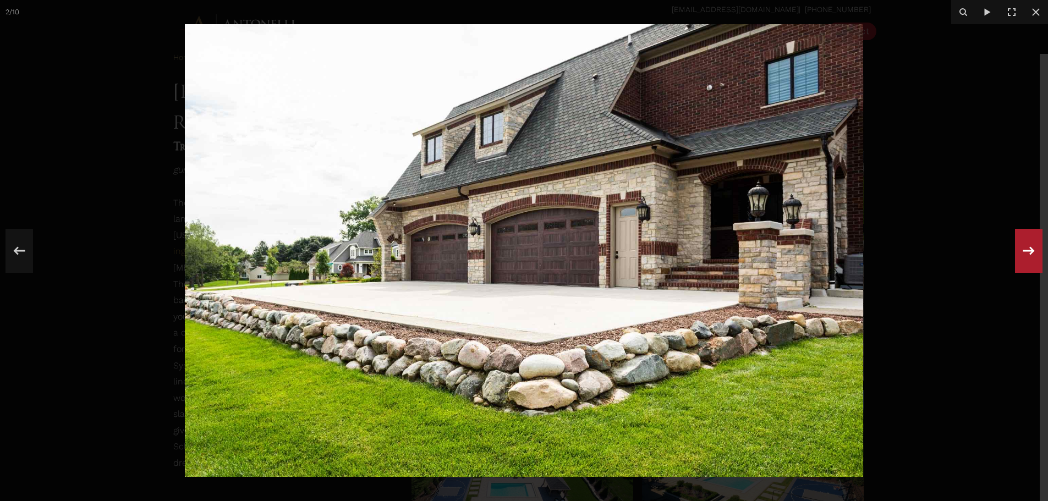
click at [1027, 251] on icon at bounding box center [1029, 250] width 12 height 8
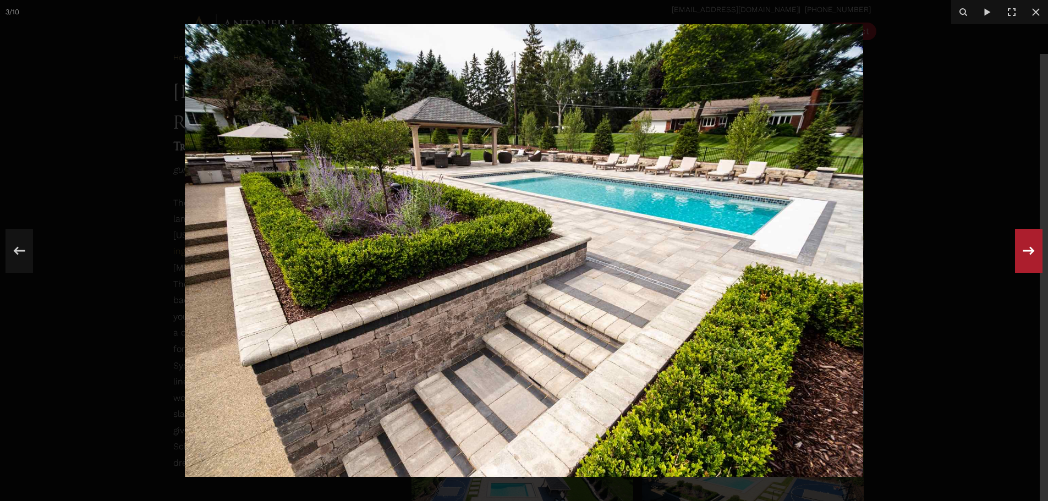
click at [1027, 251] on icon at bounding box center [1029, 250] width 12 height 8
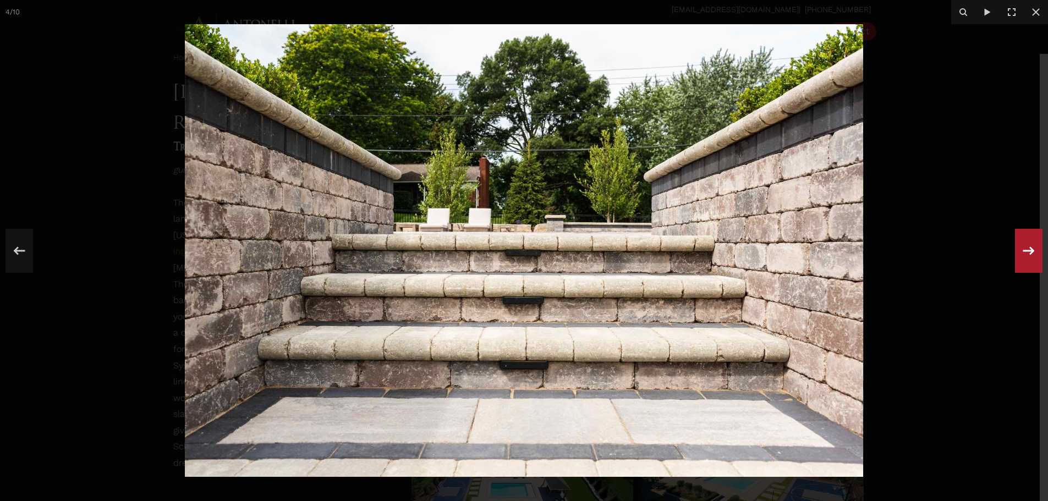
click at [1027, 251] on icon at bounding box center [1029, 250] width 12 height 8
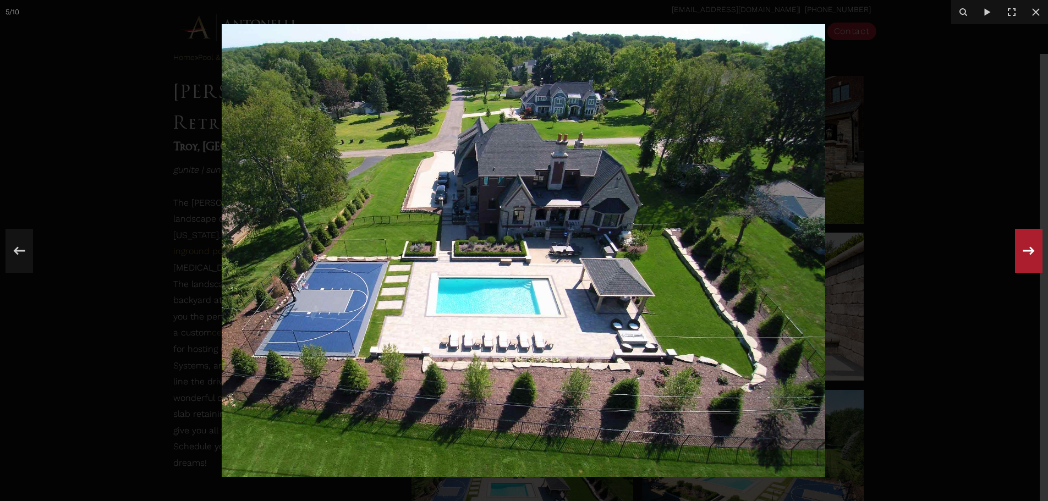
click at [1027, 251] on icon at bounding box center [1029, 250] width 12 height 8
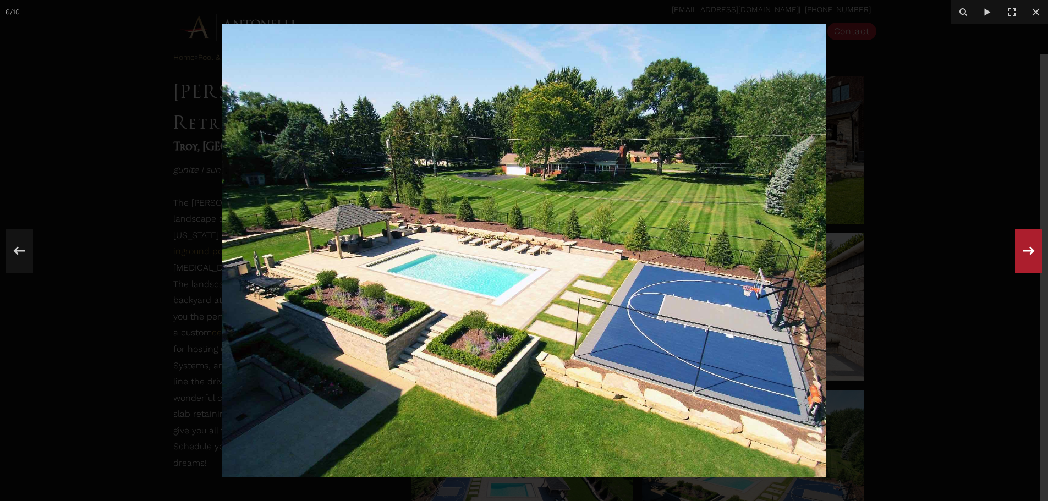
click at [1027, 251] on icon at bounding box center [1029, 250] width 12 height 8
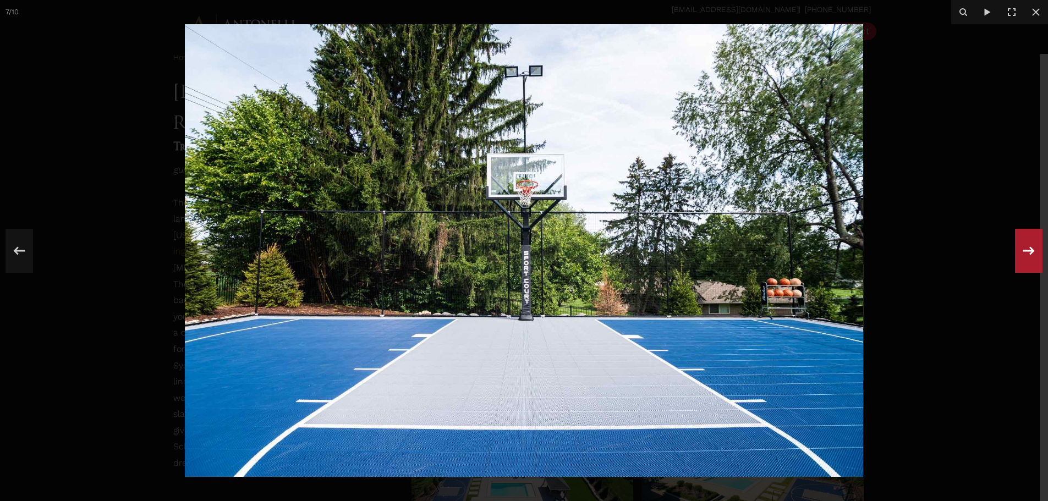
click at [1027, 251] on icon at bounding box center [1029, 250] width 12 height 8
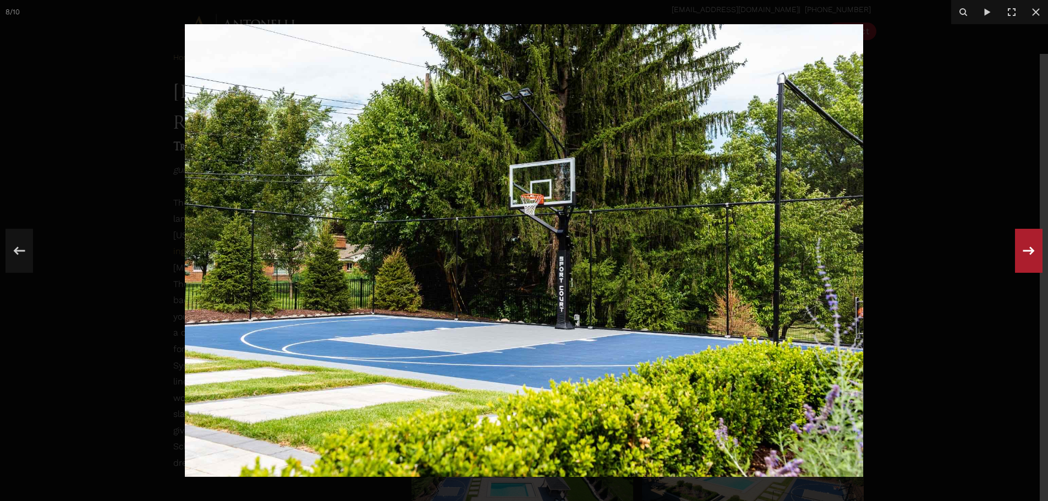
click at [1027, 251] on icon at bounding box center [1029, 250] width 12 height 8
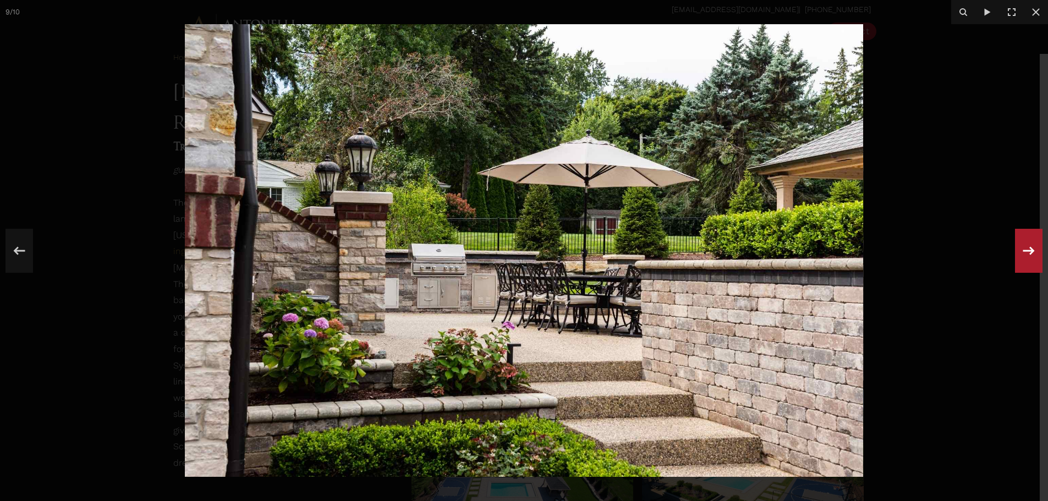
click at [1027, 251] on icon at bounding box center [1029, 250] width 12 height 8
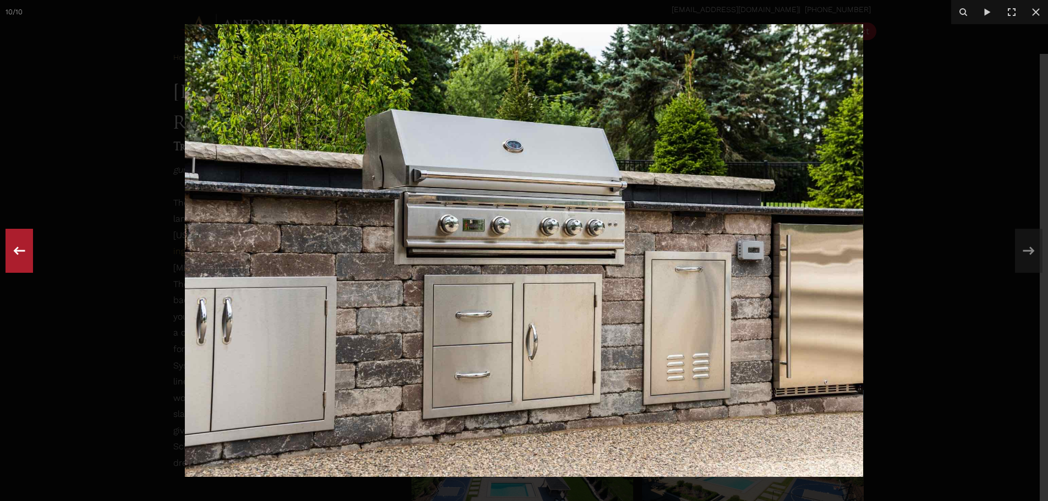
click at [24, 248] on icon at bounding box center [19, 251] width 20 height 36
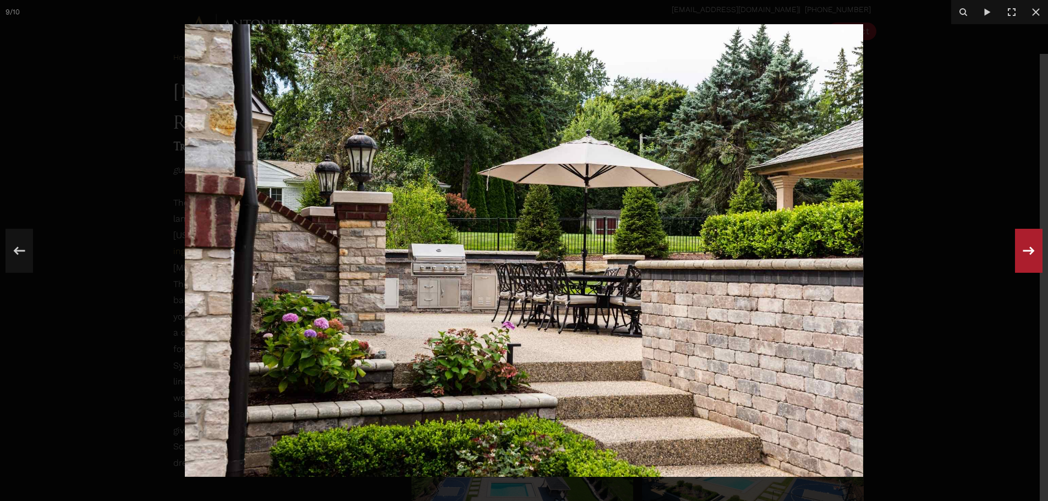
click at [1027, 253] on icon at bounding box center [1029, 251] width 20 height 36
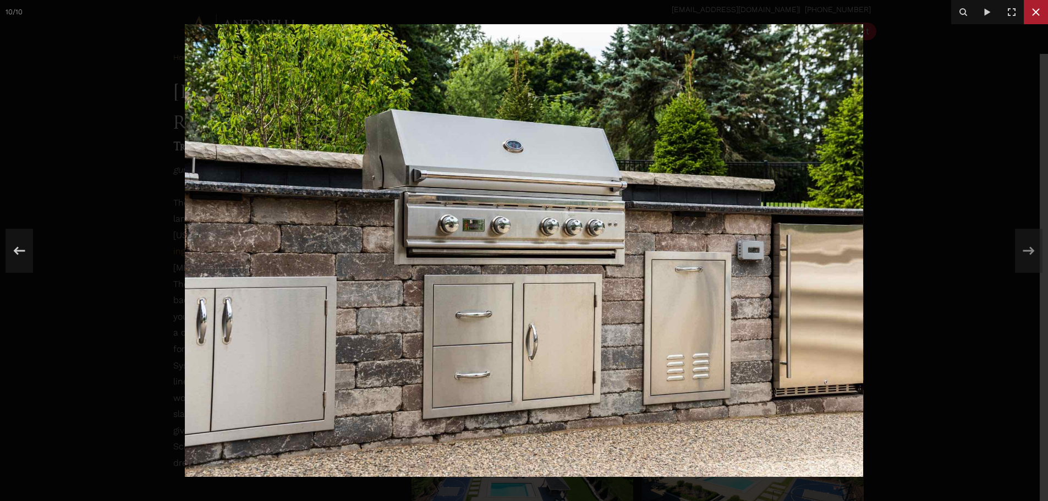
click at [1036, 8] on icon at bounding box center [1035, 12] width 13 height 13
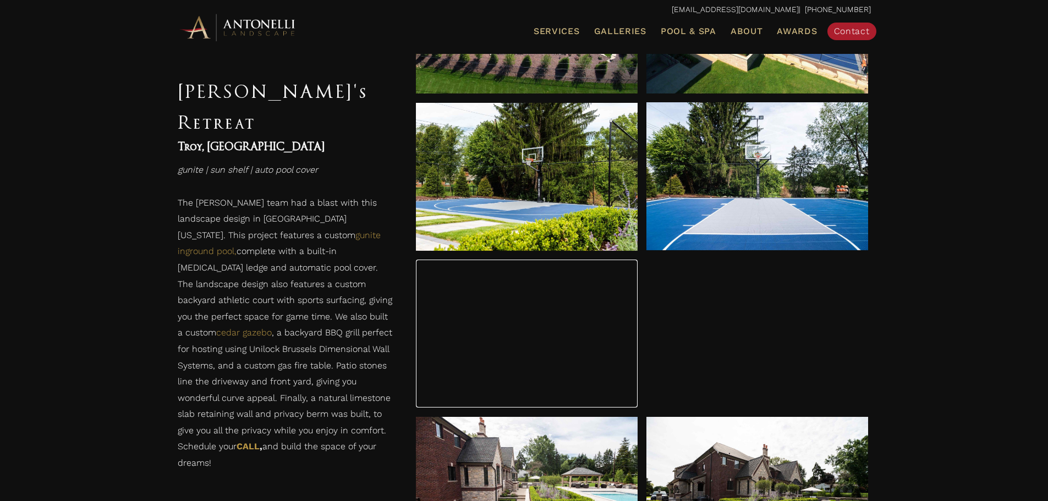
scroll to position [692, 0]
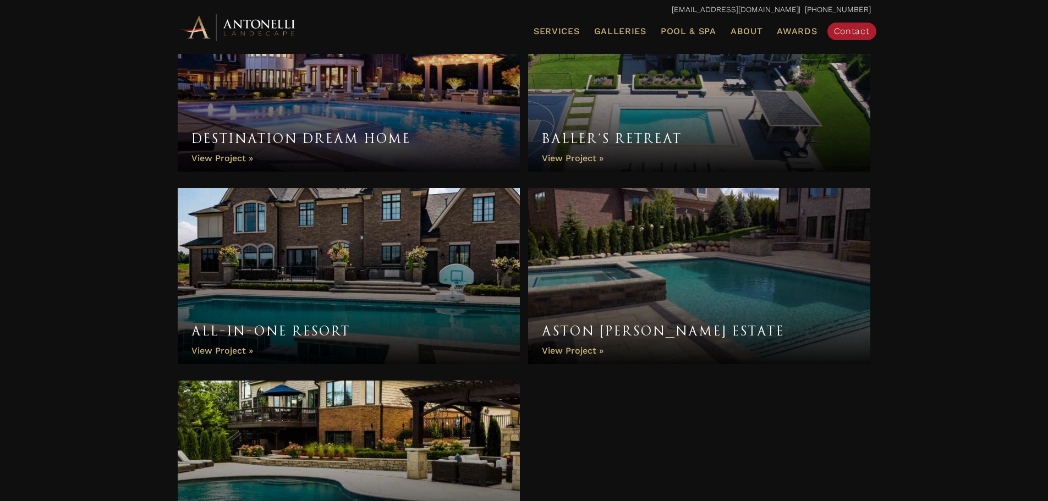
scroll to position [990, 0]
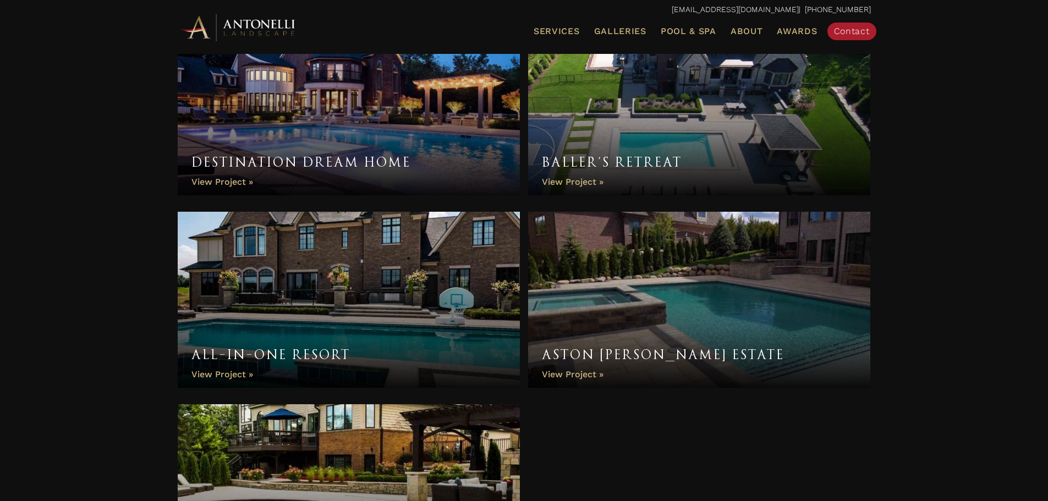
click at [305, 270] on link "All-In-One Resort" at bounding box center [349, 300] width 343 height 176
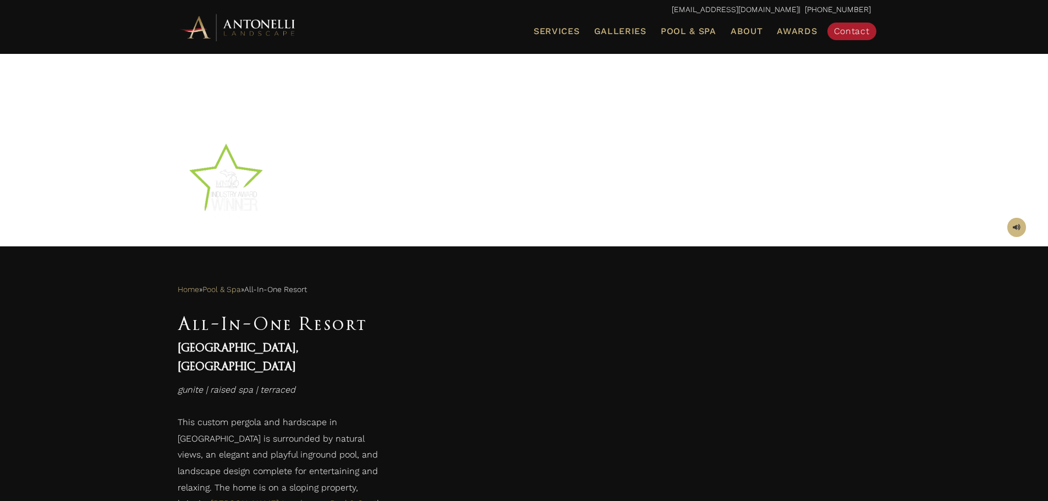
scroll to position [330, 0]
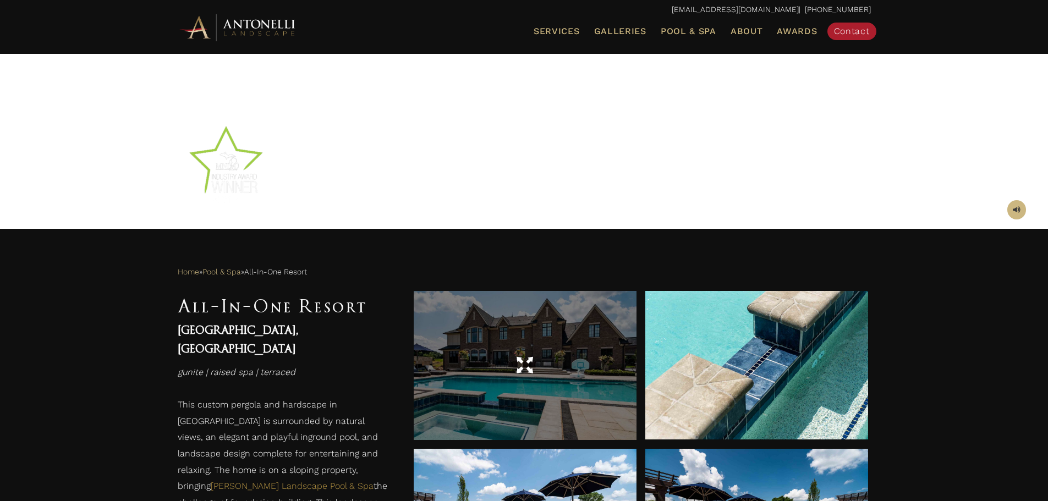
click at [466, 383] on div at bounding box center [525, 365] width 223 height 149
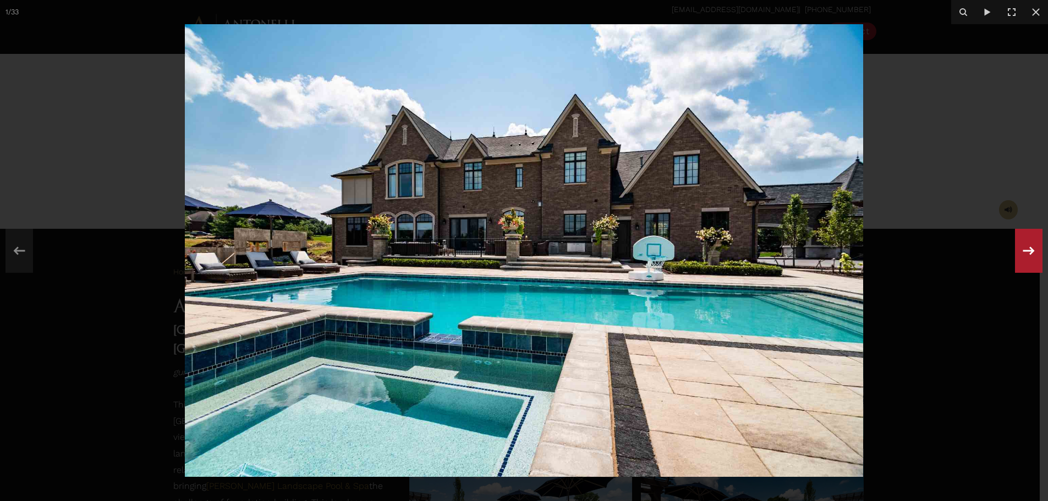
click at [1027, 250] on icon at bounding box center [1029, 251] width 20 height 36
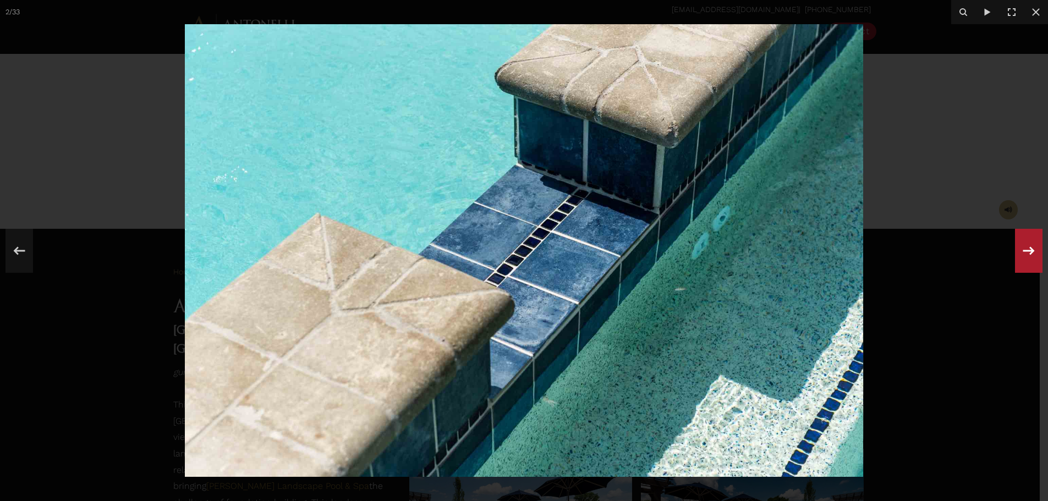
click at [1027, 250] on icon at bounding box center [1029, 251] width 20 height 36
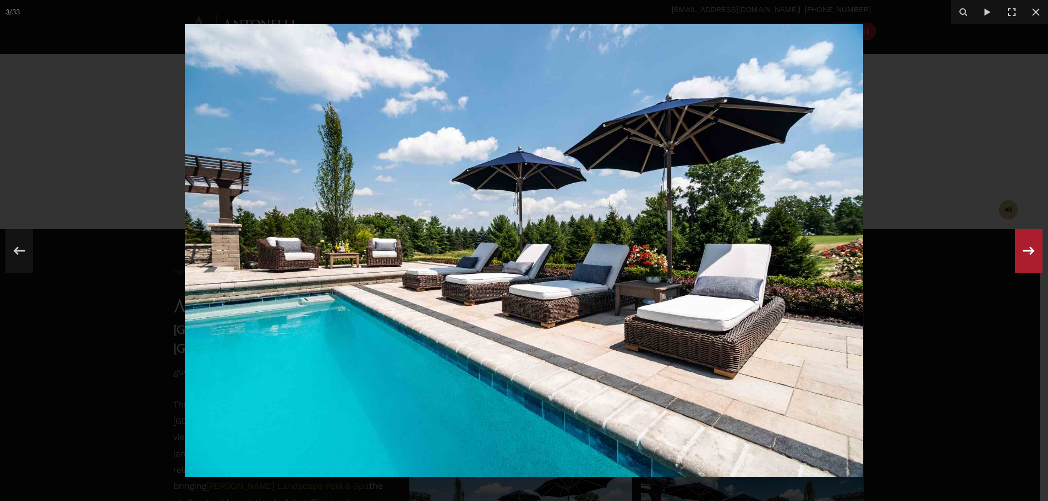
click at [1030, 257] on div "3 / 33" at bounding box center [524, 250] width 1048 height 501
click at [1022, 257] on icon at bounding box center [1029, 251] width 20 height 36
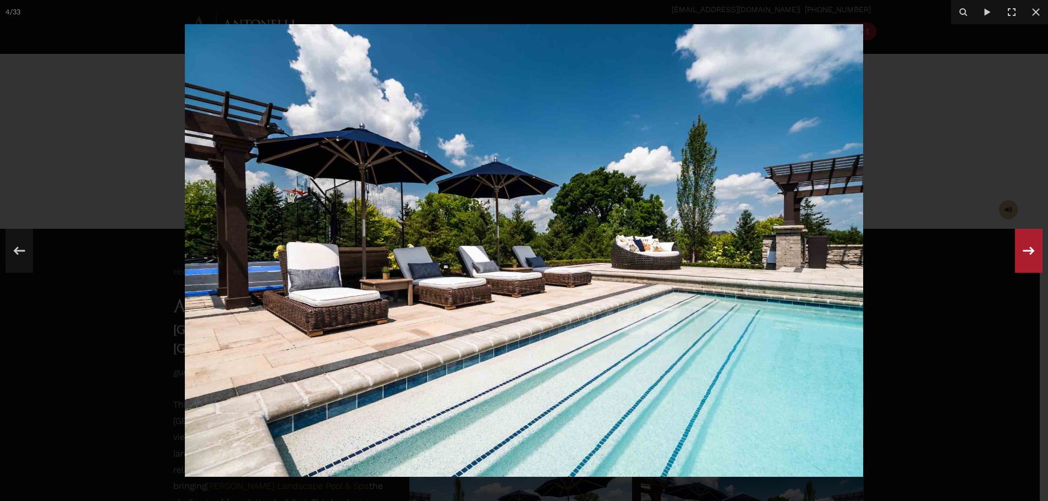
click at [1022, 257] on icon at bounding box center [1029, 251] width 20 height 36
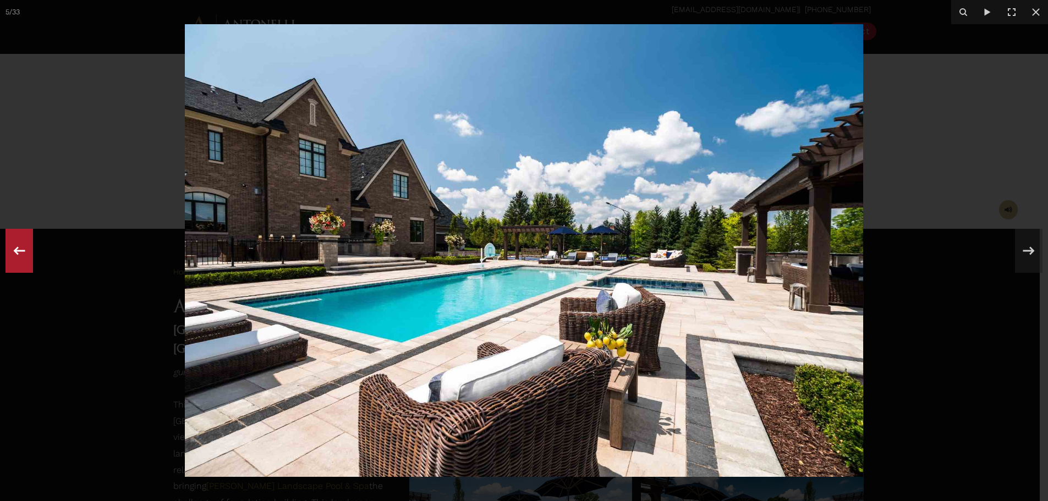
click at [14, 248] on icon at bounding box center [19, 251] width 20 height 36
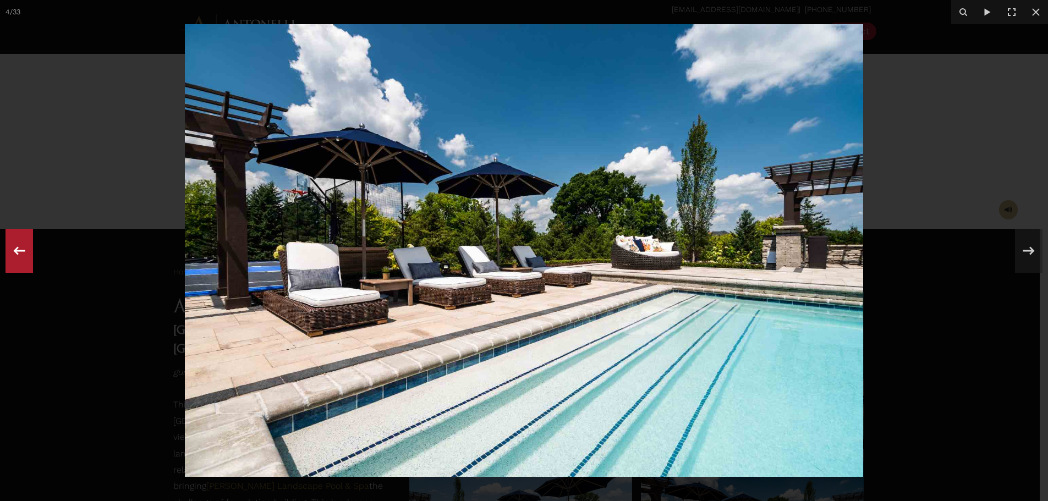
click at [14, 248] on icon at bounding box center [19, 251] width 20 height 36
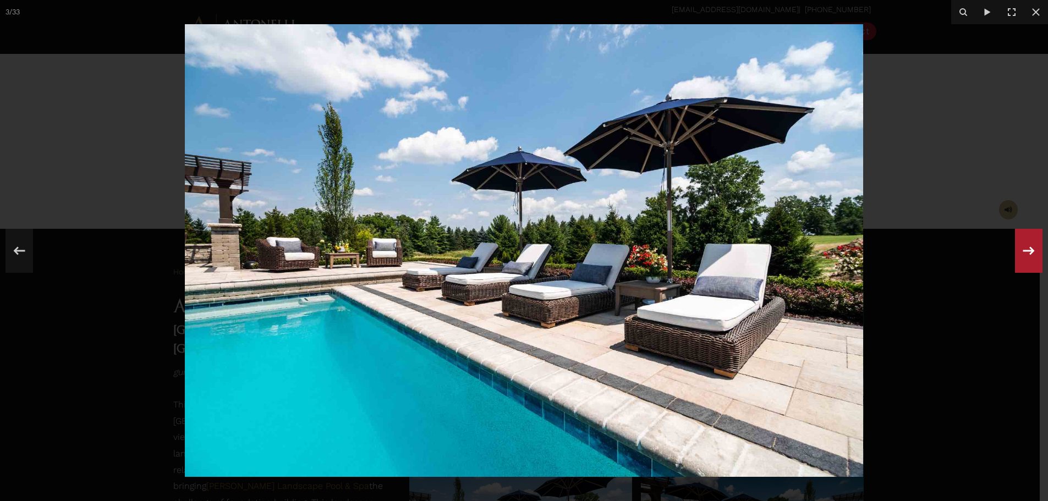
click at [1032, 249] on icon at bounding box center [1029, 250] width 12 height 8
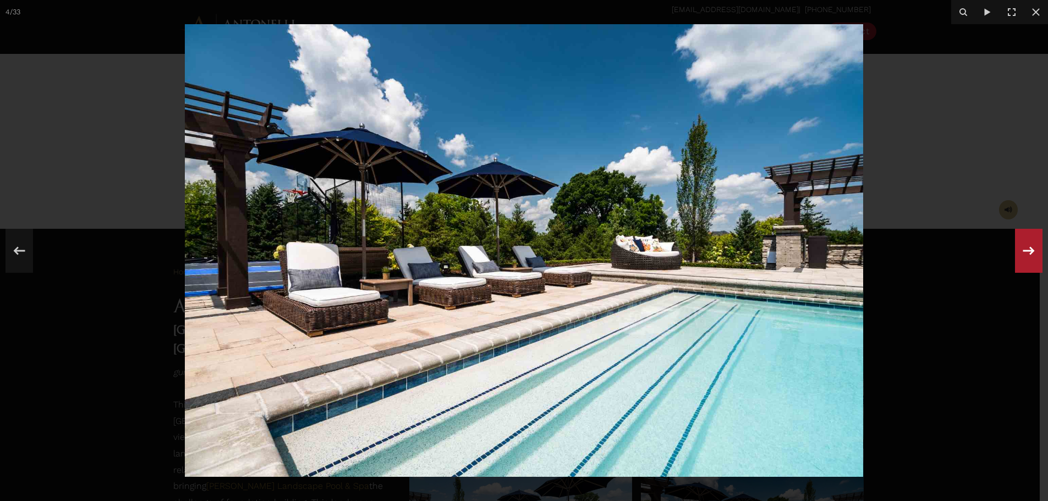
click at [1032, 249] on icon at bounding box center [1029, 250] width 12 height 8
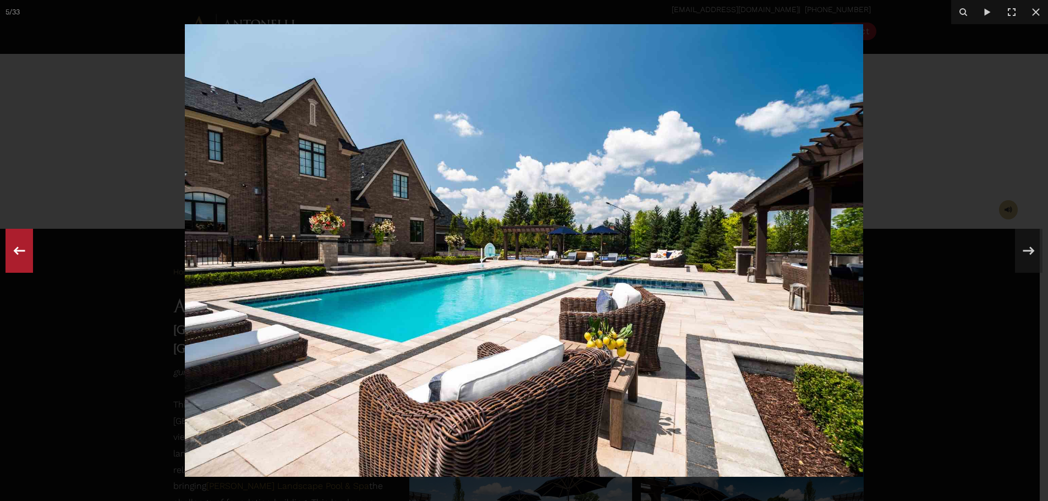
click at [26, 253] on icon at bounding box center [19, 251] width 20 height 36
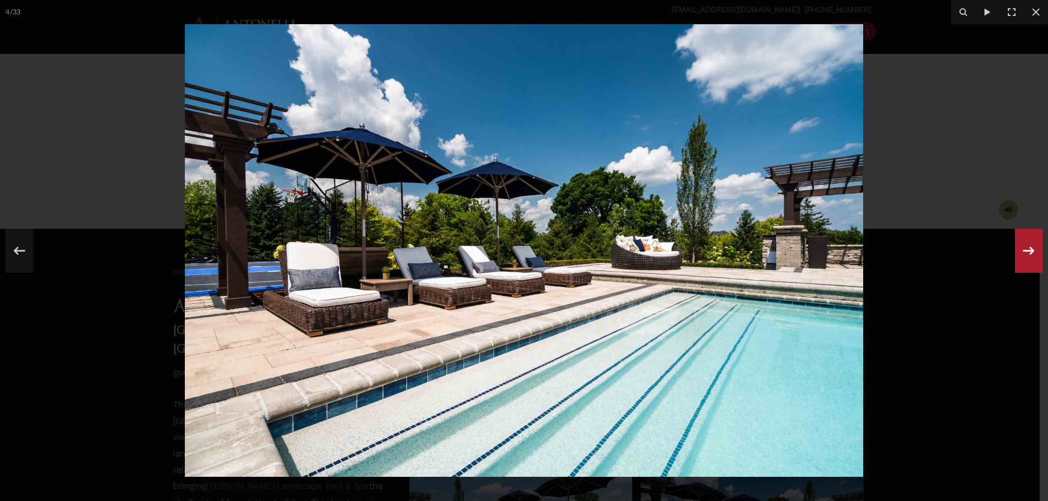
click at [1027, 252] on icon at bounding box center [1029, 251] width 20 height 36
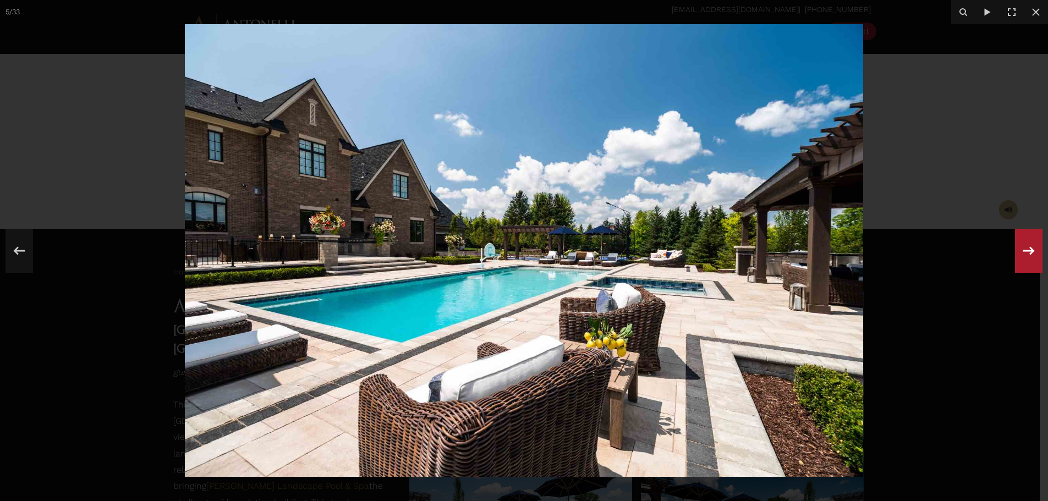
click at [1044, 260] on button at bounding box center [1029, 250] width 39 height 55
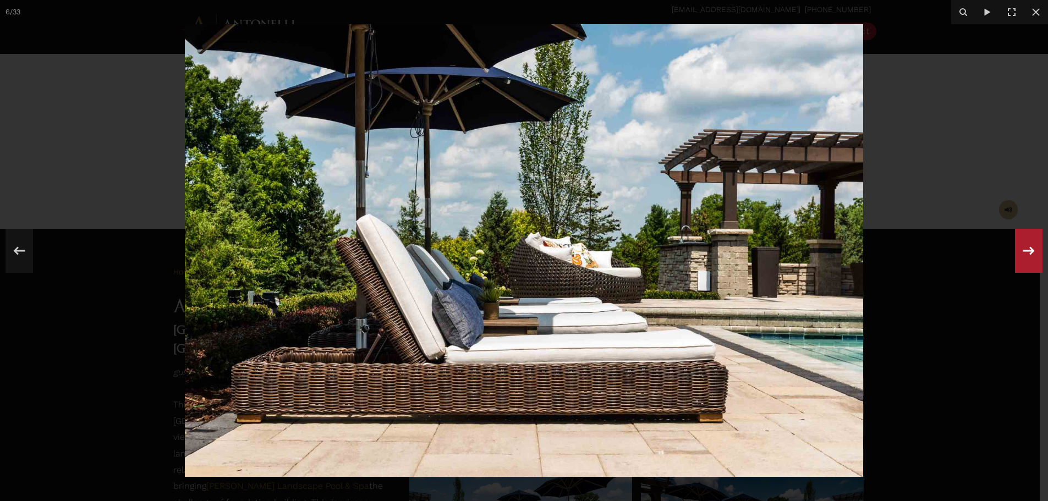
click at [1028, 265] on icon at bounding box center [1029, 251] width 20 height 36
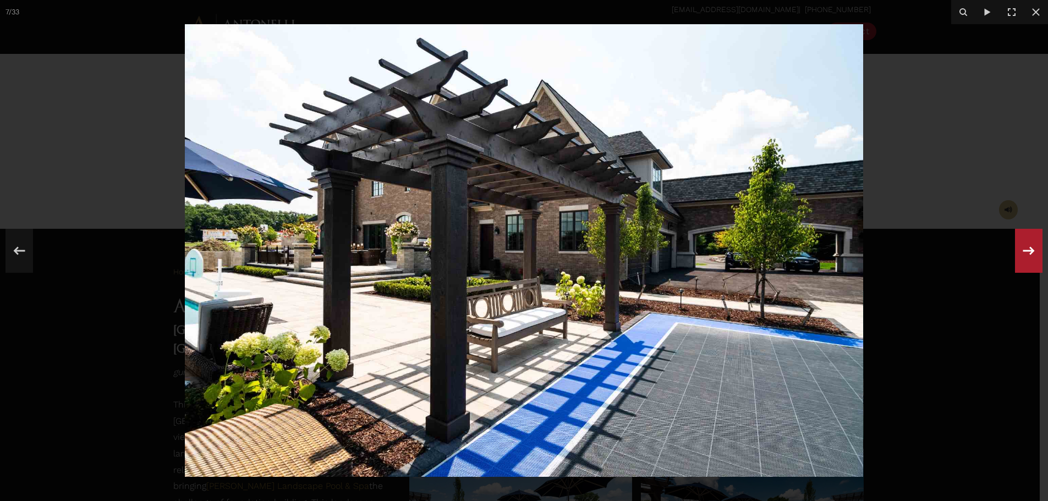
click at [1028, 265] on icon at bounding box center [1029, 251] width 20 height 36
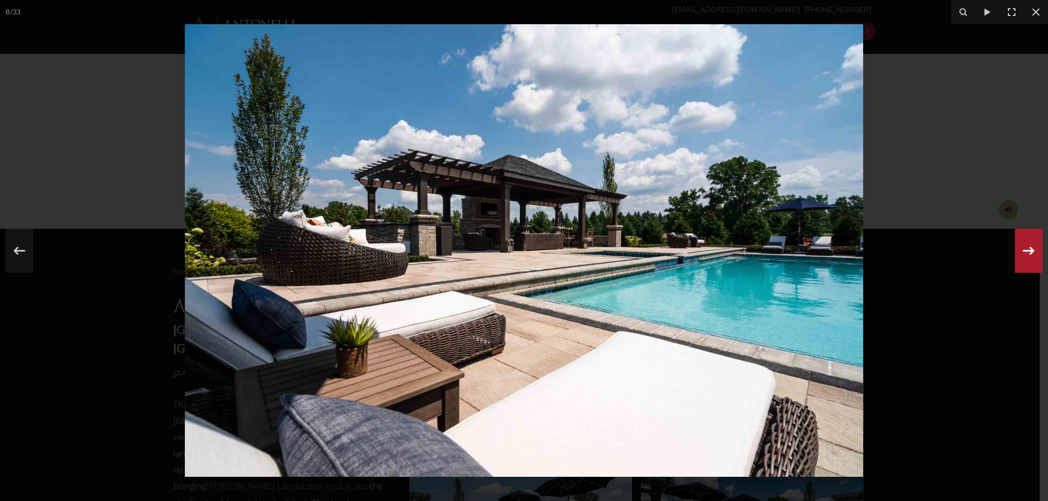
click at [1028, 265] on icon at bounding box center [1029, 251] width 20 height 36
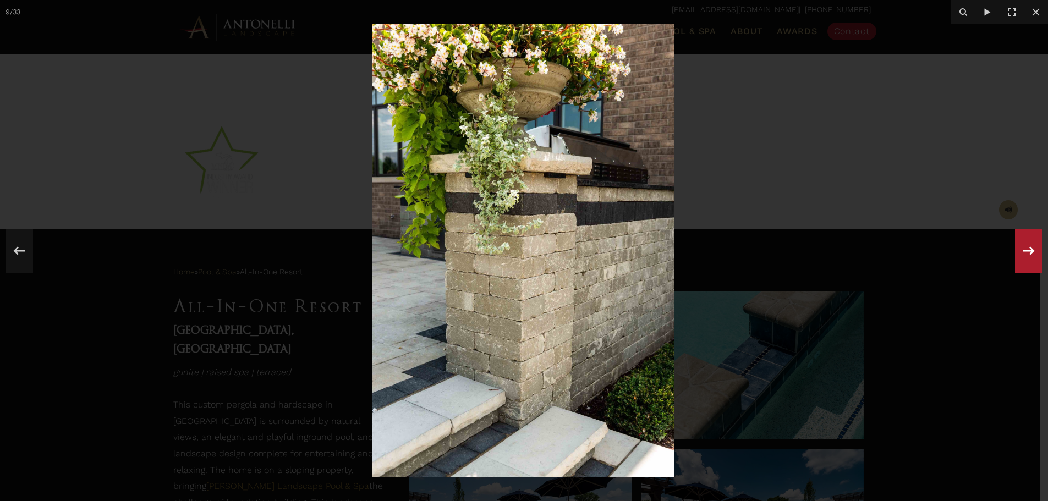
click at [1028, 265] on icon at bounding box center [1029, 251] width 20 height 36
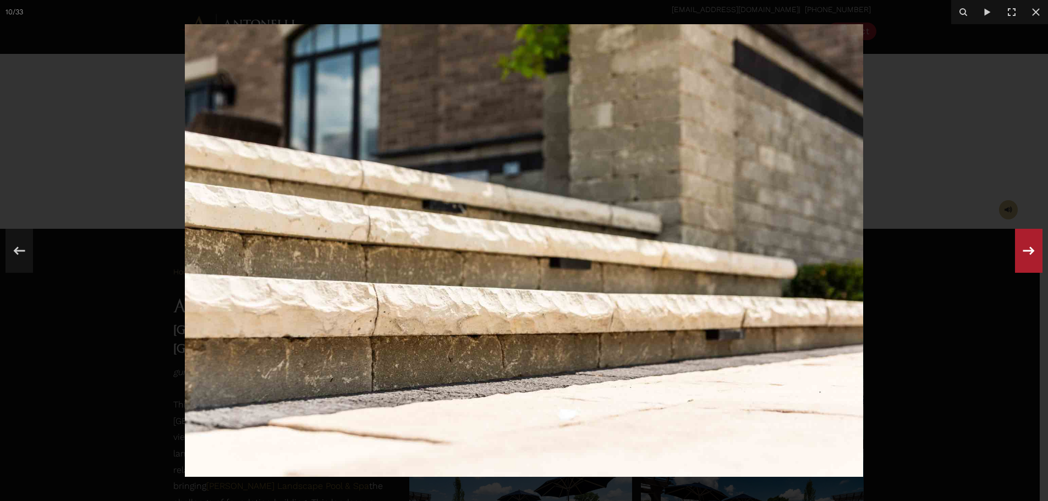
click at [1028, 265] on icon at bounding box center [1029, 251] width 20 height 36
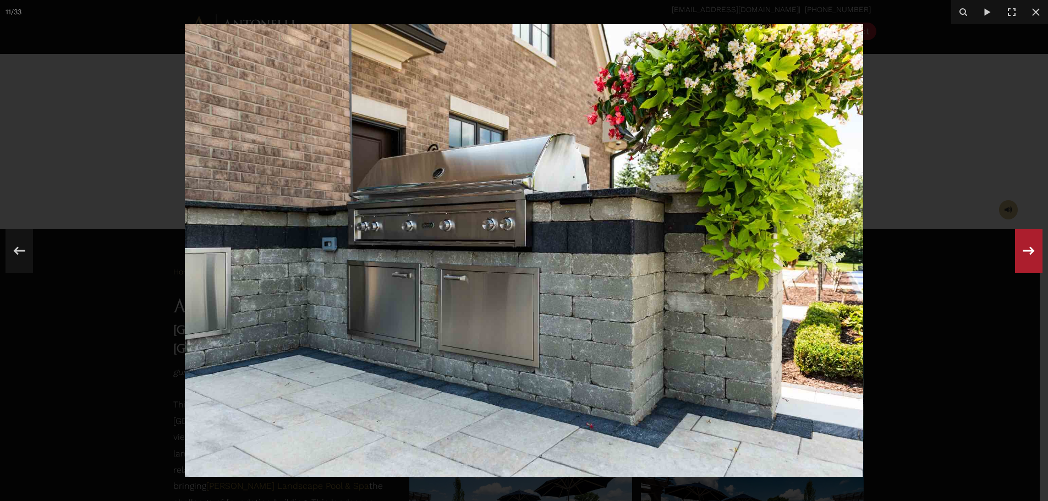
click at [1021, 252] on icon at bounding box center [1029, 251] width 20 height 36
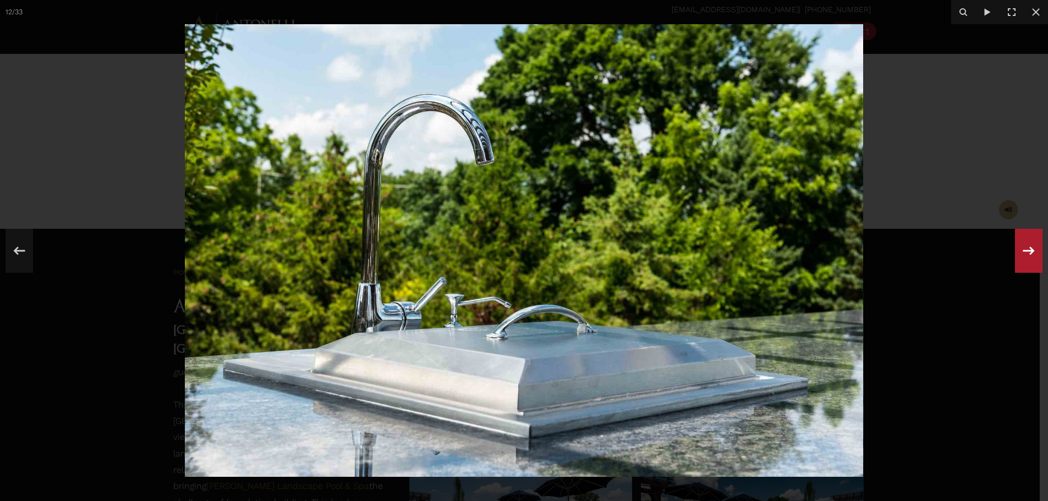
click at [1021, 252] on icon at bounding box center [1029, 251] width 20 height 36
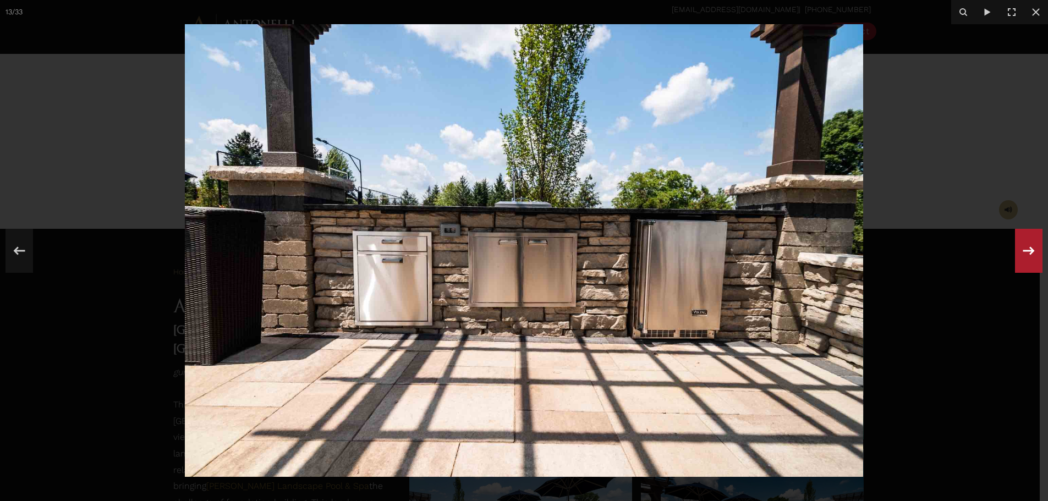
click at [1023, 245] on icon at bounding box center [1029, 251] width 20 height 36
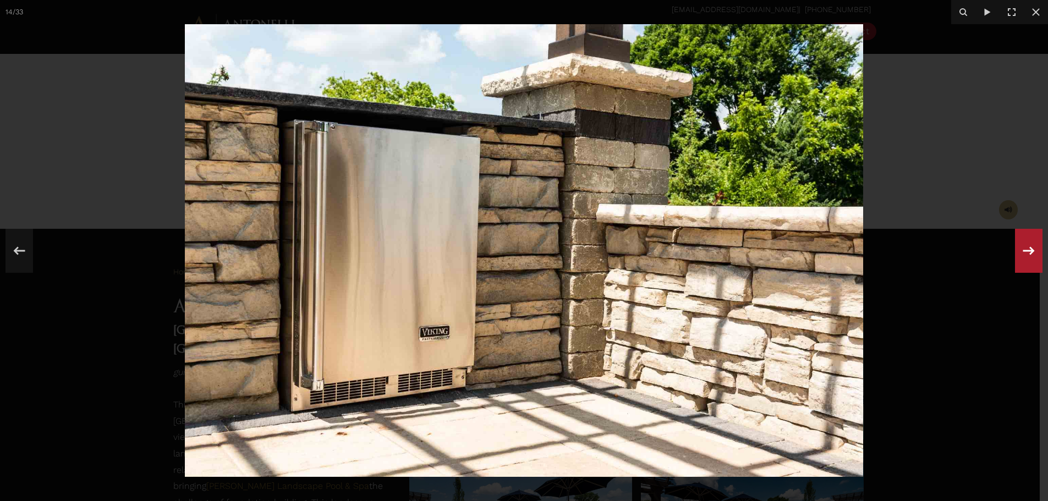
click at [1023, 249] on icon at bounding box center [1029, 251] width 20 height 36
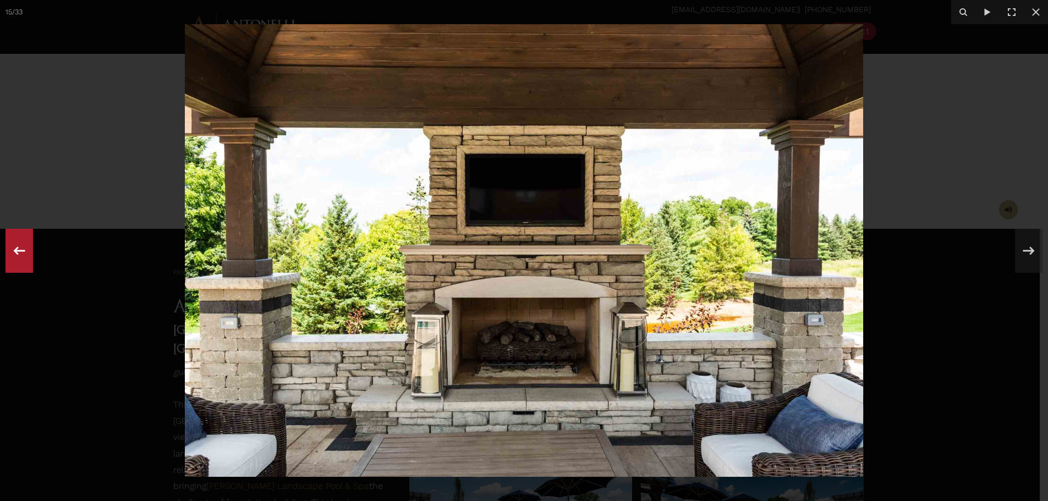
click at [27, 248] on icon at bounding box center [19, 251] width 20 height 36
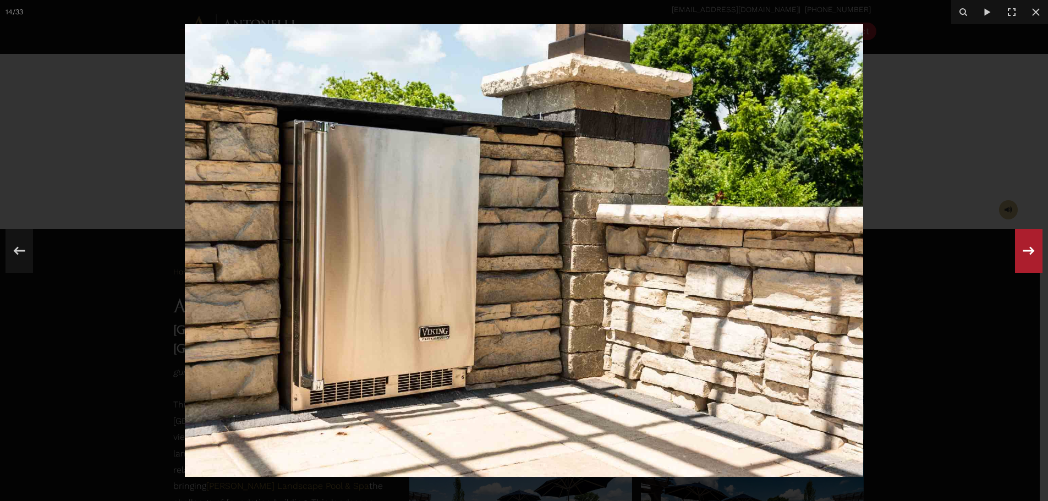
click at [1033, 260] on icon at bounding box center [1029, 251] width 20 height 36
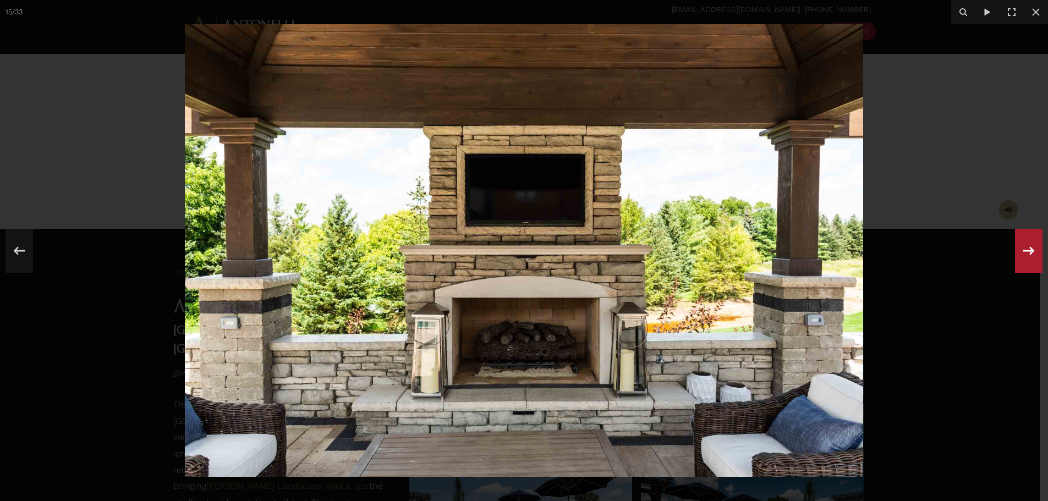
click at [1024, 250] on icon at bounding box center [1029, 251] width 20 height 36
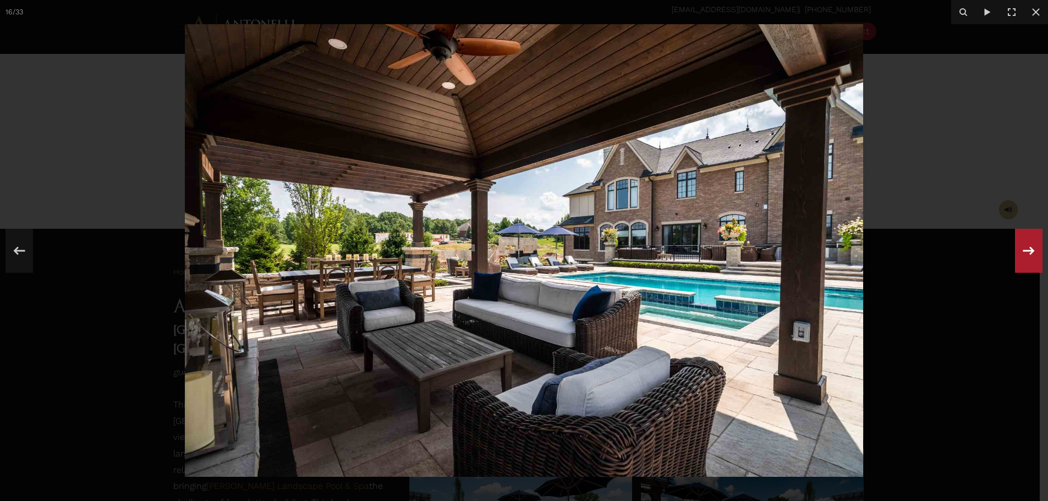
click at [1024, 250] on icon at bounding box center [1029, 251] width 20 height 36
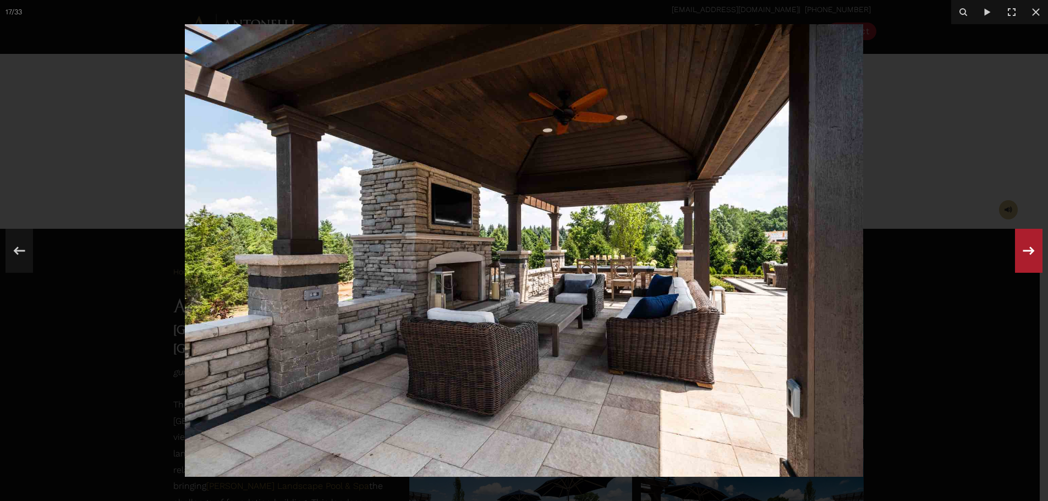
click at [1024, 250] on div "17 / 33" at bounding box center [524, 250] width 1048 height 501
click at [1035, 251] on icon at bounding box center [1029, 251] width 20 height 36
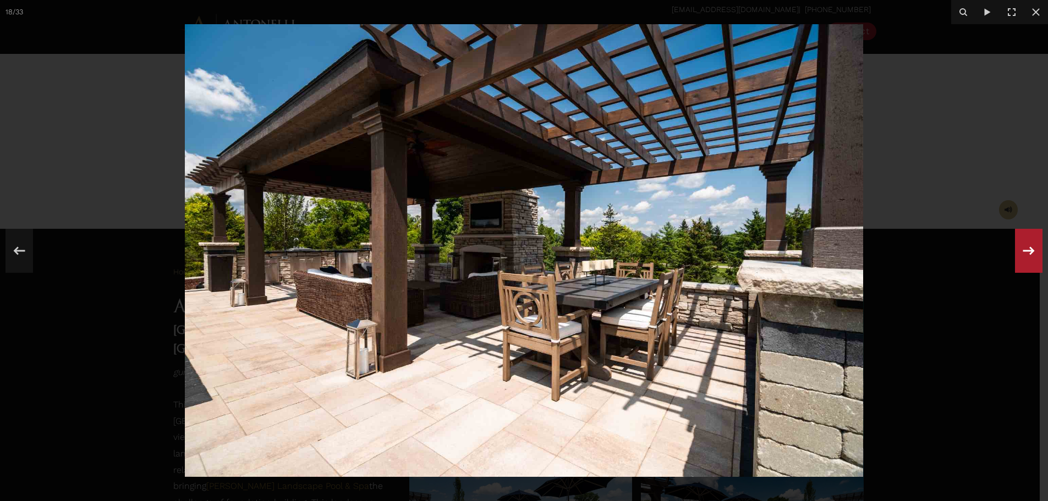
click at [1025, 257] on icon at bounding box center [1029, 251] width 20 height 36
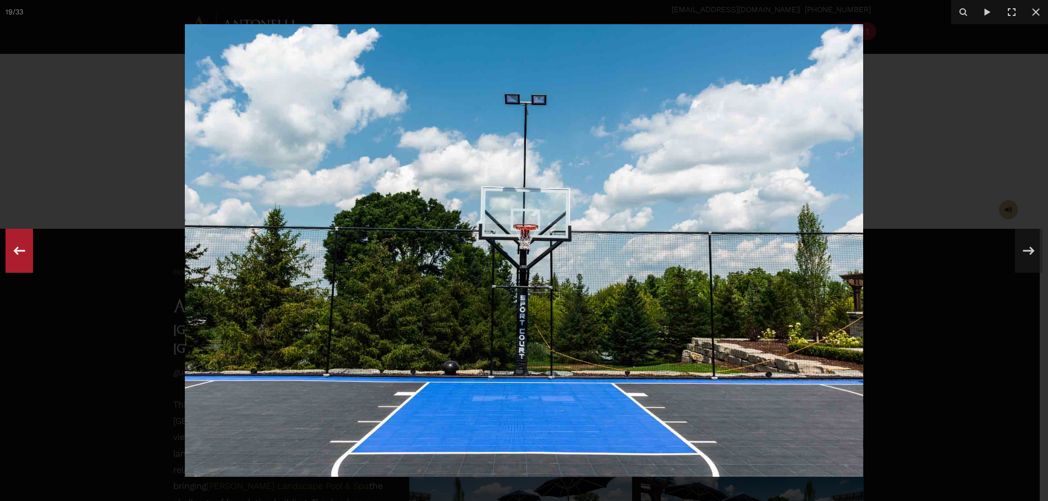
click at [31, 260] on div at bounding box center [20, 251] width 28 height 44
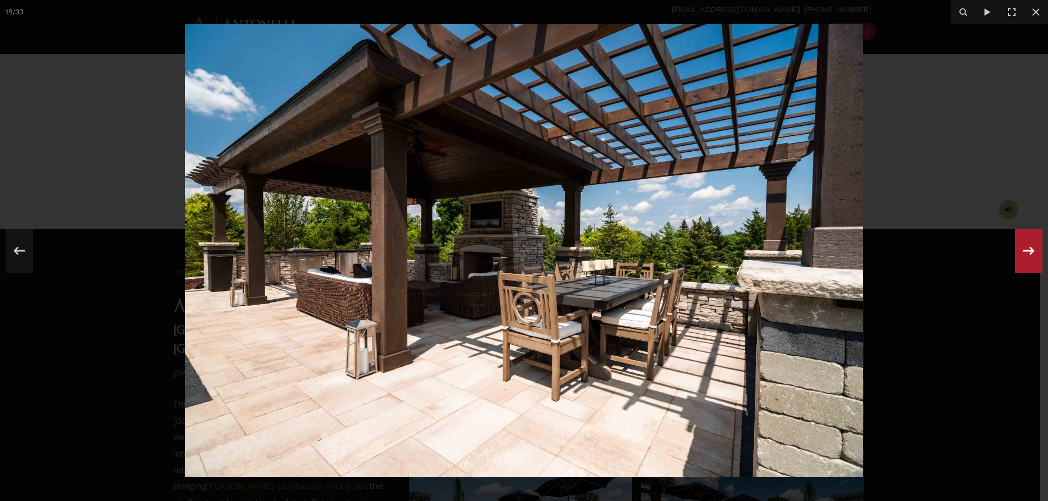
click at [1027, 255] on icon at bounding box center [1029, 251] width 20 height 36
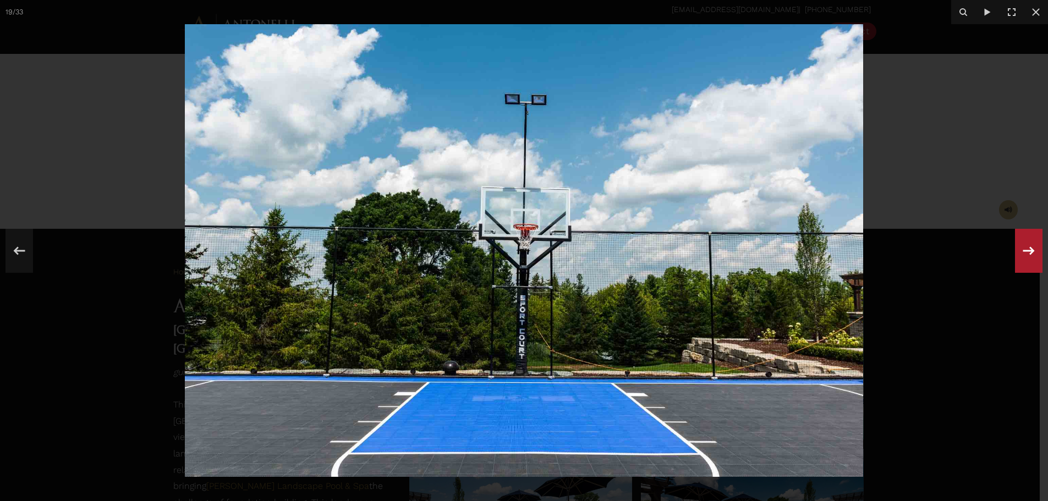
click at [1027, 255] on icon at bounding box center [1029, 251] width 20 height 36
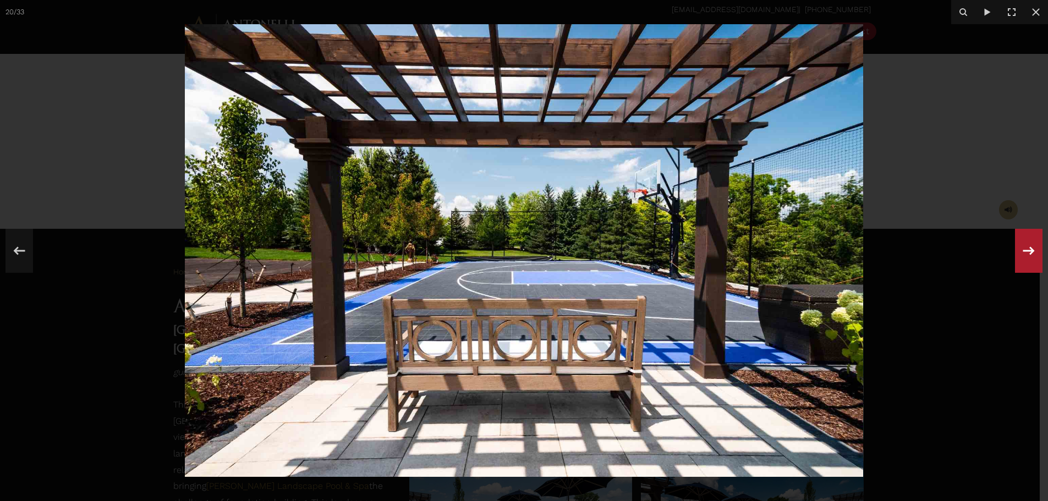
click at [1027, 255] on icon at bounding box center [1029, 251] width 20 height 36
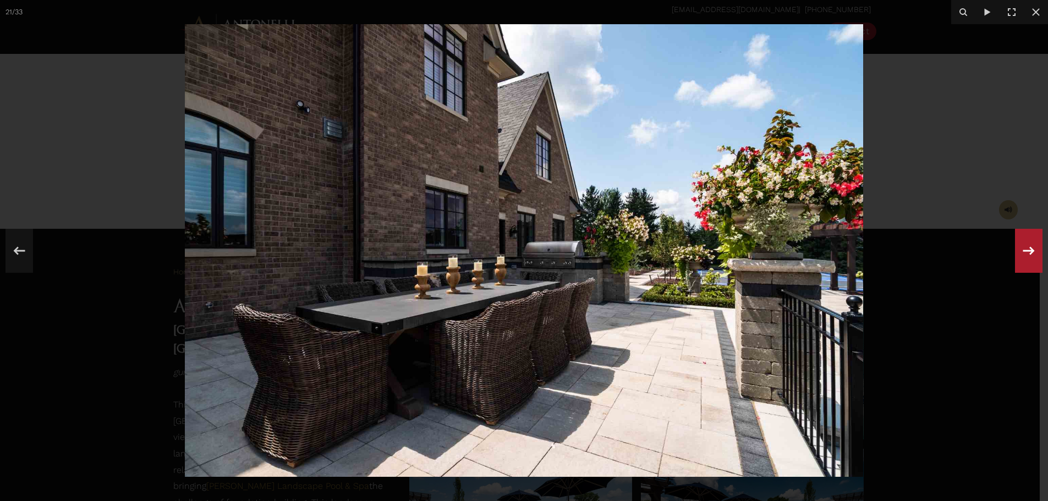
click at [1027, 255] on icon at bounding box center [1029, 251] width 20 height 36
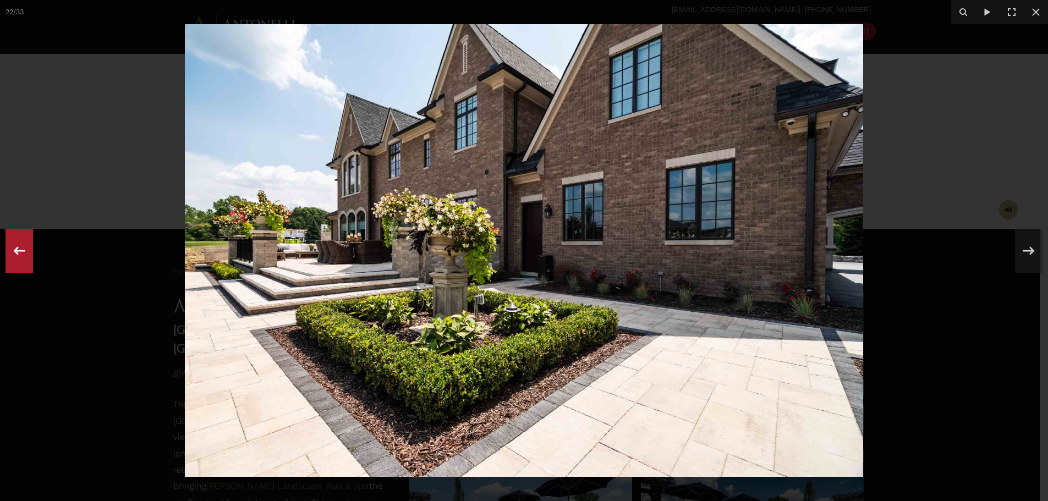
click at [26, 257] on icon at bounding box center [19, 251] width 20 height 36
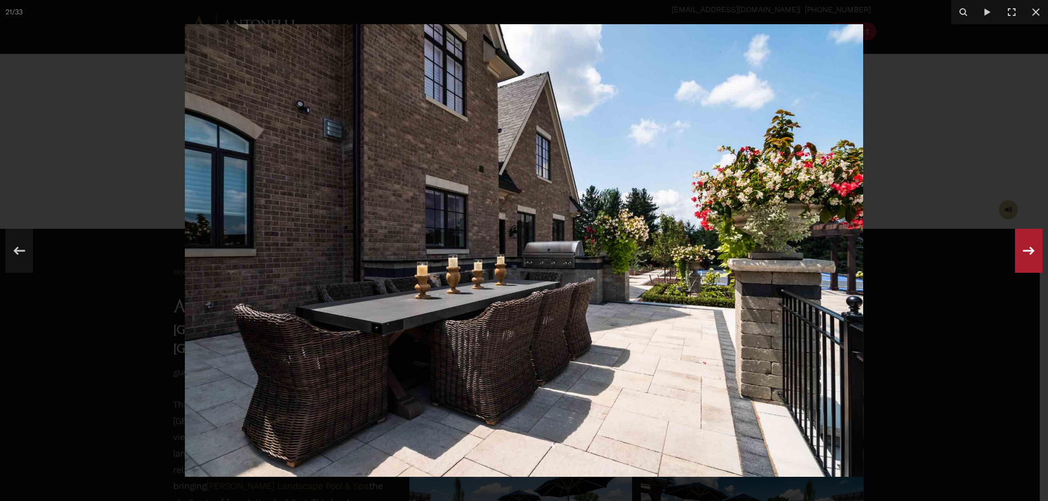
click at [1023, 245] on icon at bounding box center [1029, 251] width 20 height 36
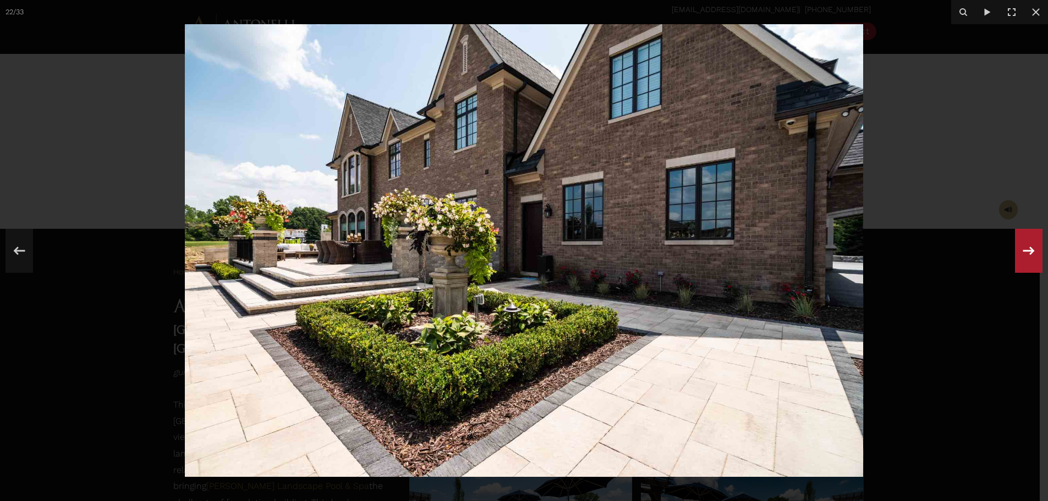
click at [1023, 245] on icon at bounding box center [1029, 251] width 20 height 36
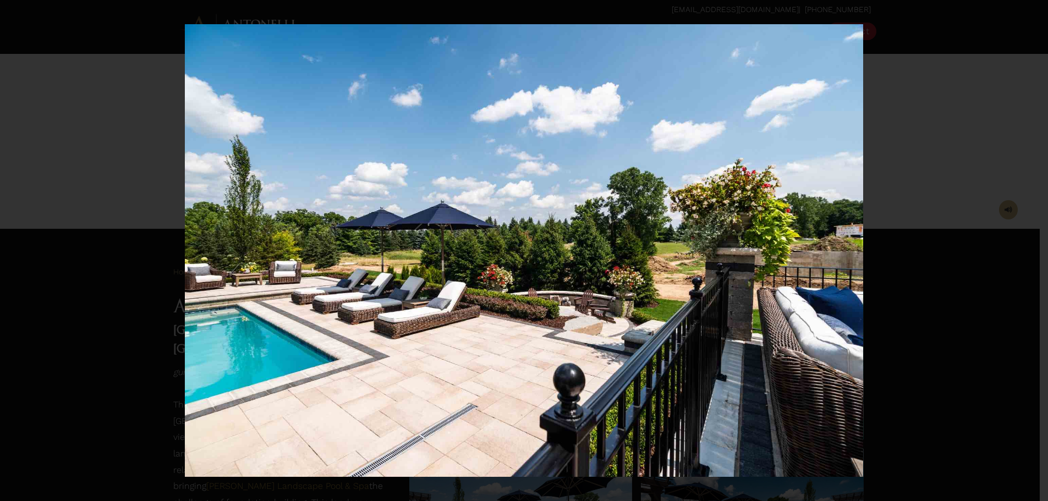
click at [1023, 245] on div "23 / 33" at bounding box center [524, 250] width 1048 height 501
click at [1028, 257] on icon at bounding box center [1029, 251] width 20 height 36
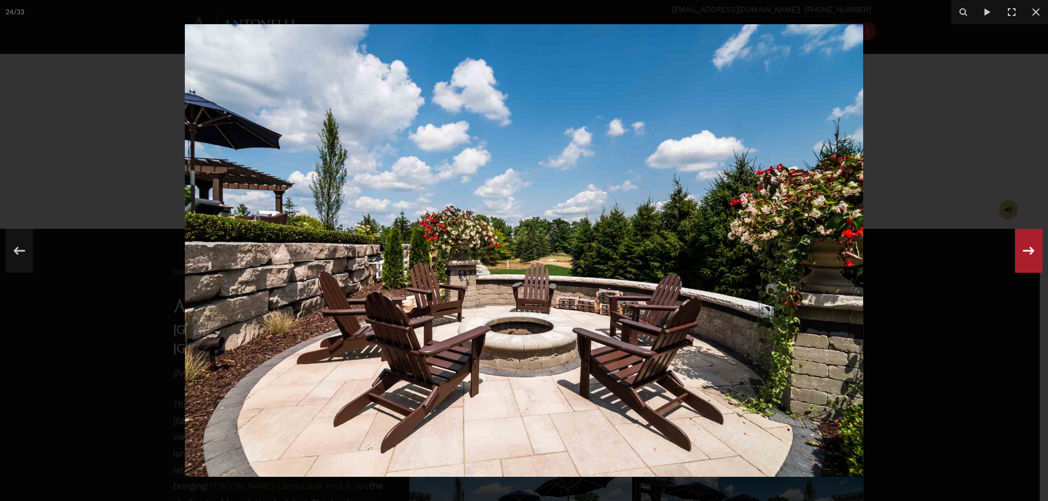
click at [1023, 250] on icon at bounding box center [1029, 251] width 20 height 36
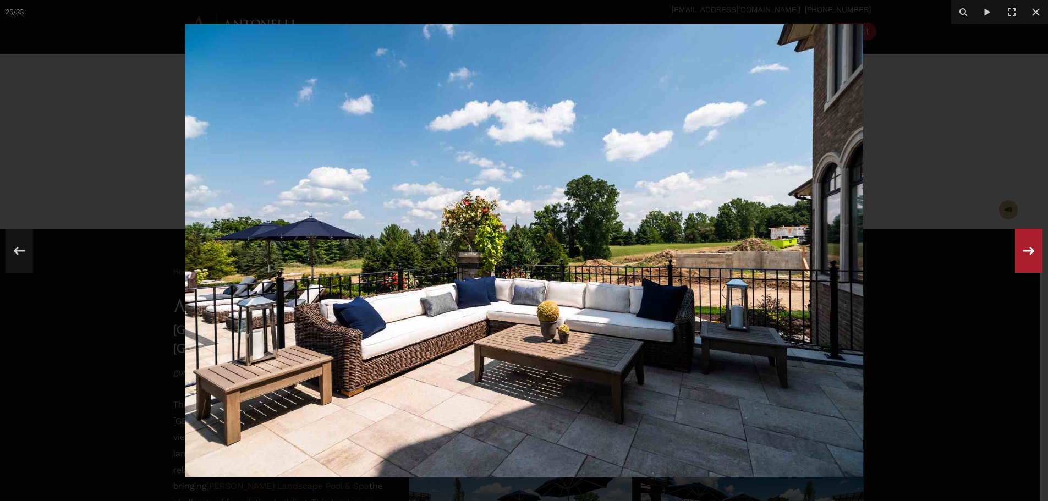
click at [1030, 250] on icon at bounding box center [1029, 250] width 12 height 8
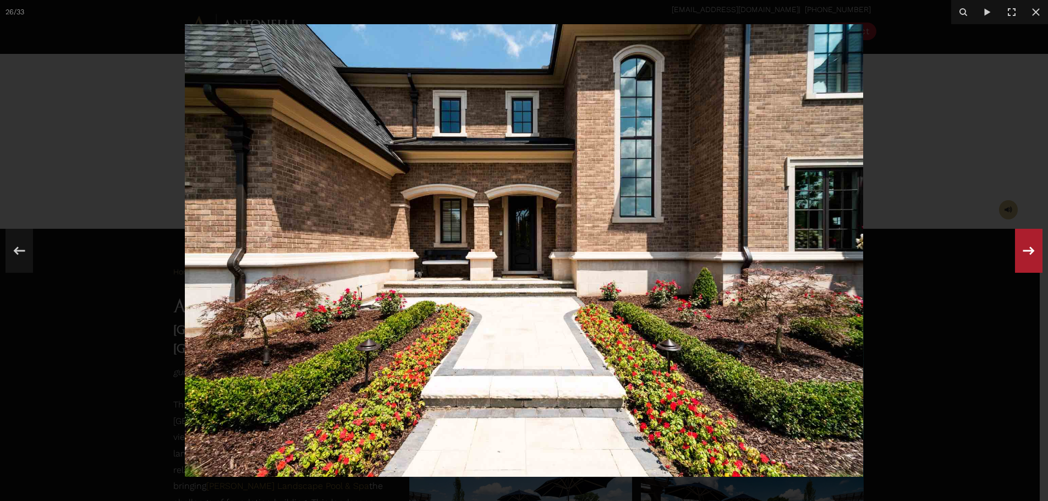
click at [1030, 250] on icon at bounding box center [1029, 250] width 12 height 8
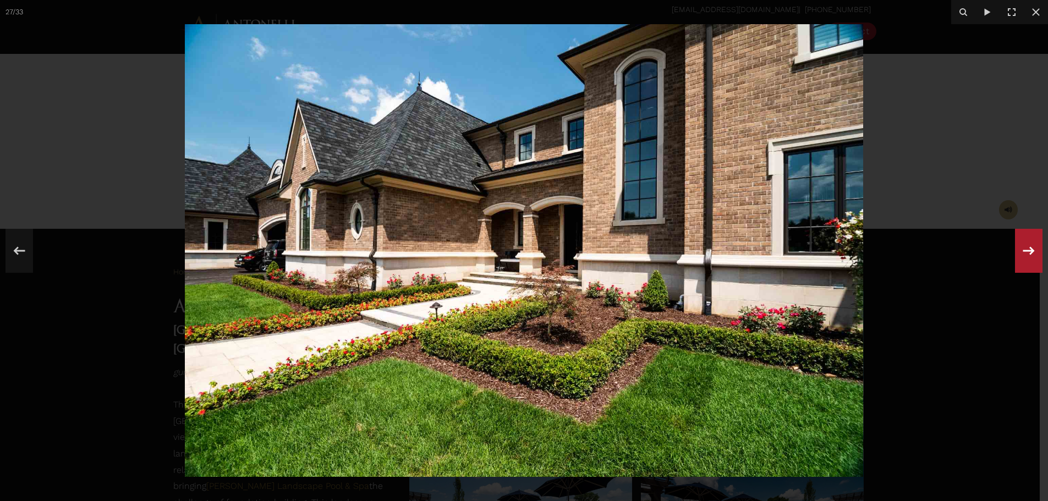
click at [1030, 250] on icon at bounding box center [1029, 250] width 12 height 8
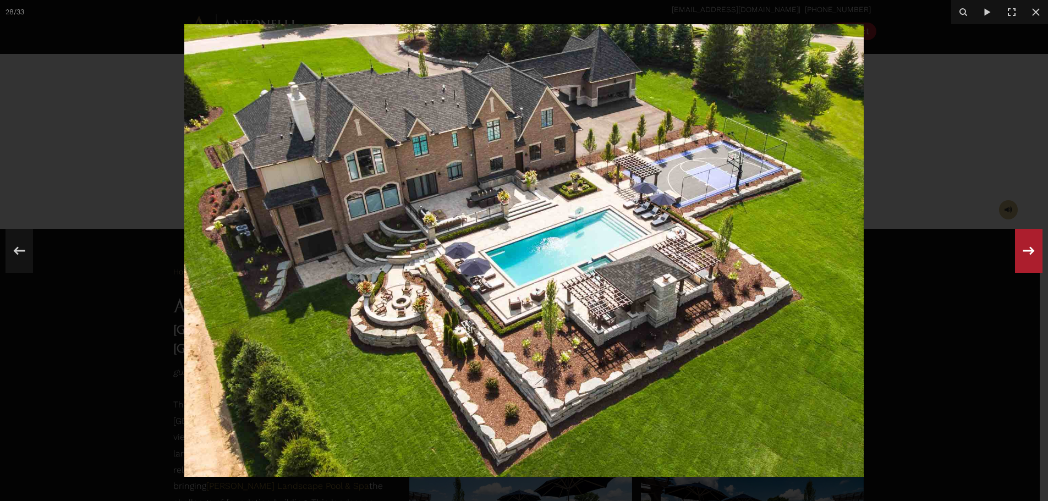
click at [1021, 254] on icon at bounding box center [1029, 251] width 20 height 36
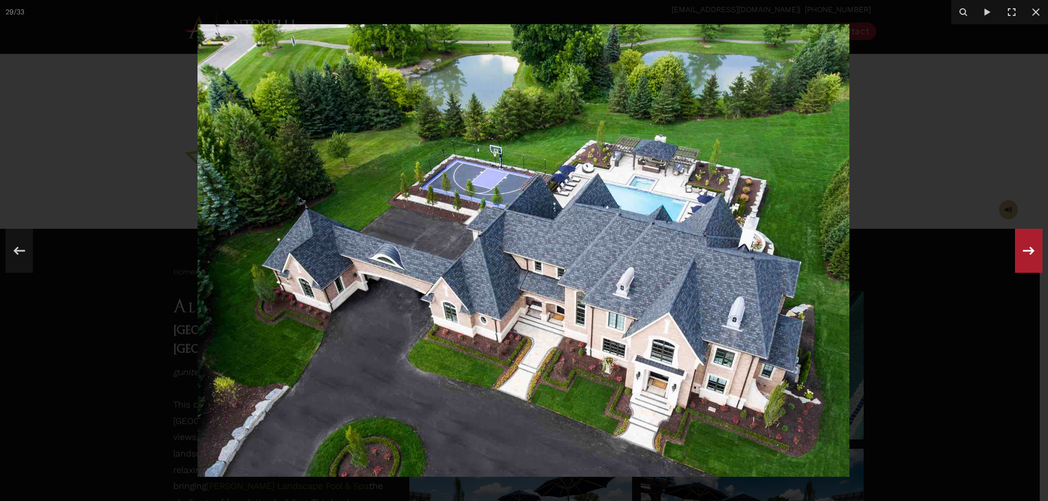
click at [1021, 254] on icon at bounding box center [1029, 251] width 20 height 36
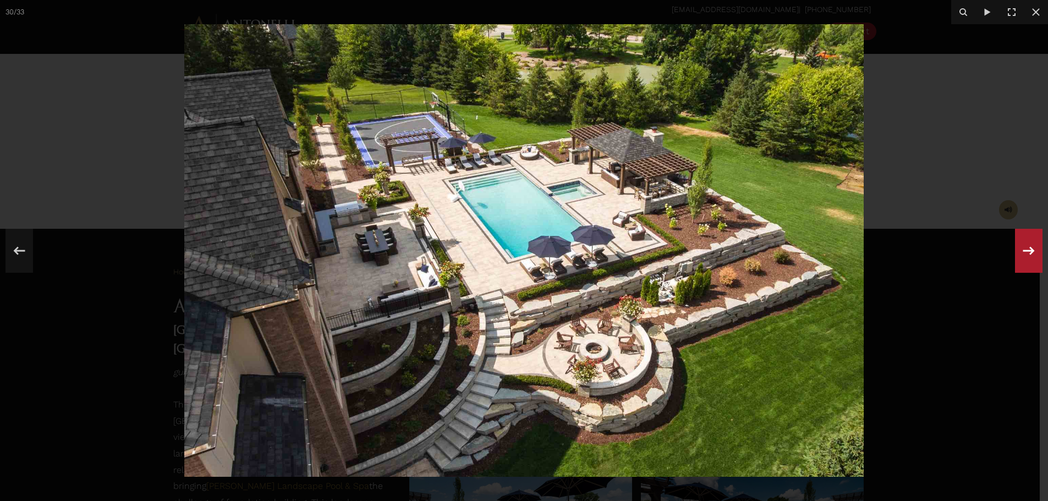
click at [1021, 254] on icon at bounding box center [1029, 251] width 20 height 36
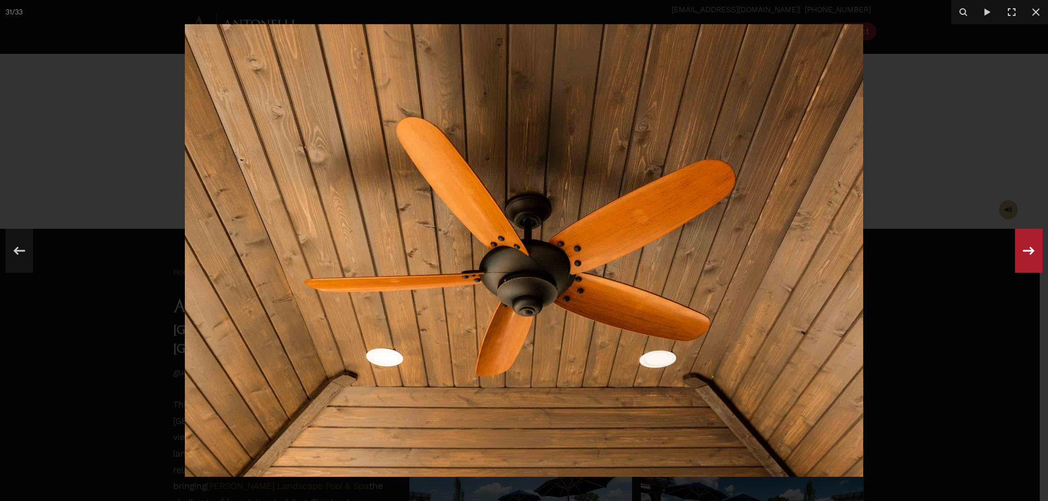
click at [1021, 254] on icon at bounding box center [1029, 251] width 20 height 36
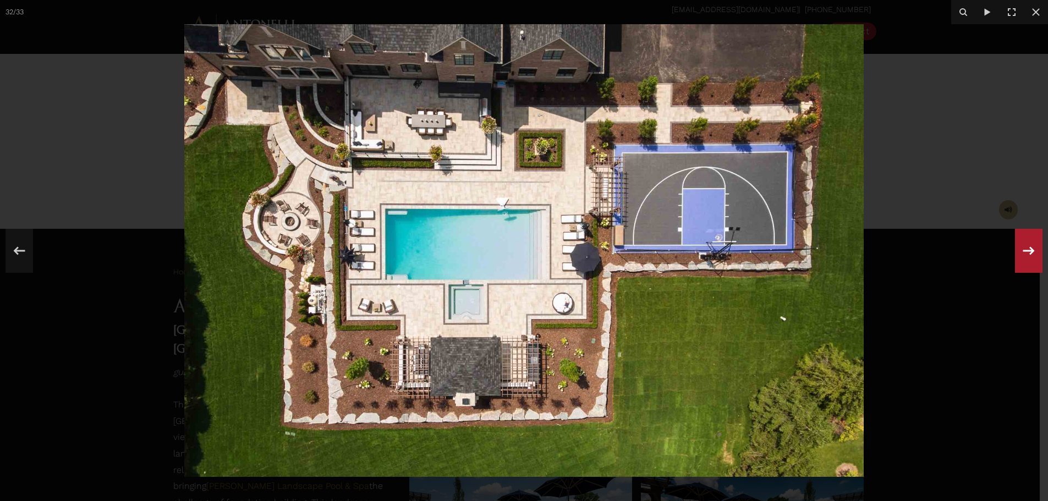
click at [1021, 254] on icon at bounding box center [1029, 251] width 20 height 36
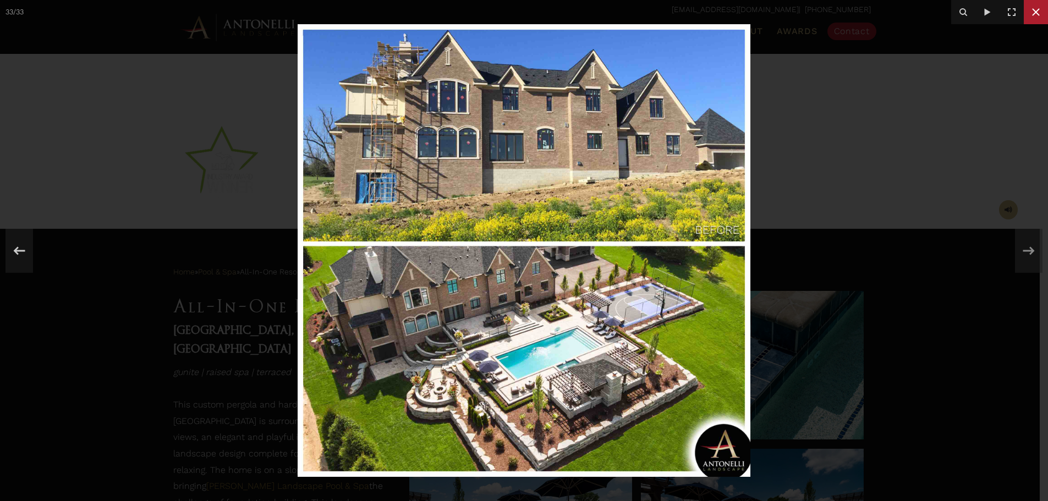
click at [1042, 8] on icon at bounding box center [1035, 12] width 13 height 13
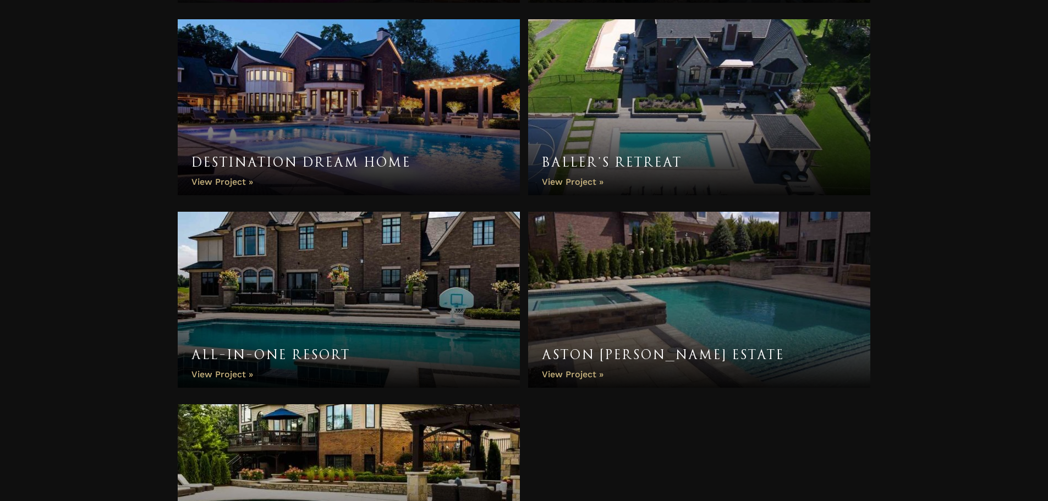
click at [593, 327] on link "Aston [PERSON_NAME] Estate" at bounding box center [699, 300] width 343 height 176
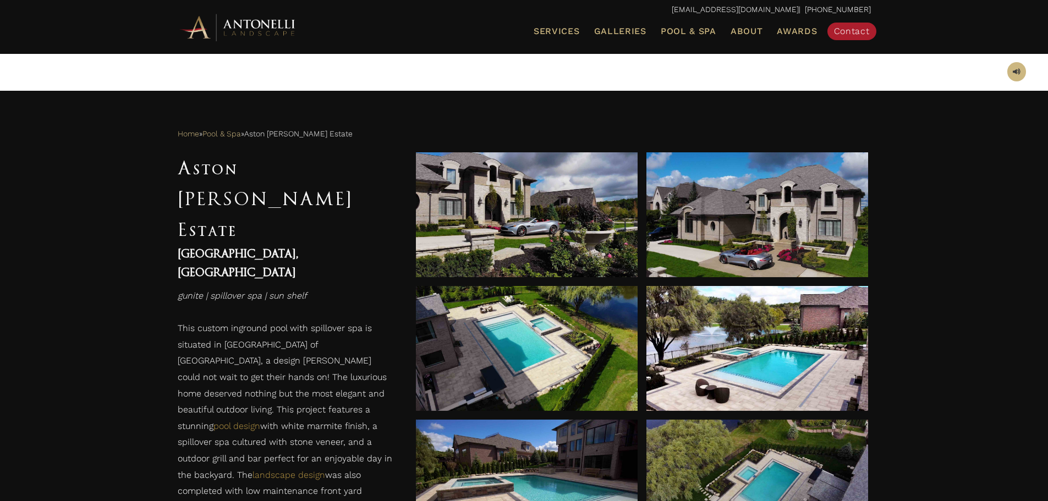
scroll to position [385, 0]
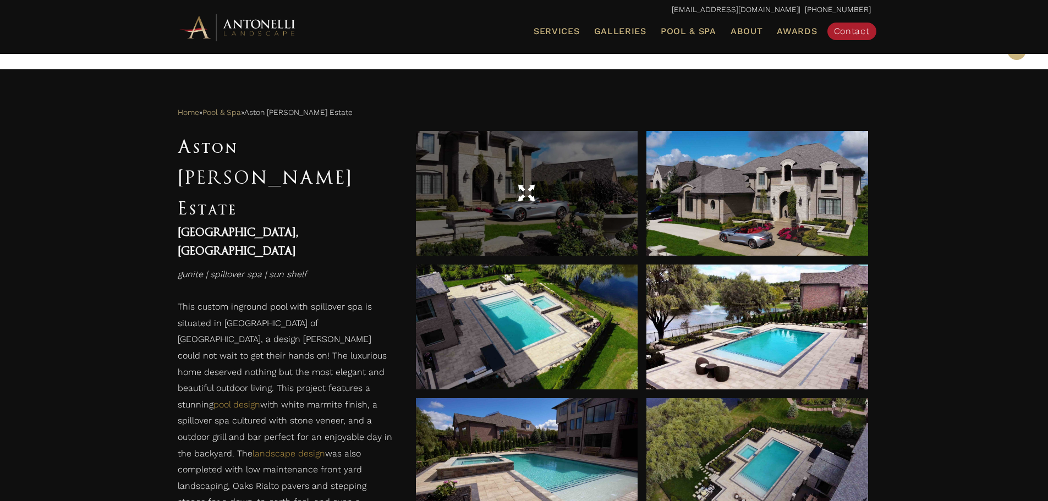
click at [533, 199] on span at bounding box center [526, 193] width 17 height 19
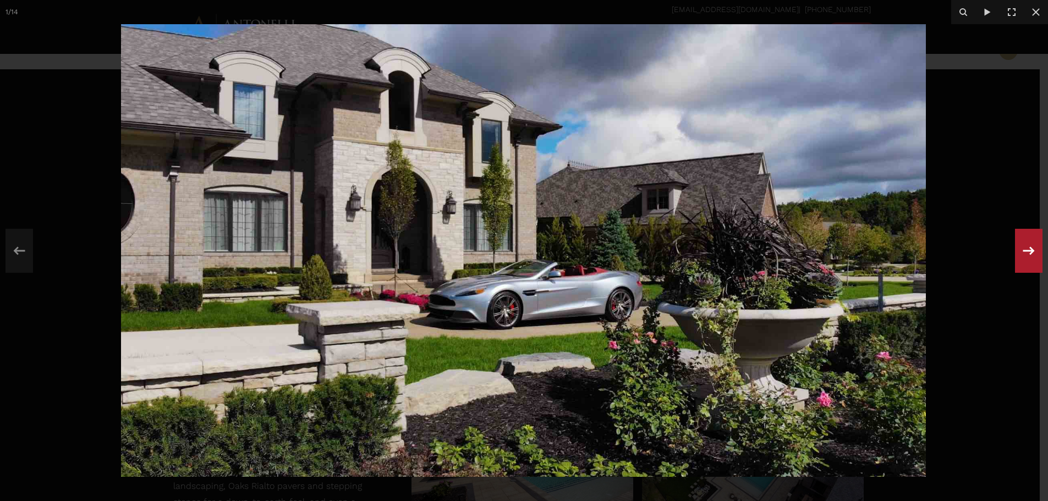
click at [1033, 248] on icon at bounding box center [1029, 251] width 20 height 36
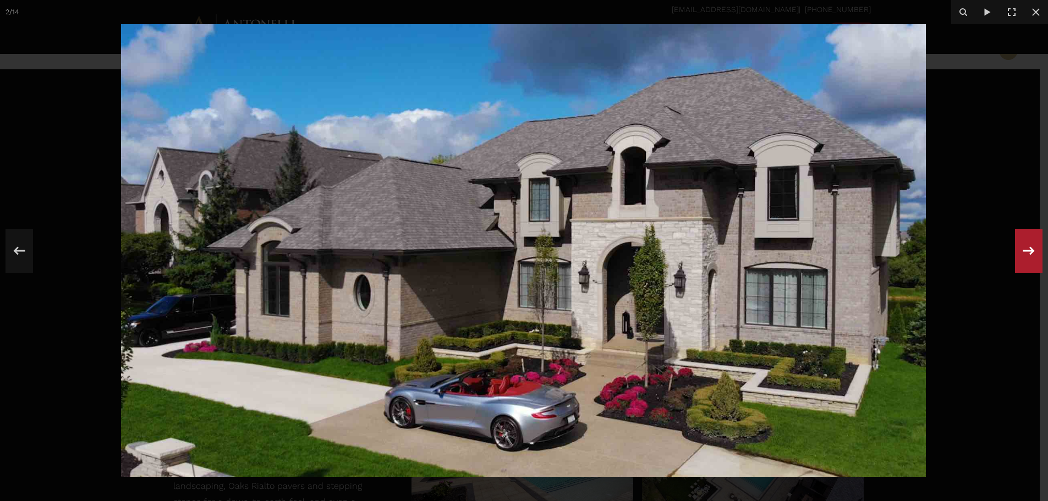
click at [1033, 248] on icon at bounding box center [1029, 251] width 20 height 36
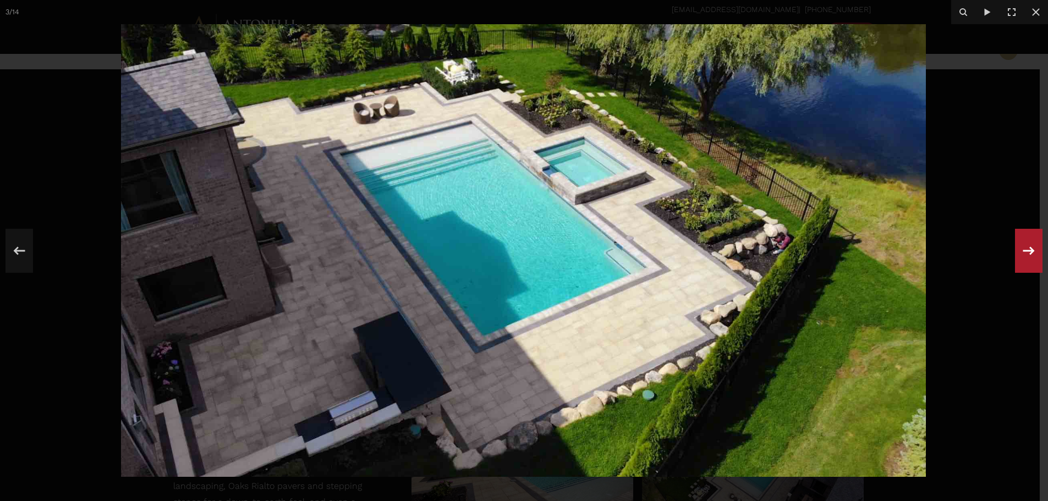
click at [1024, 247] on icon at bounding box center [1029, 251] width 20 height 36
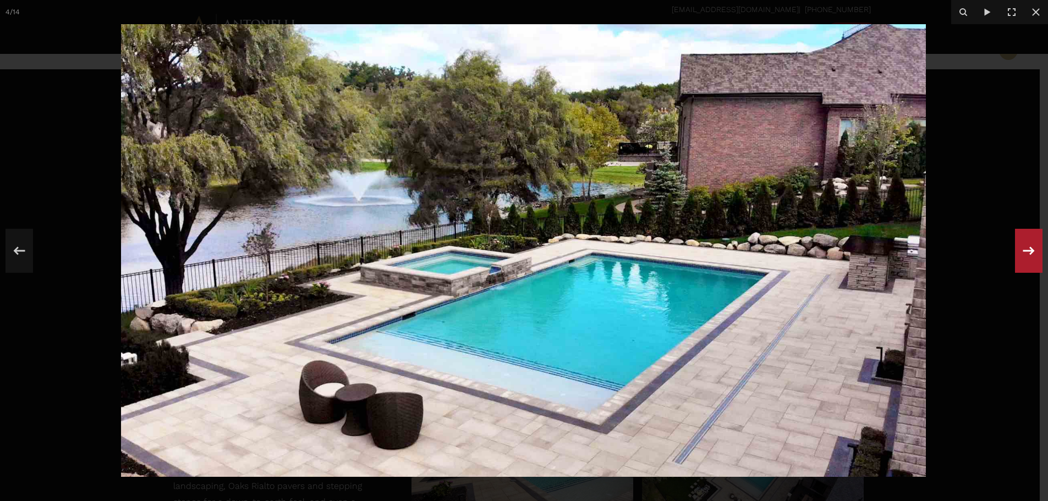
click at [1024, 247] on icon at bounding box center [1029, 251] width 20 height 36
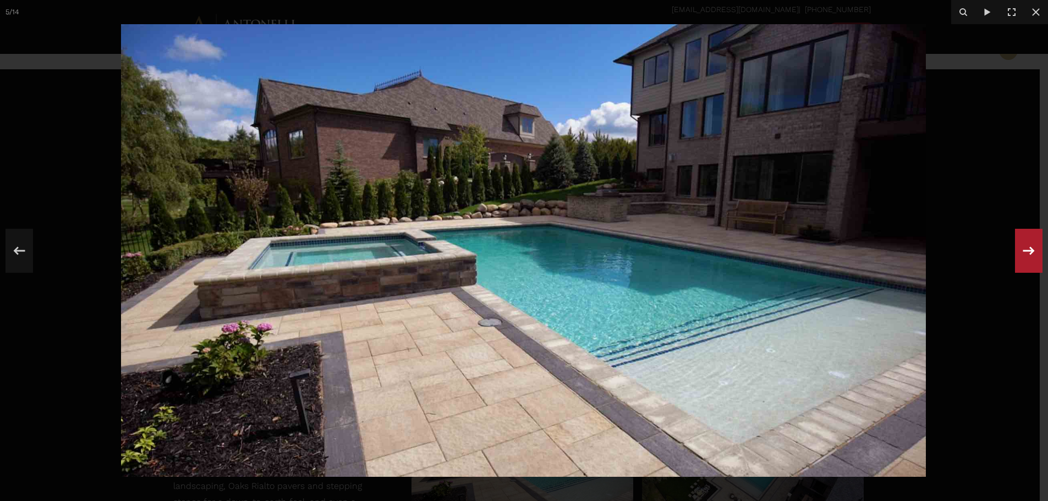
click at [1024, 247] on icon at bounding box center [1029, 251] width 20 height 36
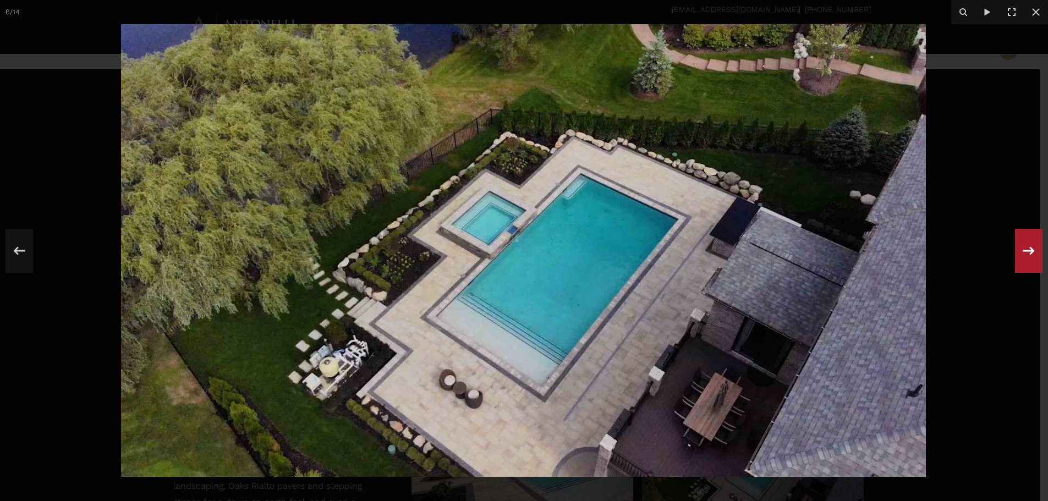
click at [1024, 247] on icon at bounding box center [1029, 251] width 20 height 36
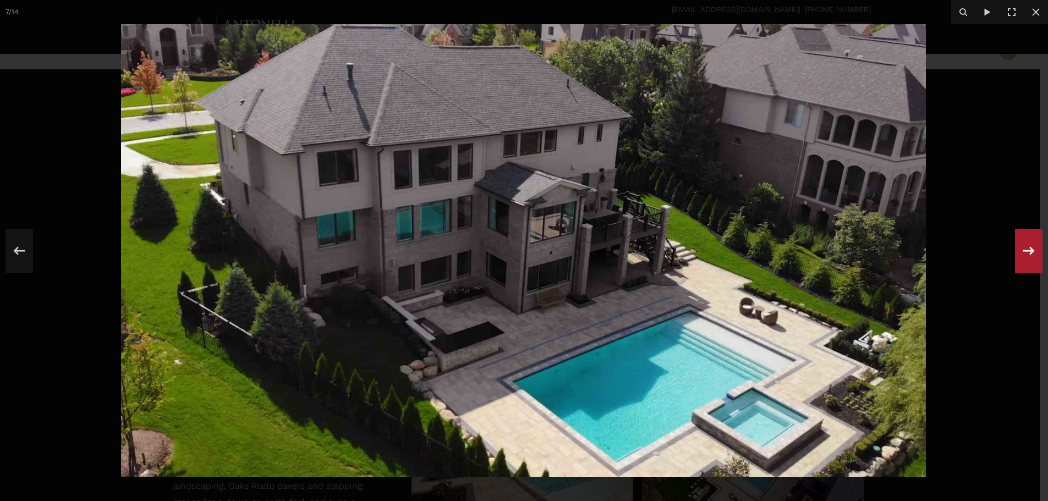
click at [1024, 247] on icon at bounding box center [1029, 251] width 20 height 36
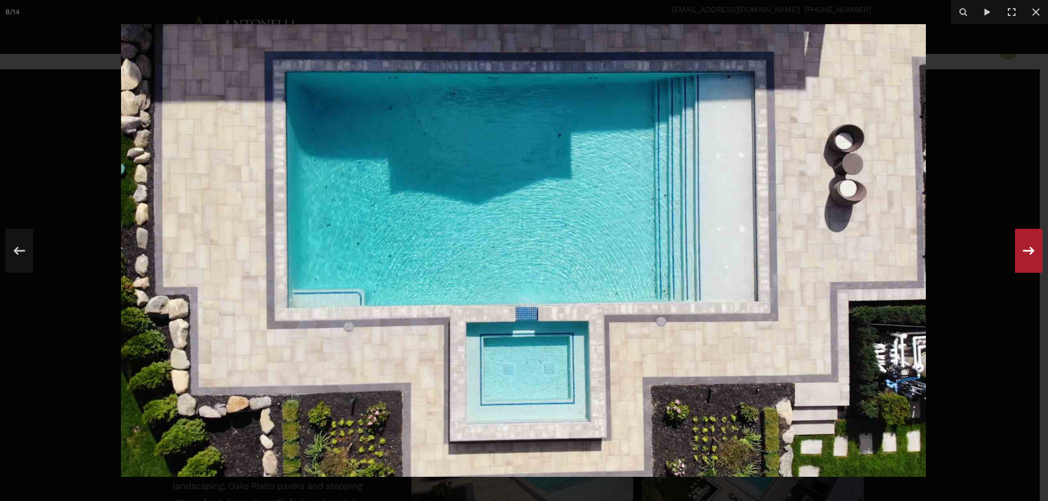
click at [1024, 247] on icon at bounding box center [1029, 251] width 20 height 36
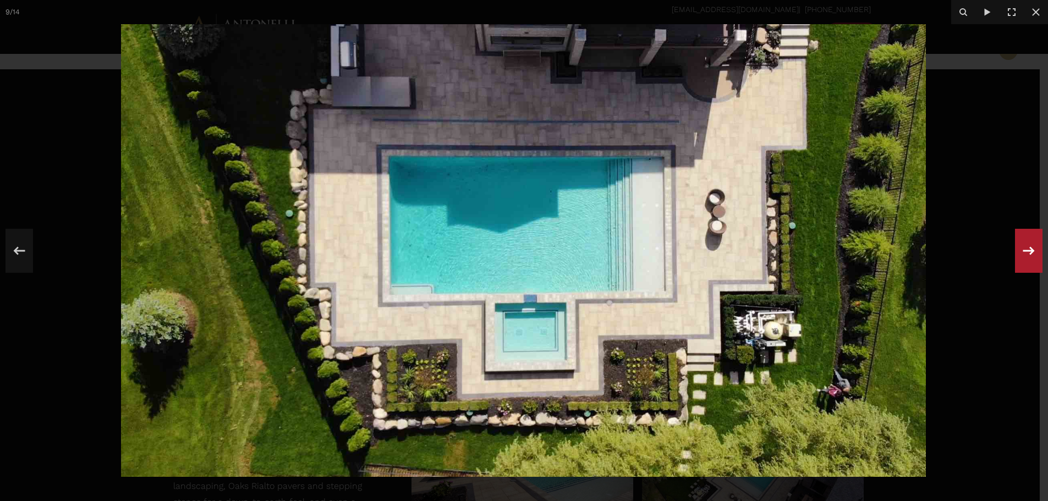
click at [1024, 247] on icon at bounding box center [1029, 251] width 20 height 36
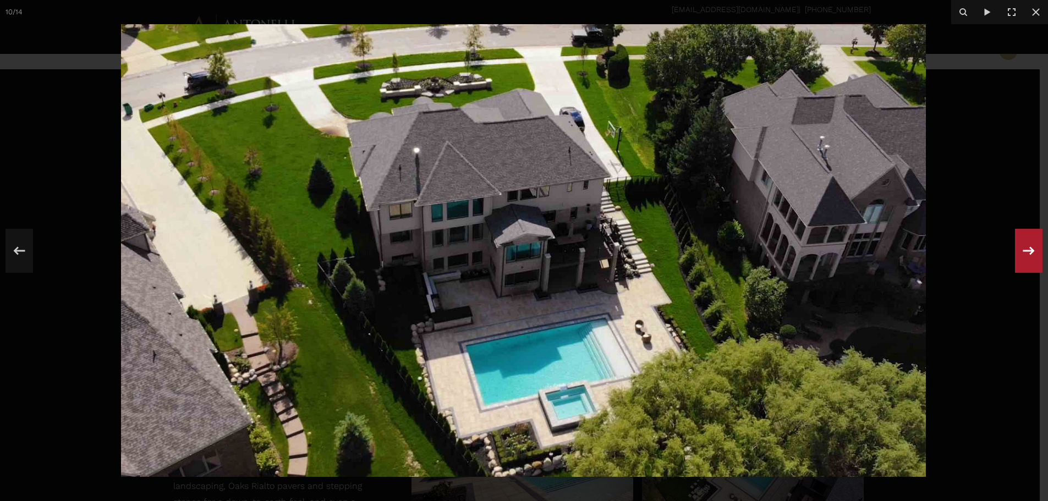
click at [1024, 247] on icon at bounding box center [1029, 251] width 20 height 36
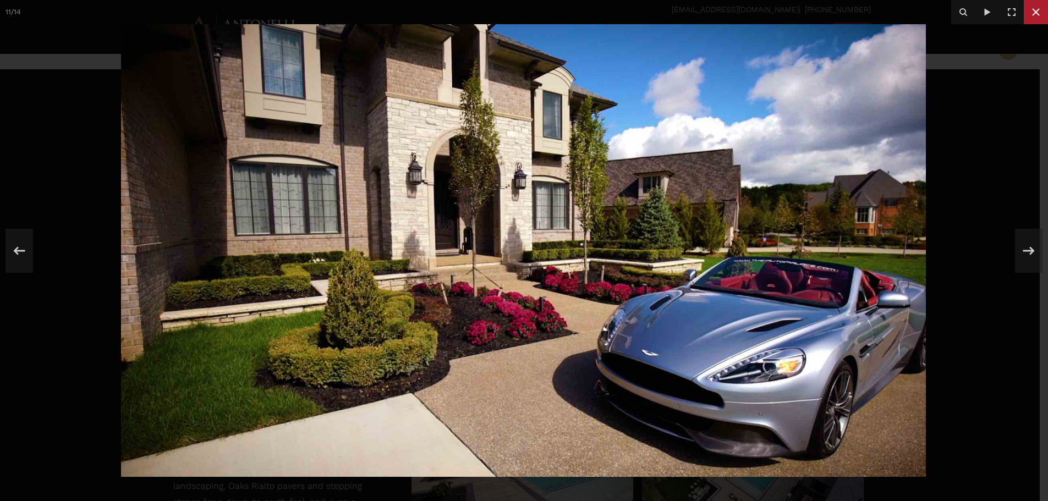
click at [1045, 18] on button at bounding box center [1036, 12] width 24 height 24
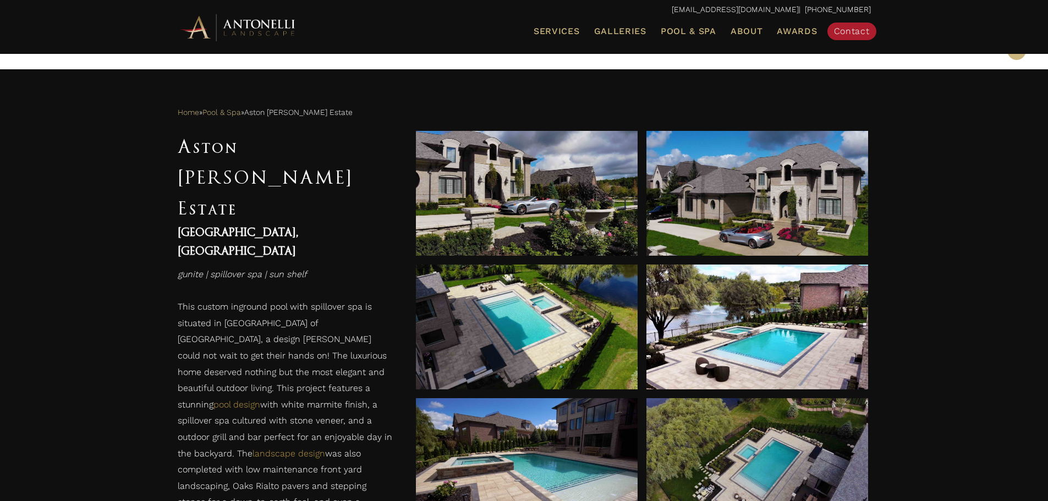
scroll to position [440, 0]
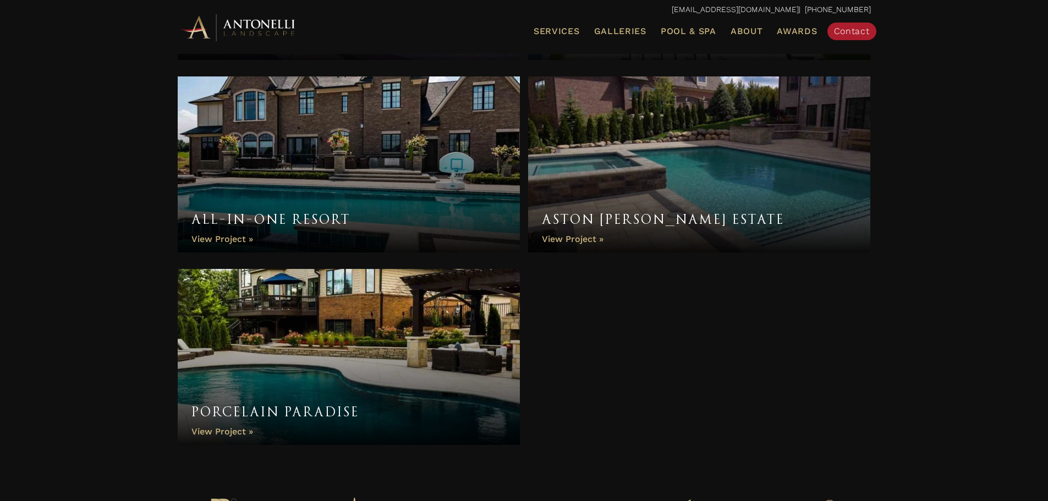
scroll to position [1155, 0]
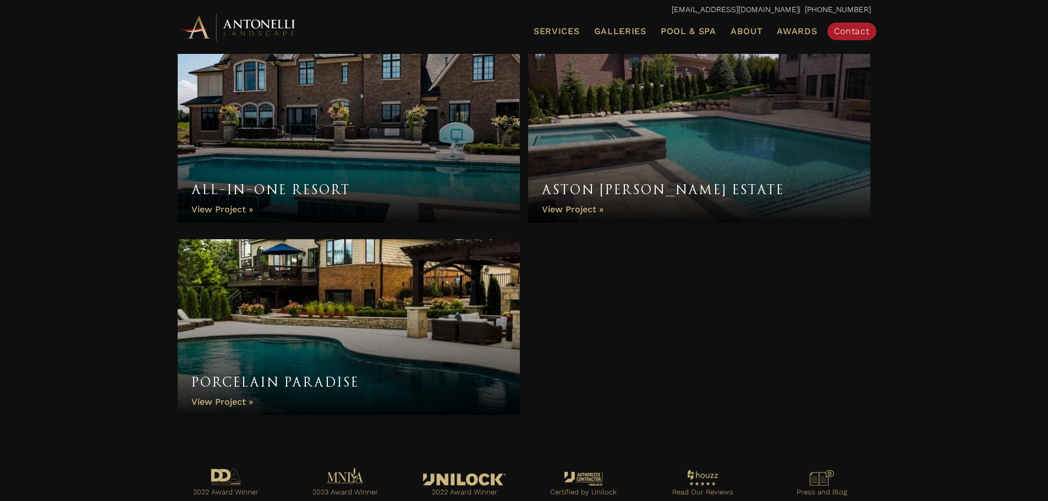
click at [276, 303] on link "Porcelain Paradise" at bounding box center [349, 327] width 343 height 176
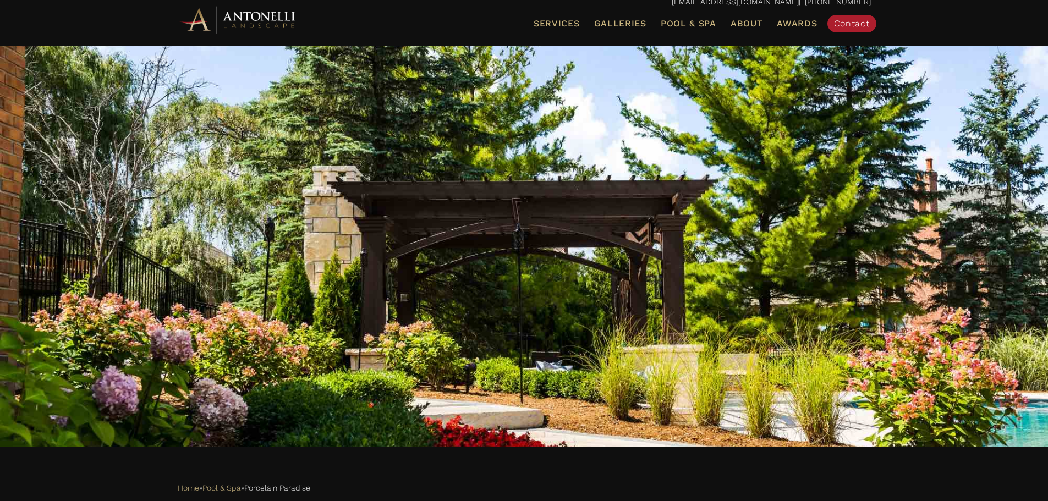
scroll to position [330, 0]
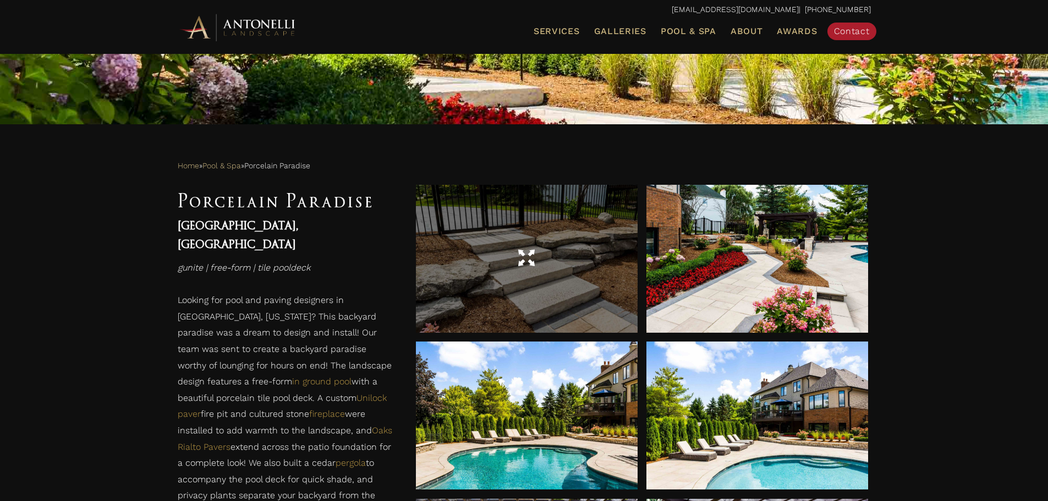
click at [583, 282] on div at bounding box center [527, 259] width 222 height 148
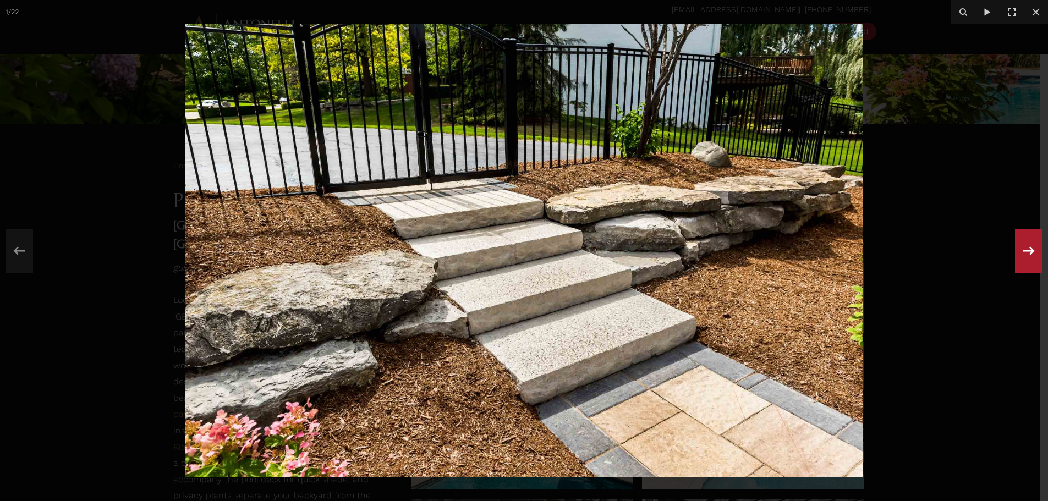
click at [1031, 256] on icon at bounding box center [1029, 251] width 20 height 36
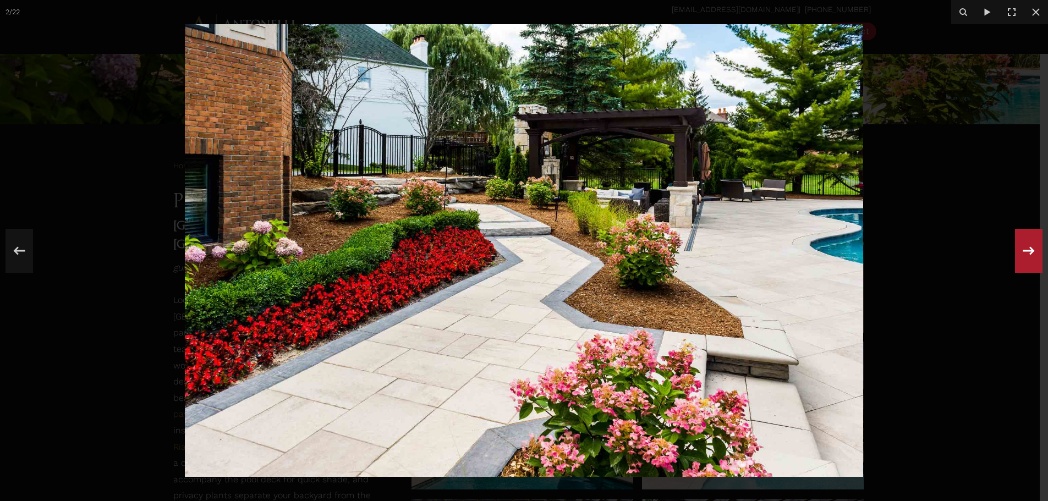
click at [1031, 256] on icon at bounding box center [1029, 251] width 20 height 36
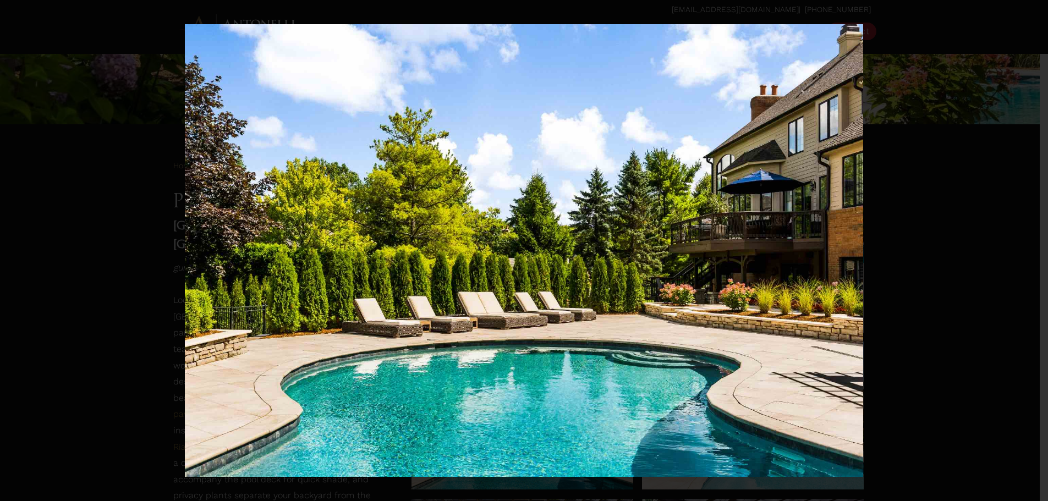
click at [1031, 256] on icon at bounding box center [1029, 251] width 20 height 36
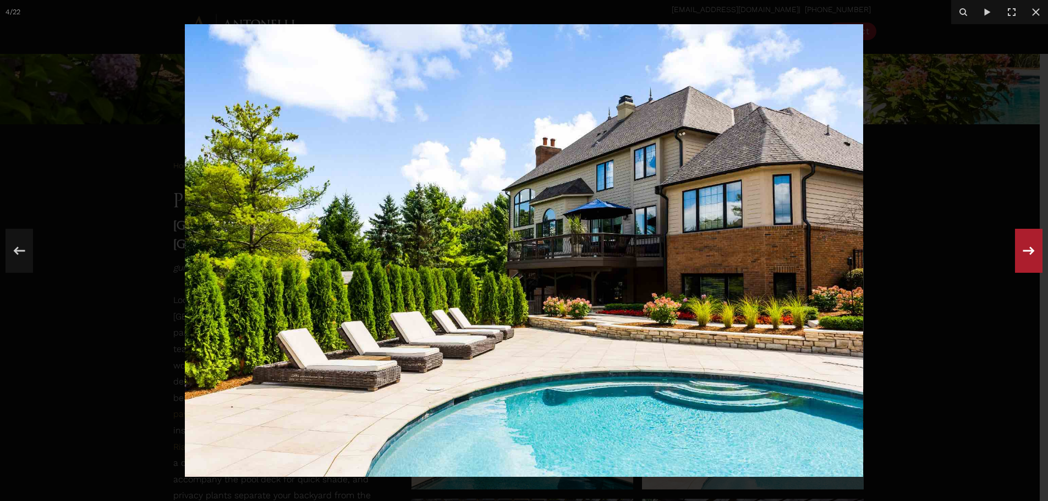
click at [1031, 256] on icon at bounding box center [1029, 251] width 20 height 36
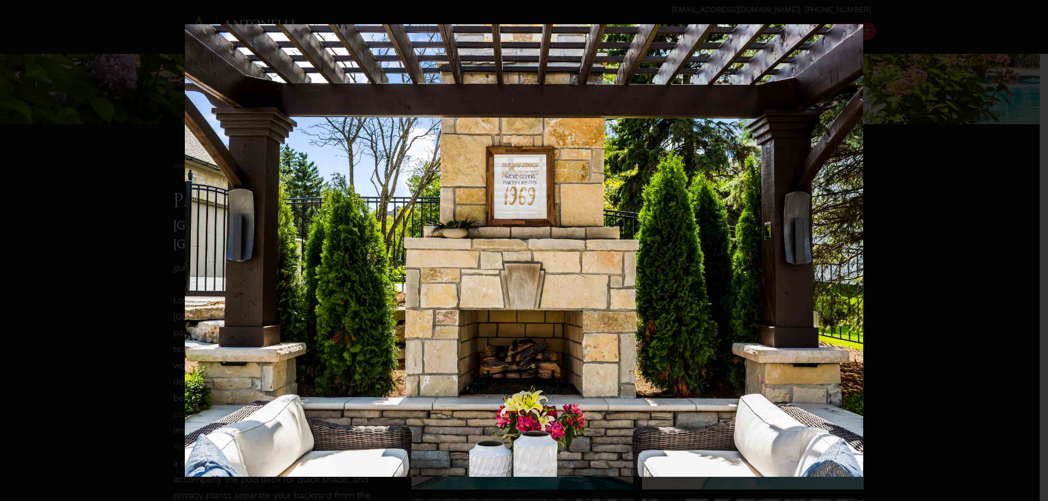
click at [1031, 256] on div "5 / 22" at bounding box center [524, 250] width 1048 height 501
click at [1017, 251] on div at bounding box center [1029, 251] width 28 height 44
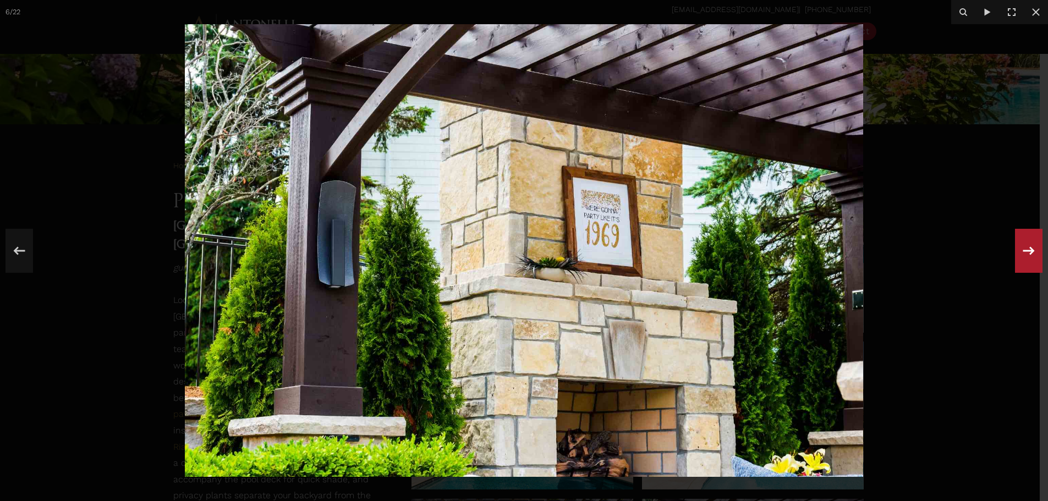
click at [1017, 251] on div at bounding box center [1029, 251] width 28 height 44
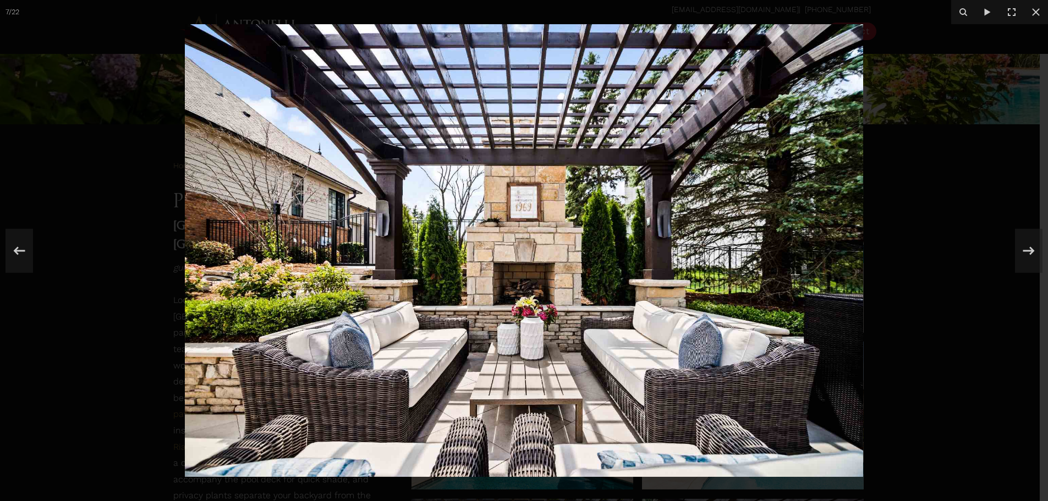
drag, startPoint x: 1023, startPoint y: 251, endPoint x: 880, endPoint y: 317, distance: 157.3
click at [880, 317] on div "7 / 22" at bounding box center [524, 250] width 1048 height 501
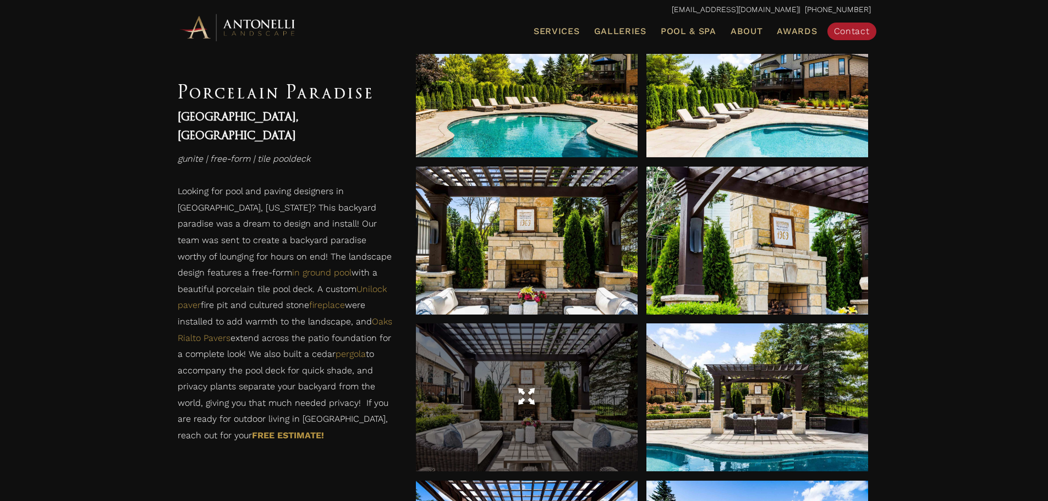
scroll to position [715, 0]
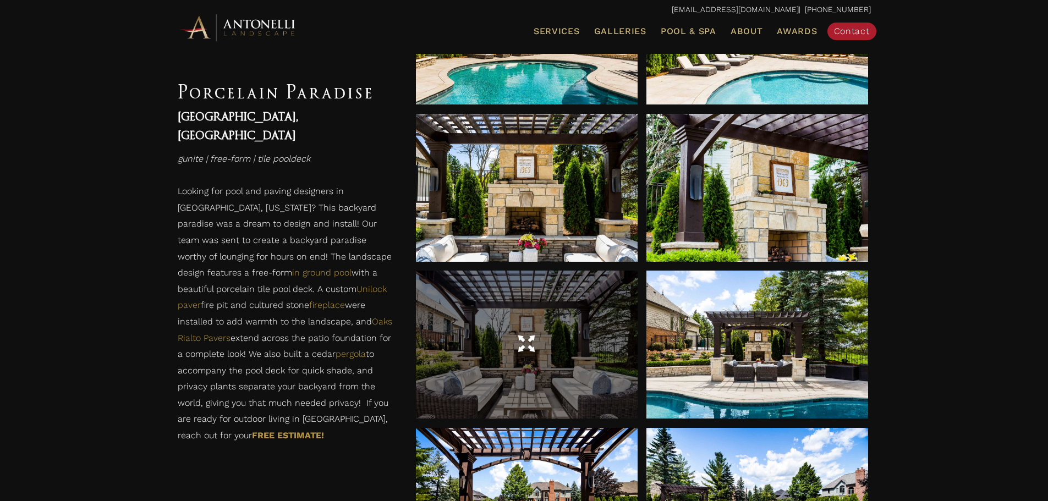
click at [543, 376] on div at bounding box center [527, 345] width 222 height 148
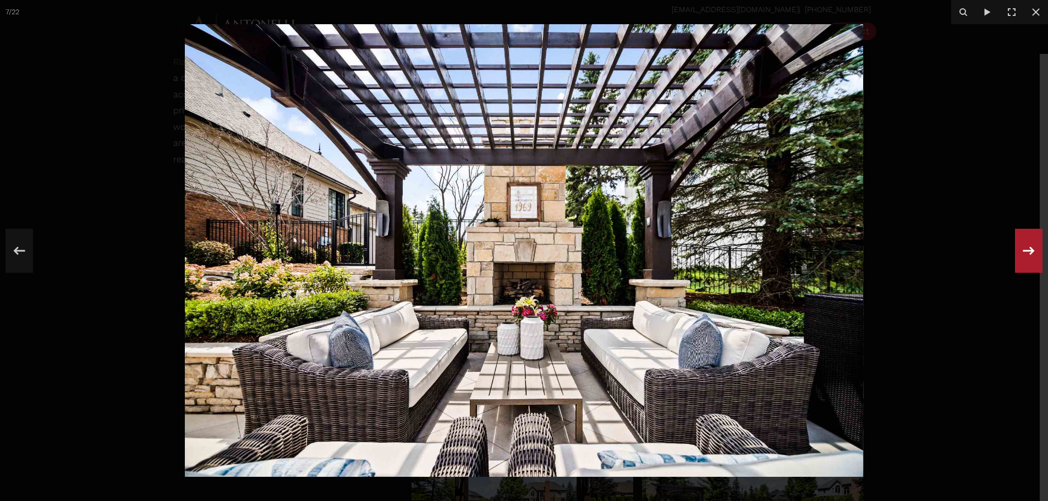
click at [1023, 246] on icon at bounding box center [1029, 251] width 20 height 36
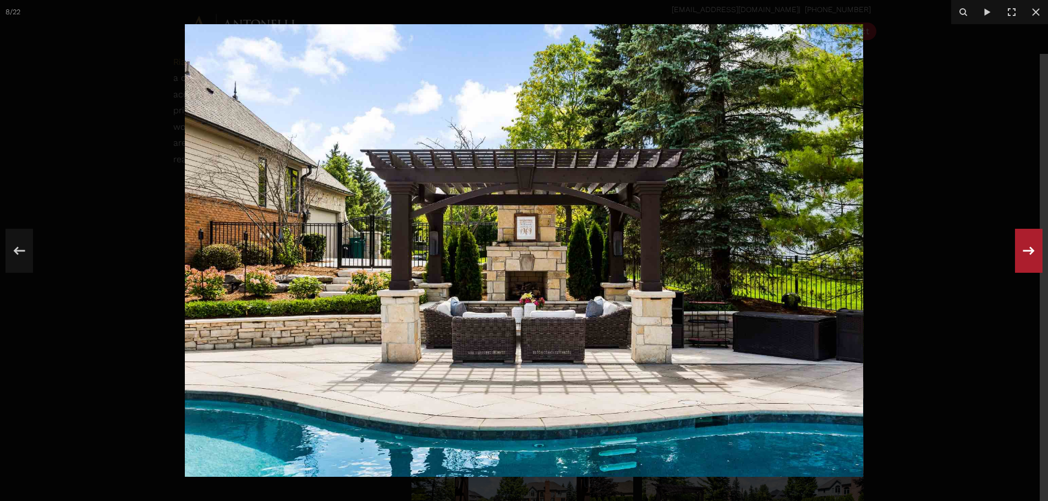
click at [1023, 246] on icon at bounding box center [1029, 251] width 20 height 36
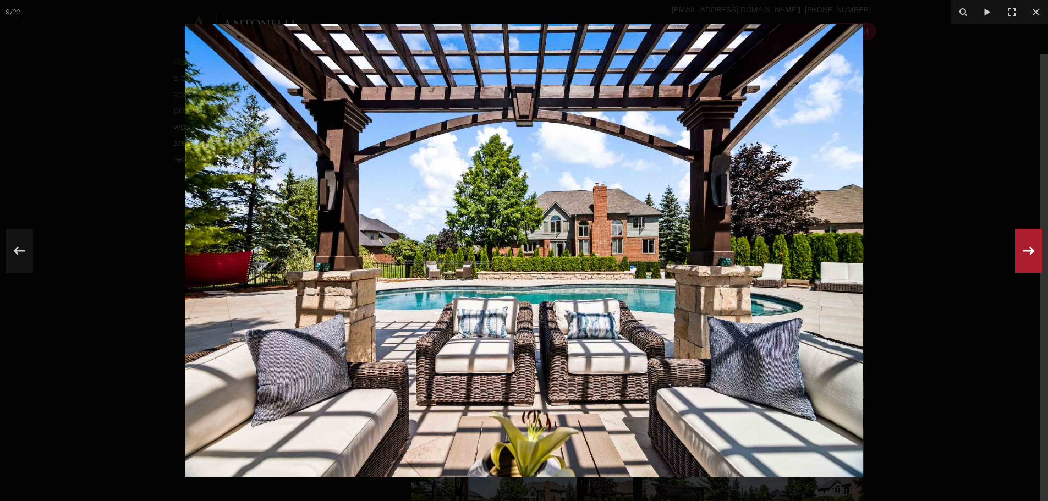
click at [1023, 246] on icon at bounding box center [1029, 251] width 20 height 36
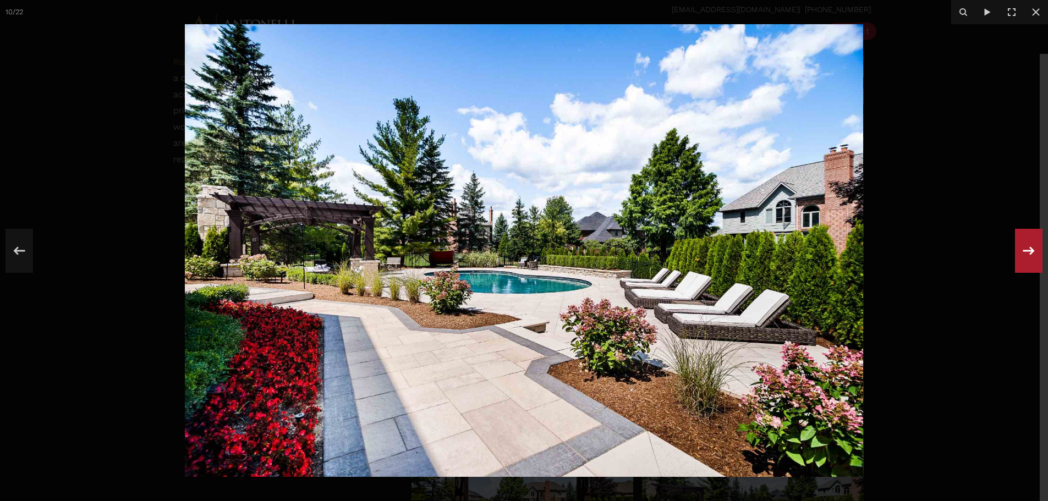
click at [1023, 246] on icon at bounding box center [1029, 251] width 20 height 36
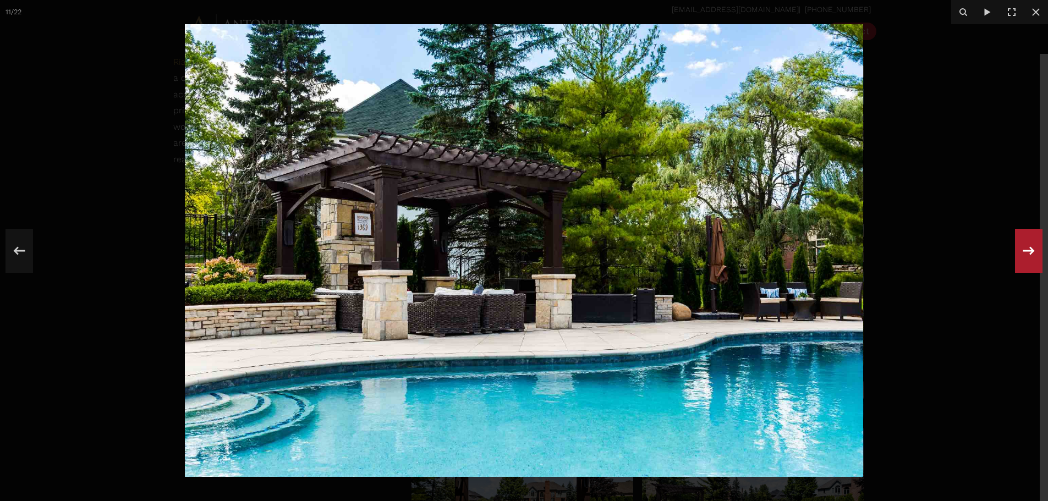
click at [1023, 246] on icon at bounding box center [1029, 251] width 20 height 36
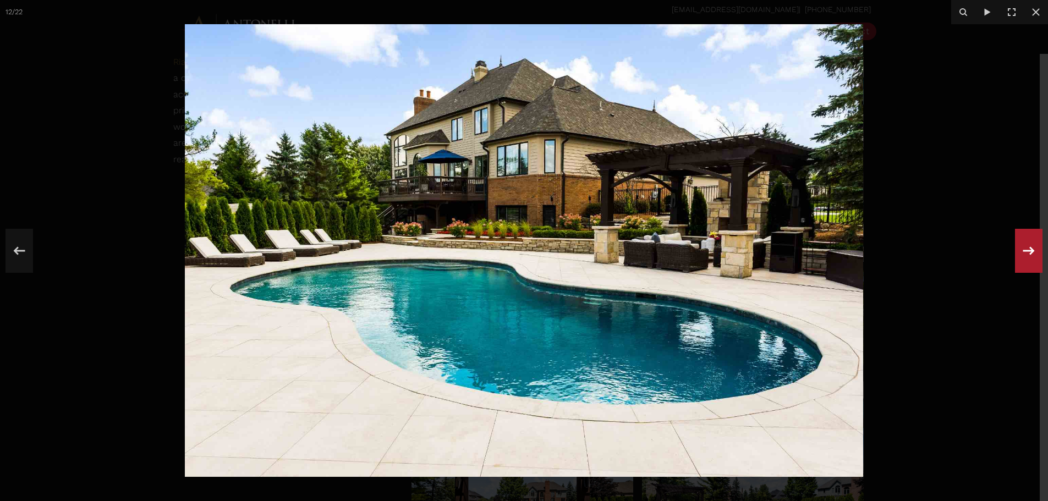
click at [1023, 246] on icon at bounding box center [1029, 251] width 20 height 36
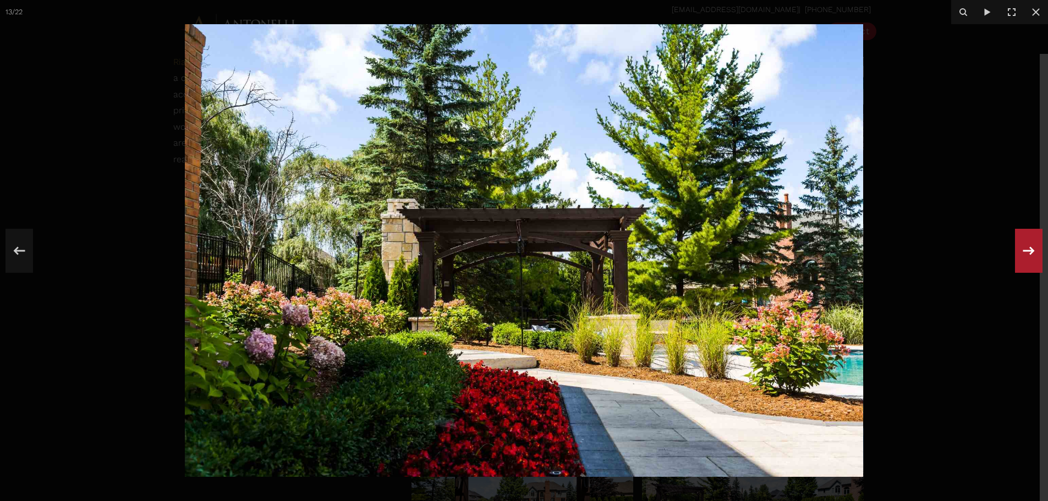
click at [1023, 246] on icon at bounding box center [1029, 251] width 20 height 36
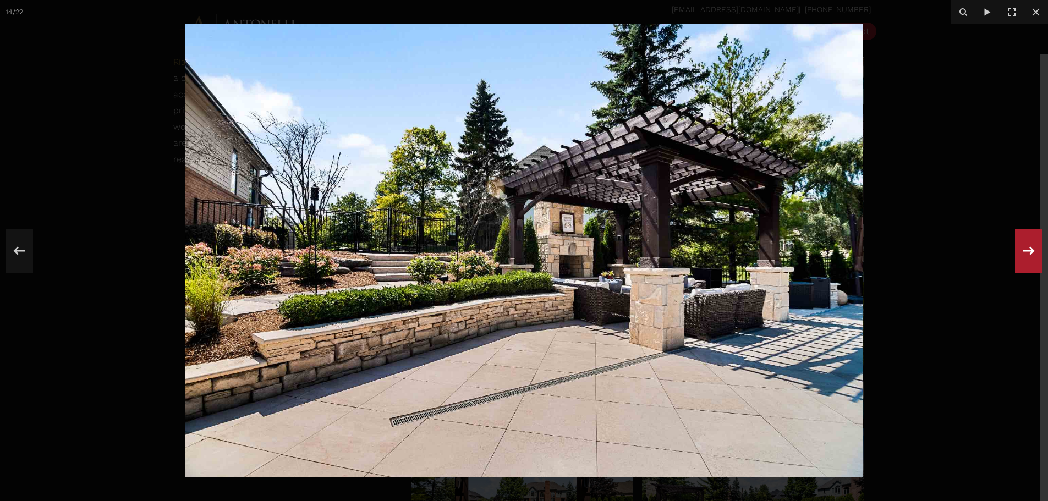
click at [1023, 246] on icon at bounding box center [1029, 251] width 20 height 36
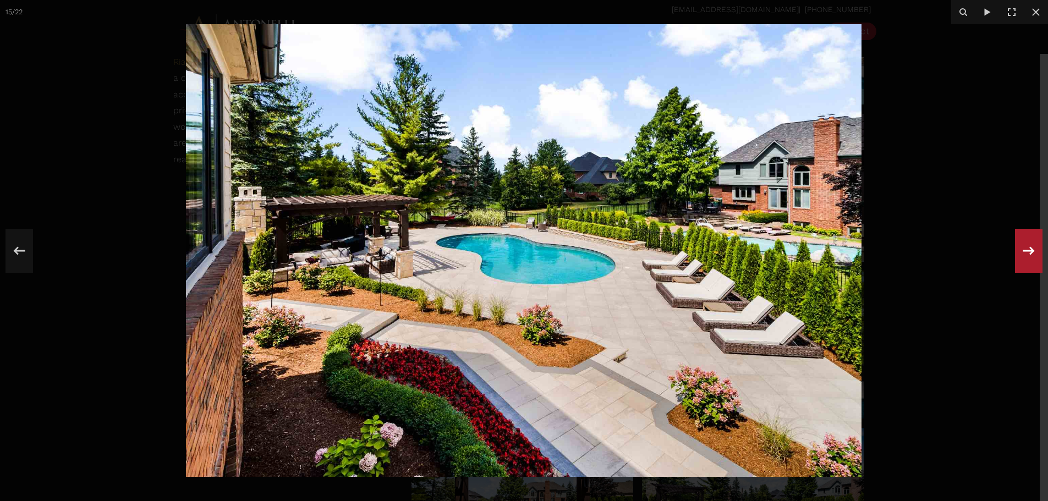
click at [1023, 246] on icon at bounding box center [1029, 251] width 20 height 36
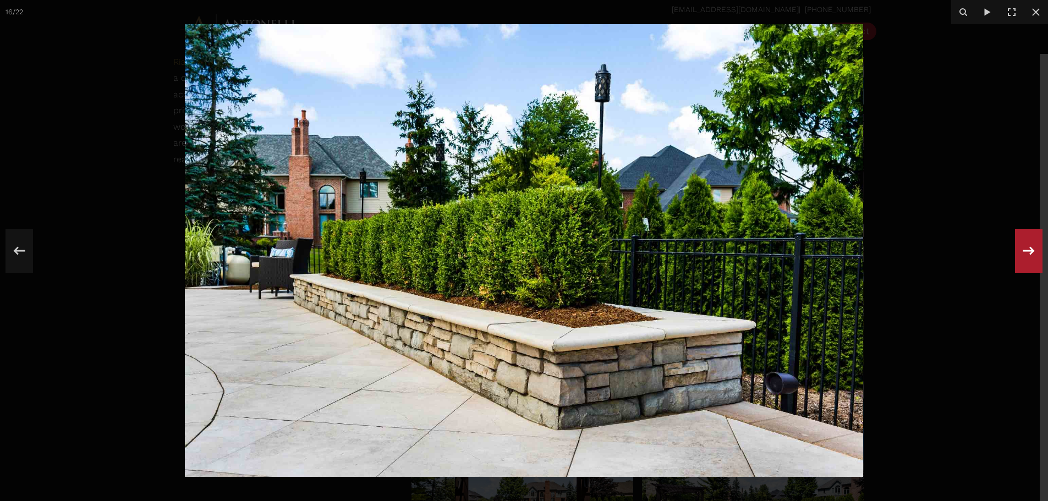
click at [1023, 246] on icon at bounding box center [1029, 251] width 20 height 36
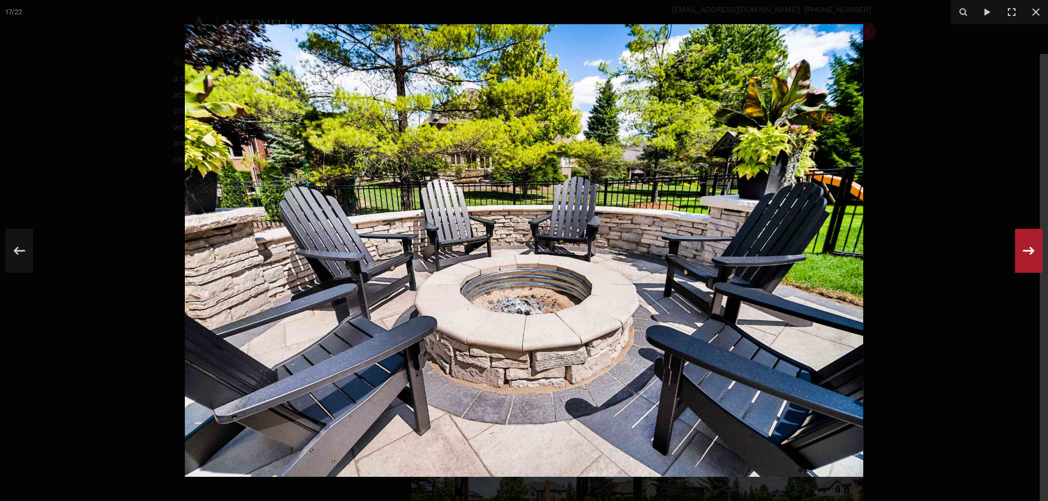
click at [1027, 246] on icon at bounding box center [1029, 251] width 20 height 36
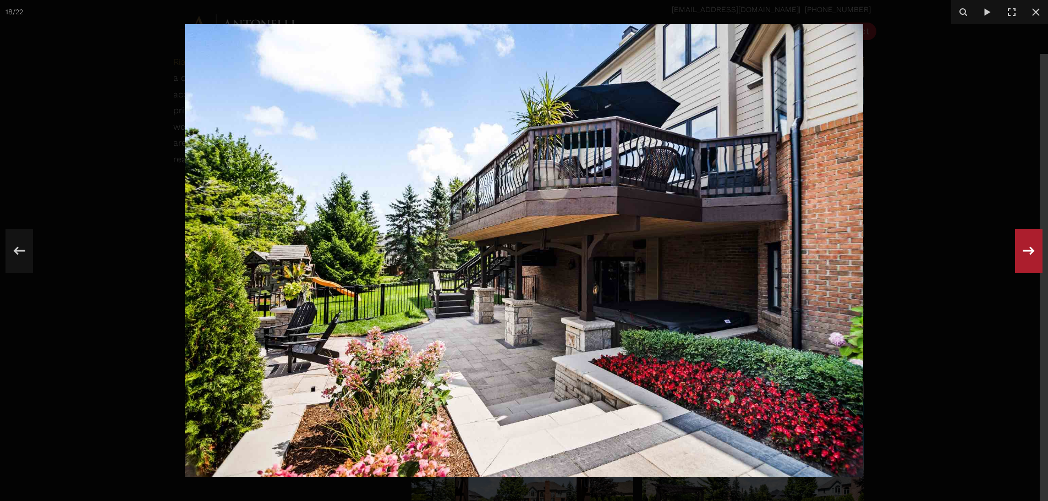
click at [1027, 246] on icon at bounding box center [1029, 251] width 20 height 36
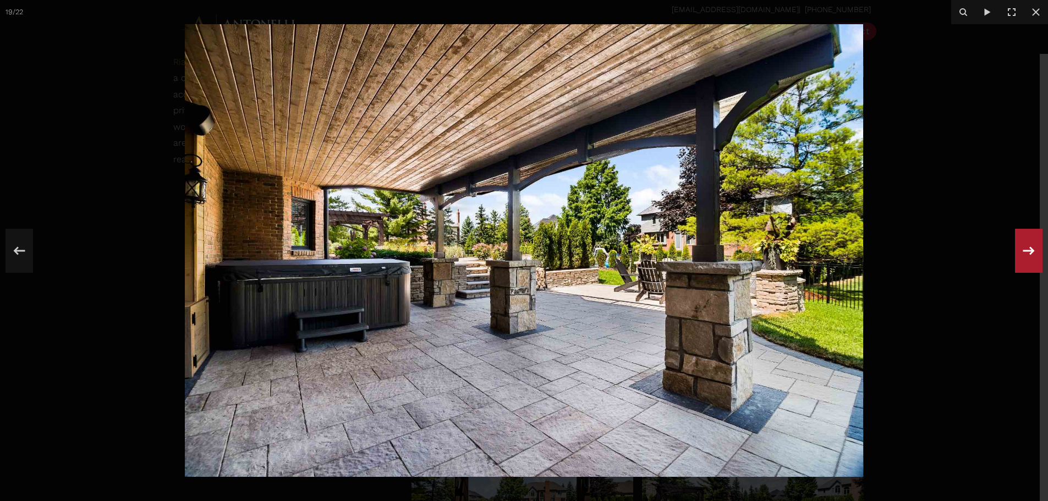
click at [1027, 246] on icon at bounding box center [1029, 251] width 20 height 36
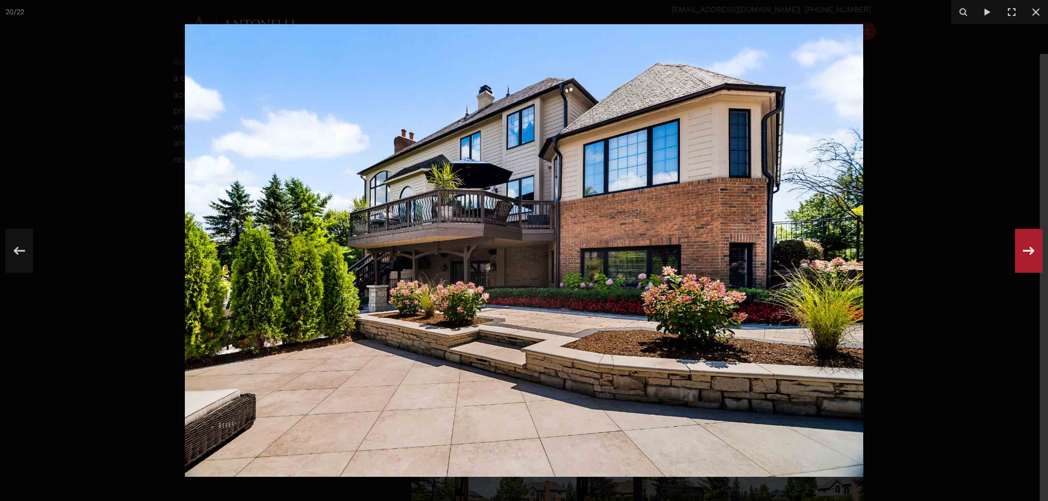
click at [1027, 246] on icon at bounding box center [1029, 251] width 20 height 36
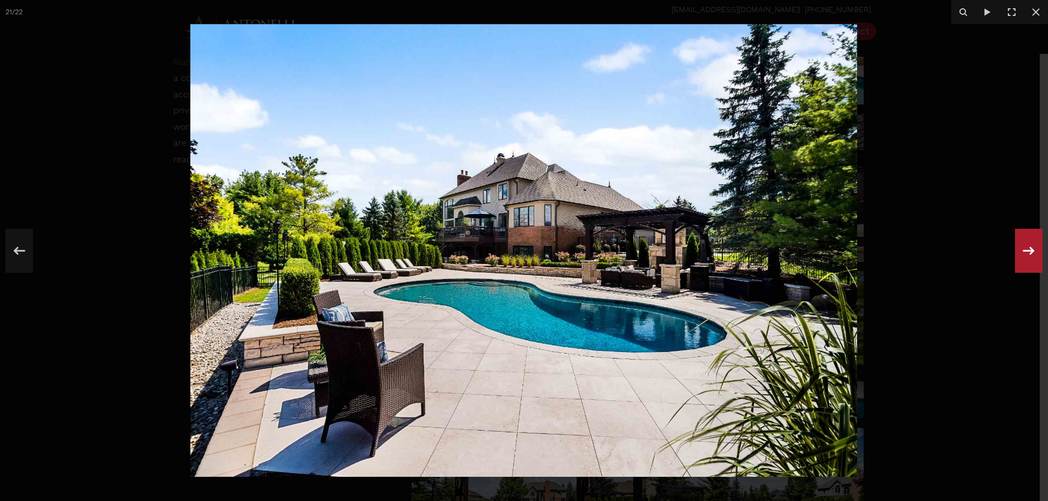
click at [1027, 246] on icon at bounding box center [1029, 251] width 20 height 36
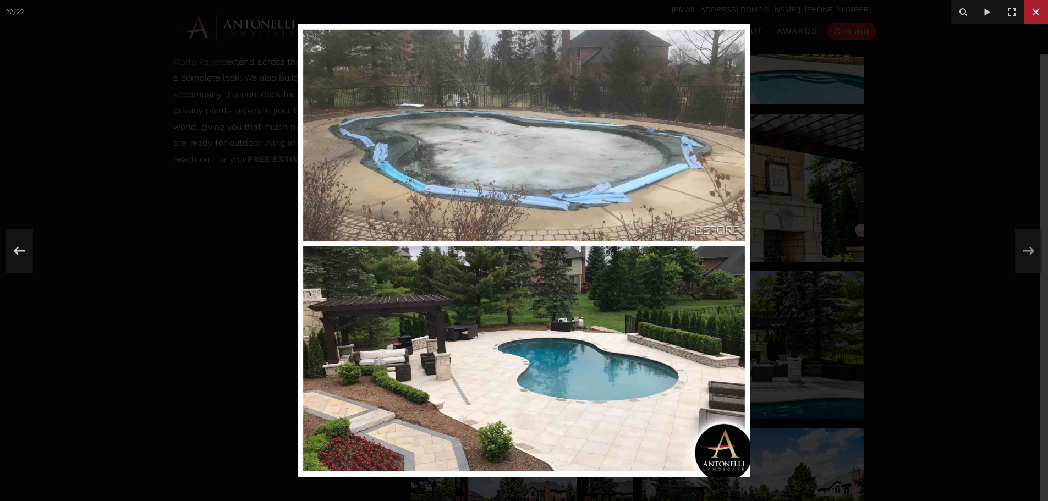
click at [1040, 15] on icon at bounding box center [1035, 12] width 13 height 13
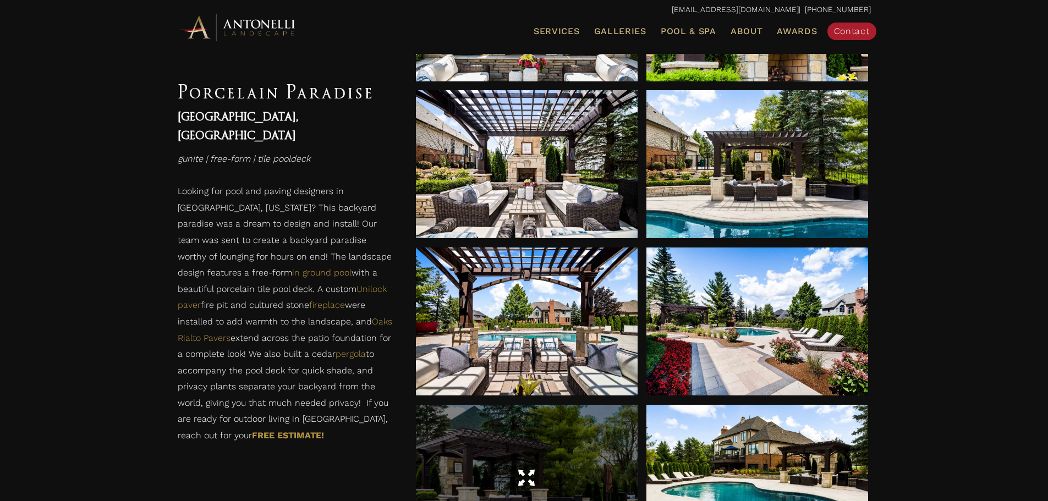
scroll to position [1100, 0]
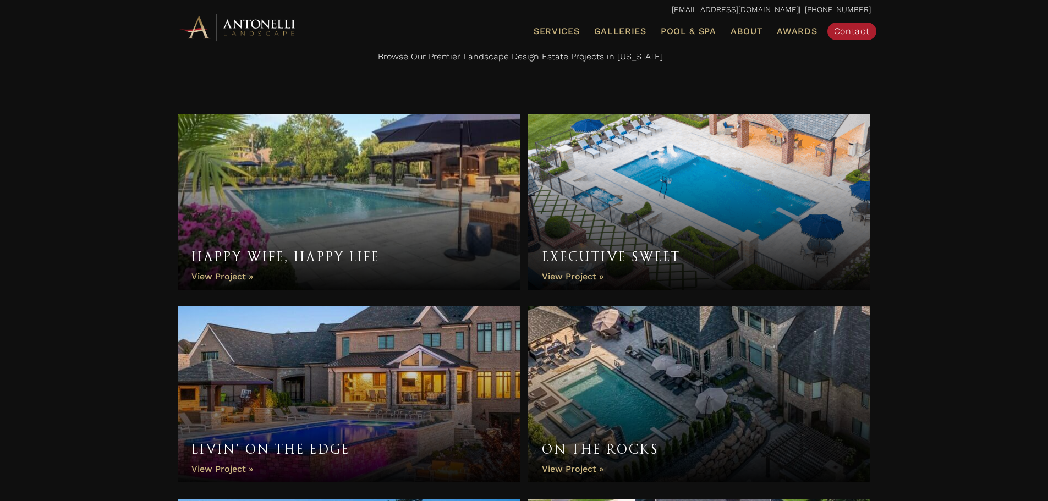
scroll to position [370, 0]
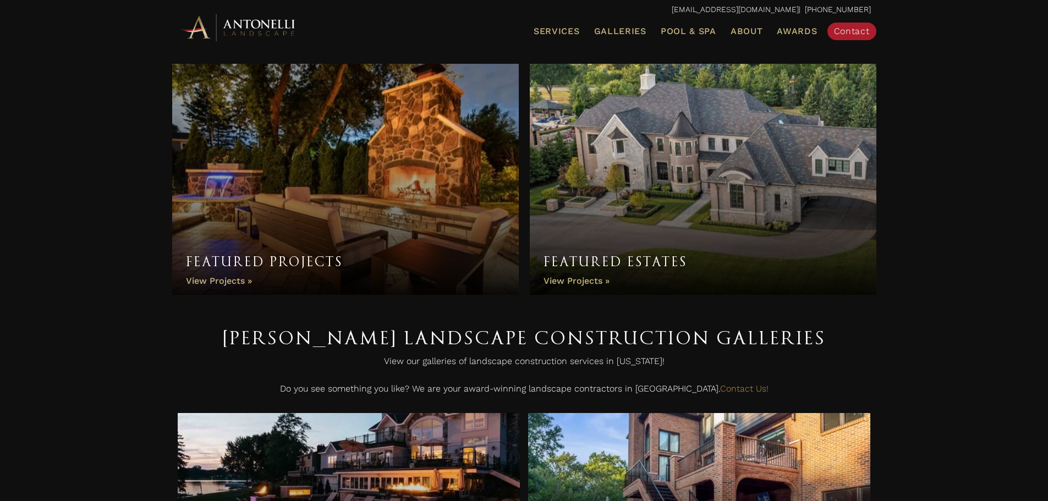
click at [402, 177] on link "Featured Projects" at bounding box center [345, 179] width 347 height 231
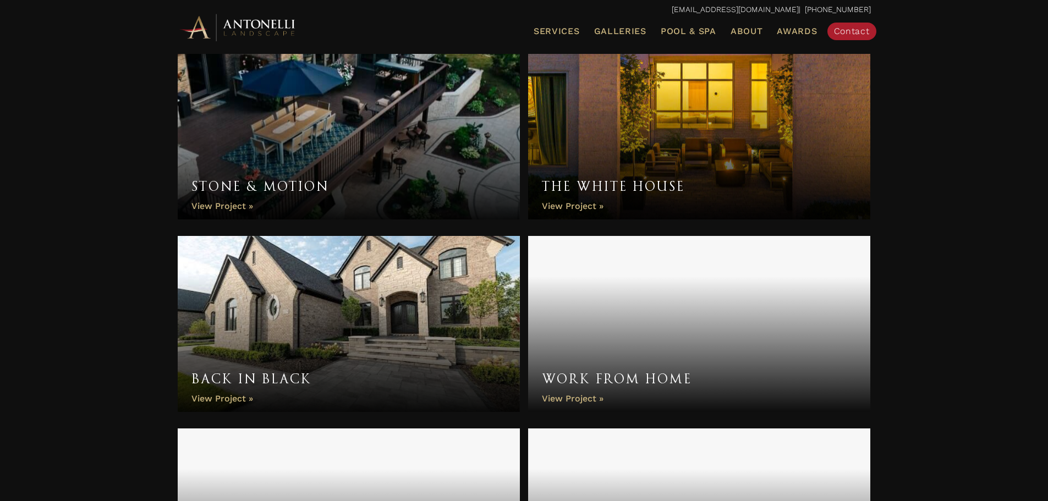
scroll to position [605, 0]
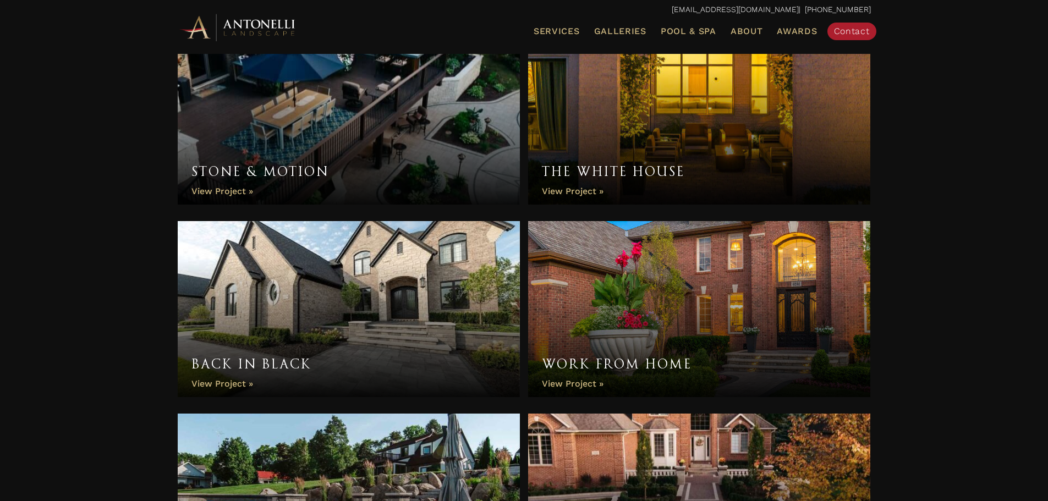
click at [380, 332] on link "Back in Black" at bounding box center [349, 309] width 343 height 176
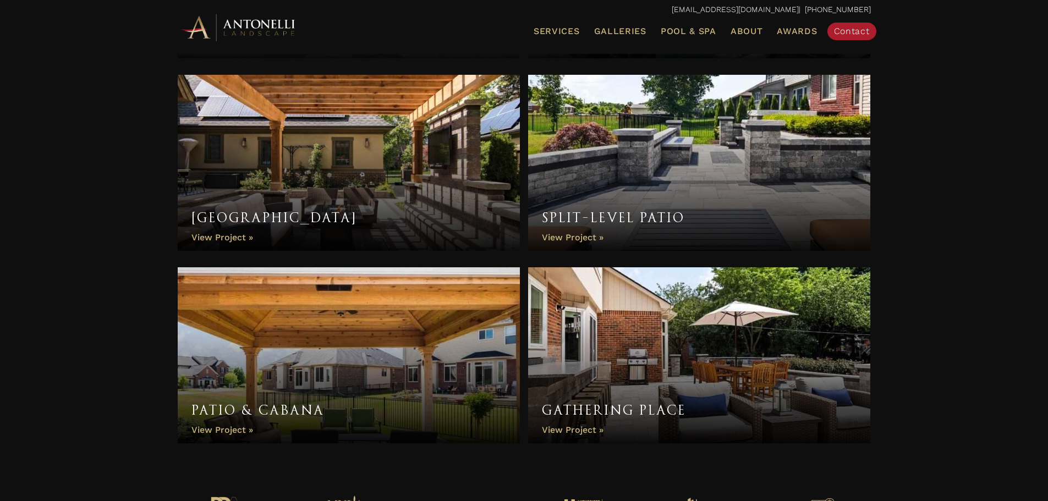
scroll to position [1541, 0]
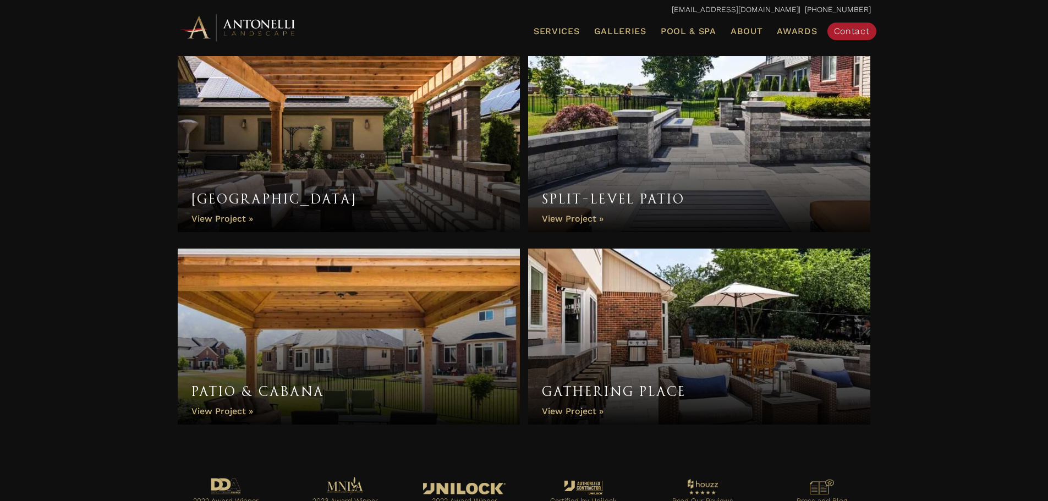
click at [386, 313] on link "Patio & Cabana" at bounding box center [349, 337] width 343 height 176
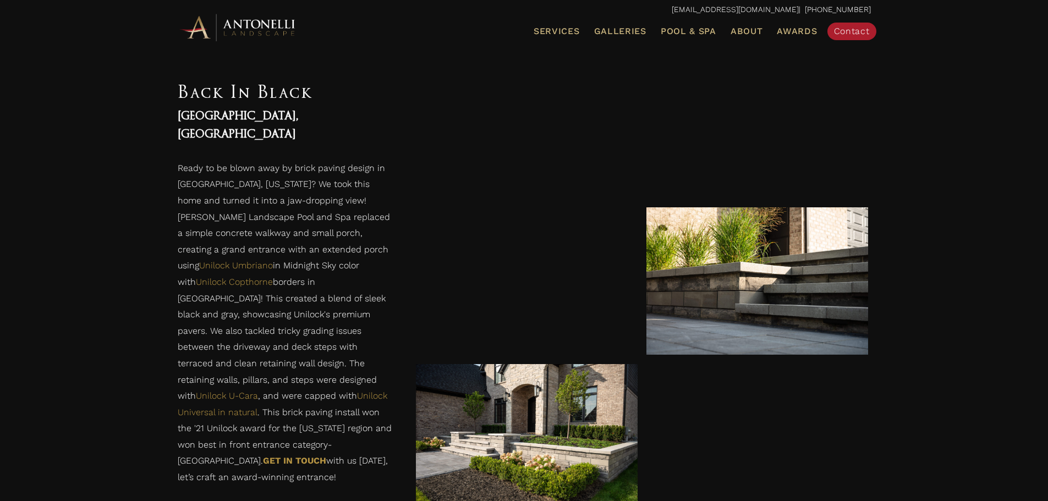
scroll to position [1034, 0]
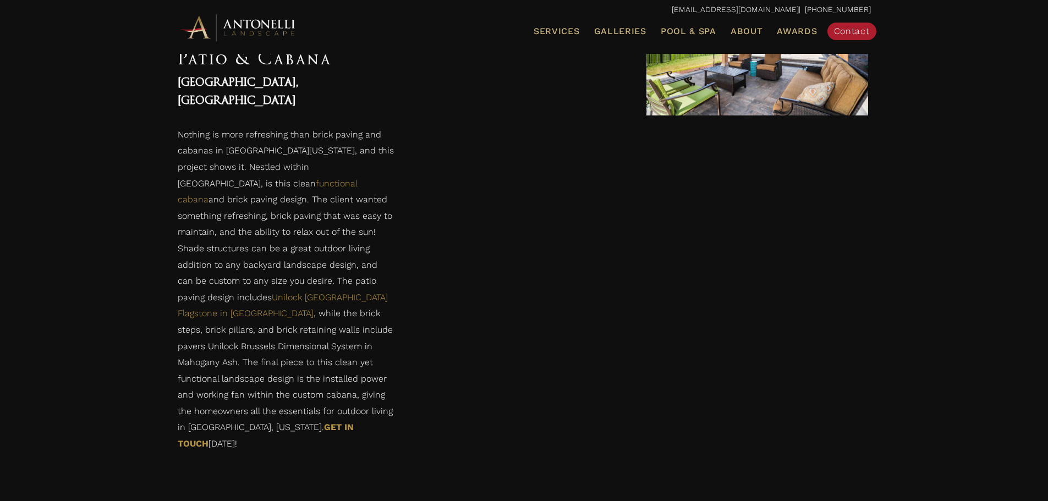
scroll to position [1083, 0]
